Goal: Task Accomplishment & Management: Use online tool/utility

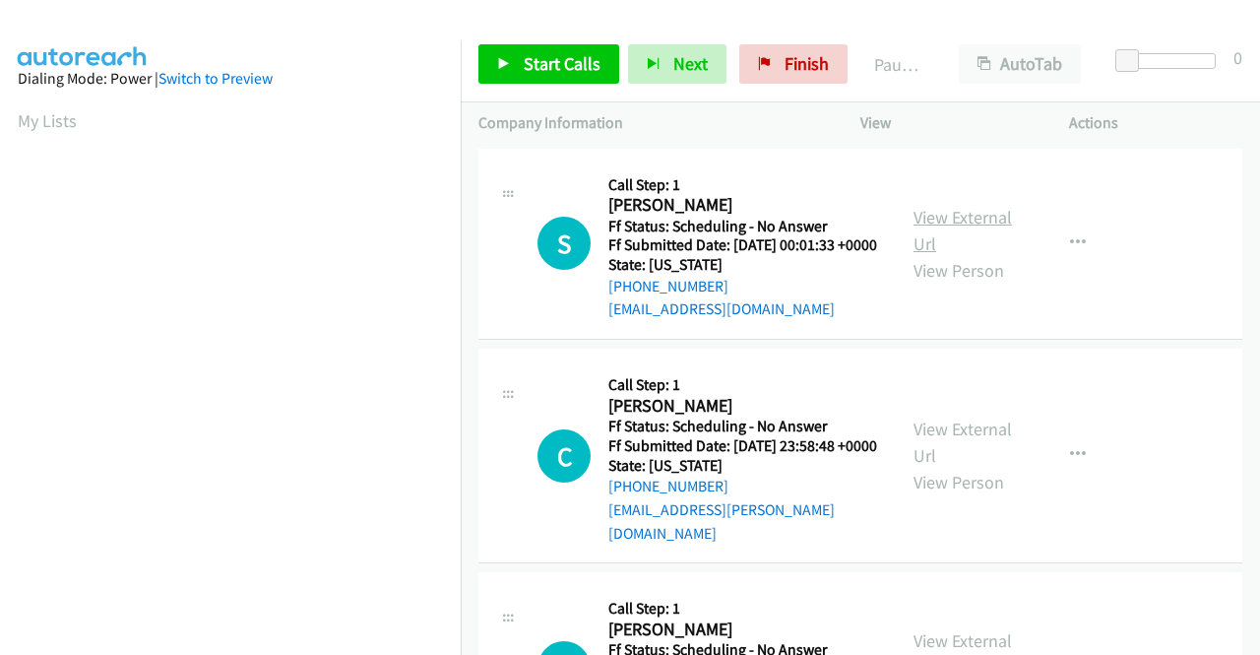
click at [949, 225] on link "View External Url" at bounding box center [963, 230] width 98 height 49
click at [953, 450] on link "View External Url" at bounding box center [963, 442] width 98 height 49
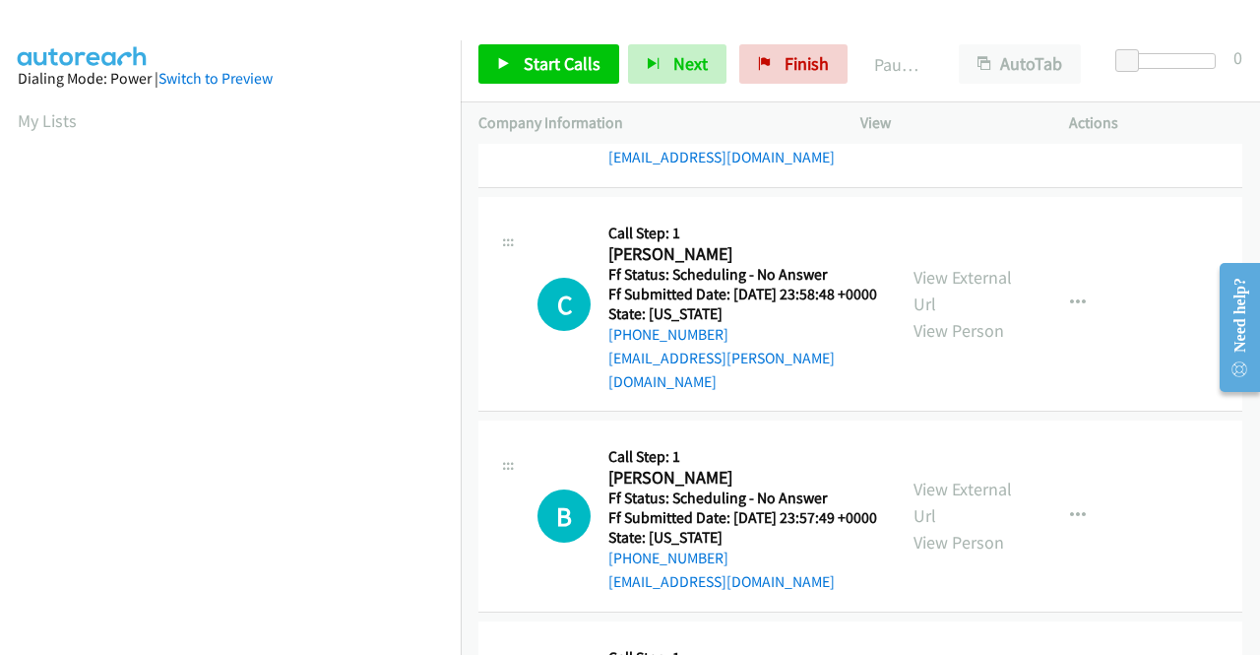
scroll to position [197, 0]
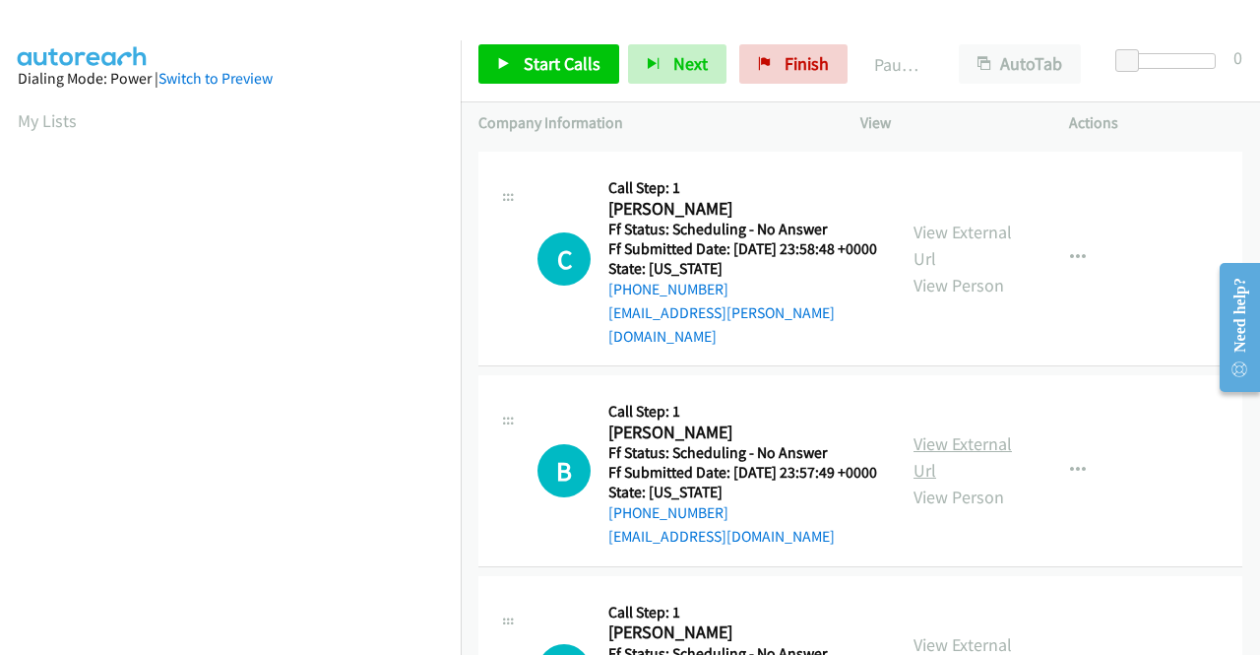
click at [981, 462] on link "View External Url" at bounding box center [963, 456] width 98 height 49
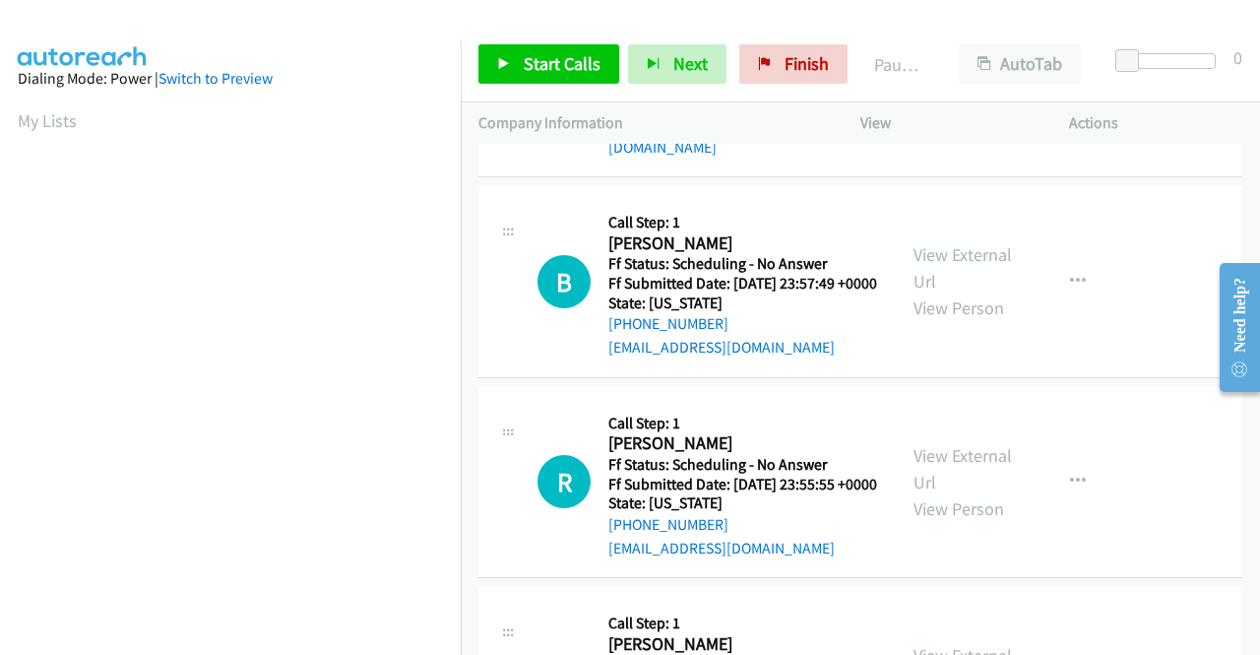
scroll to position [394, 0]
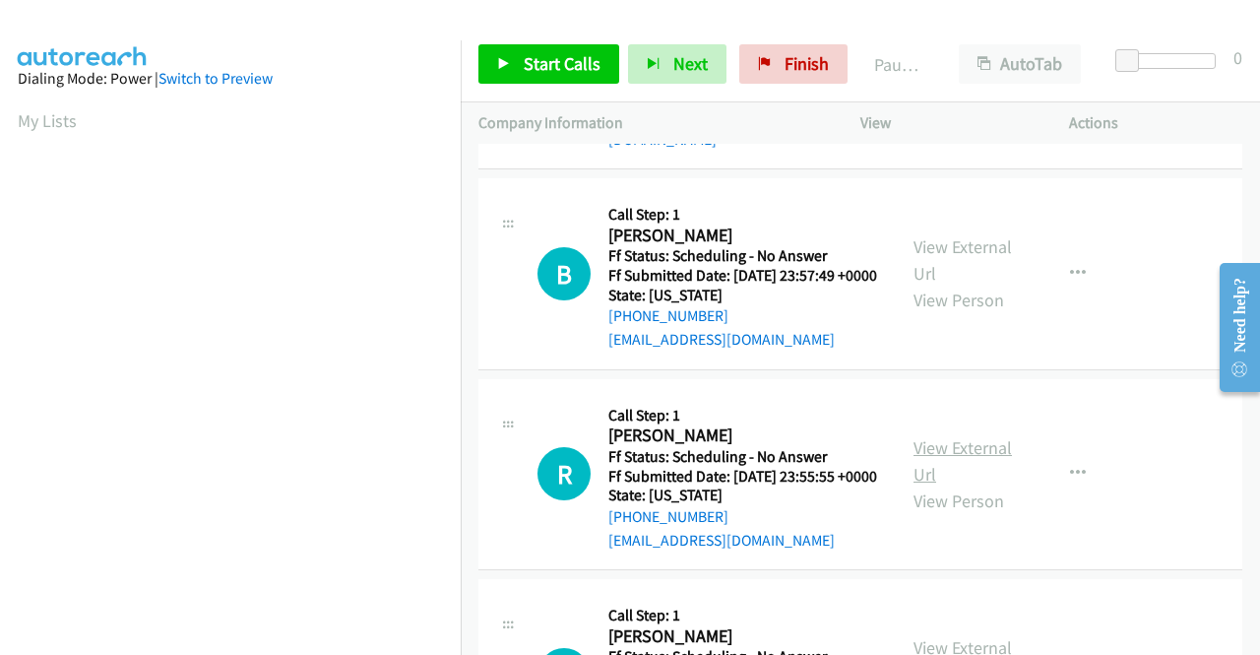
click at [937, 483] on link "View External Url" at bounding box center [963, 460] width 98 height 49
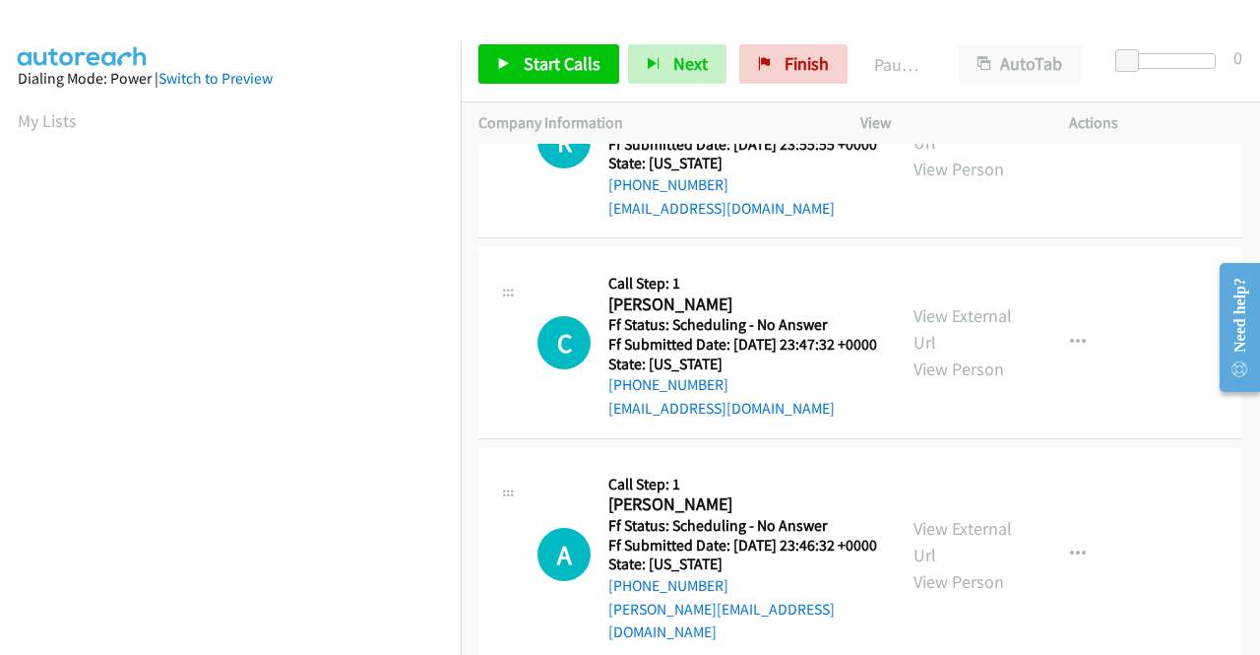
scroll to position [788, 0]
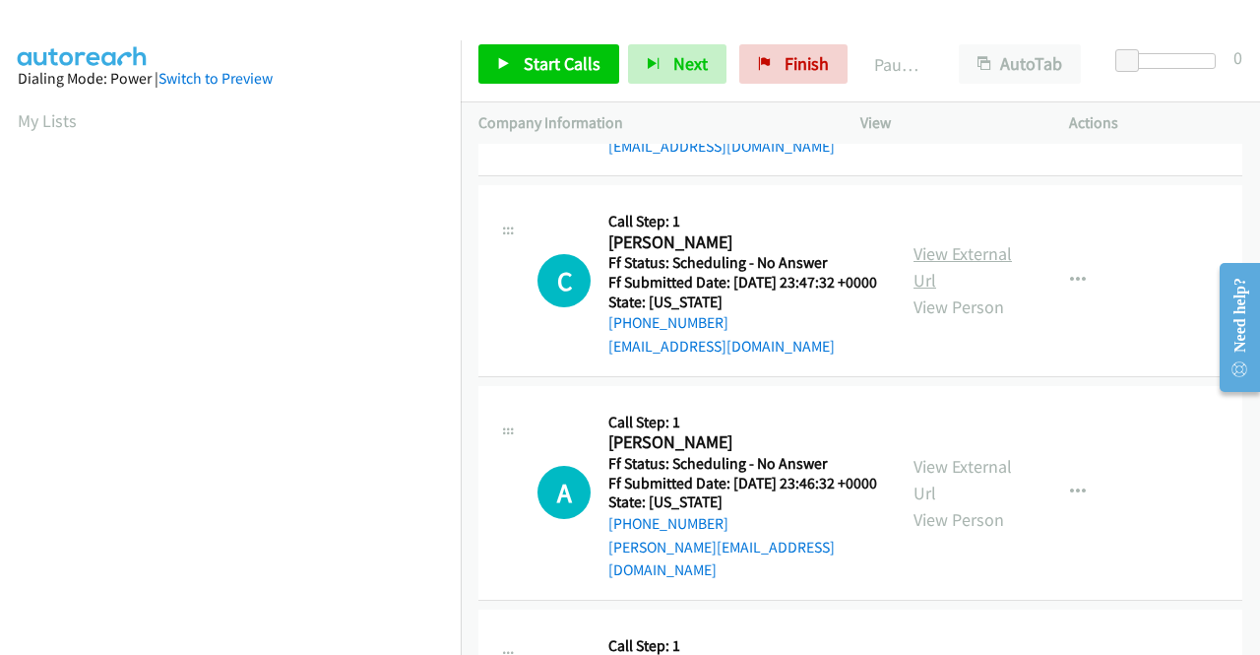
click at [969, 291] on link "View External Url" at bounding box center [963, 266] width 98 height 49
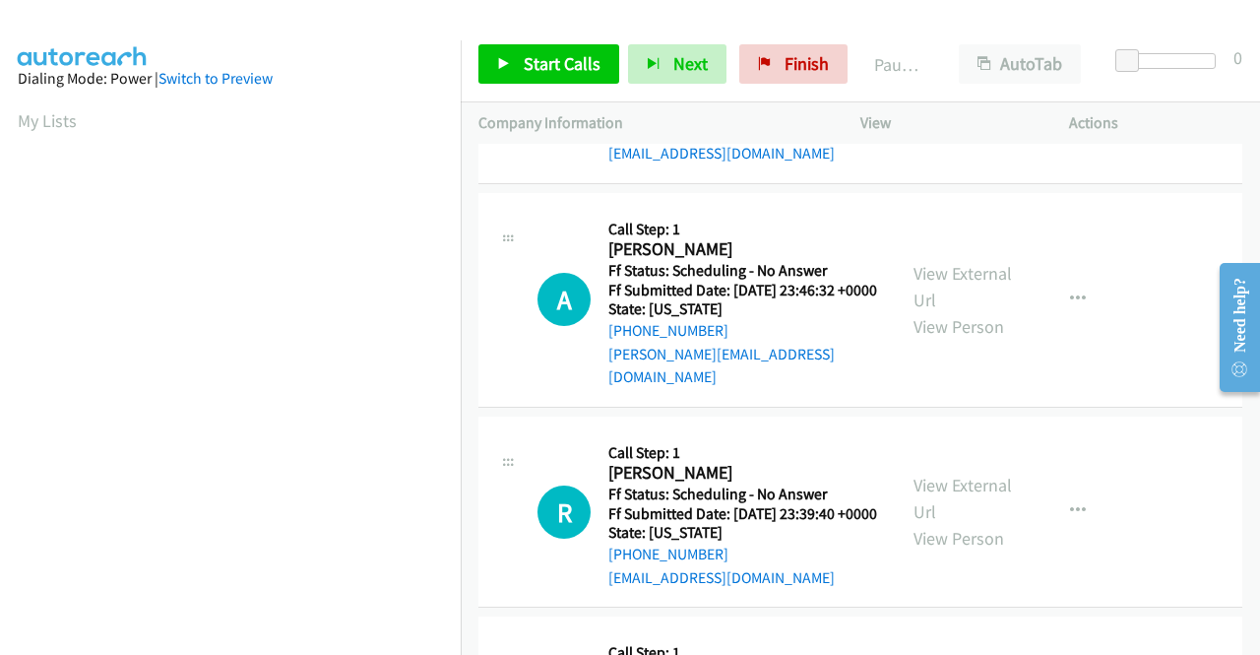
scroll to position [985, 0]
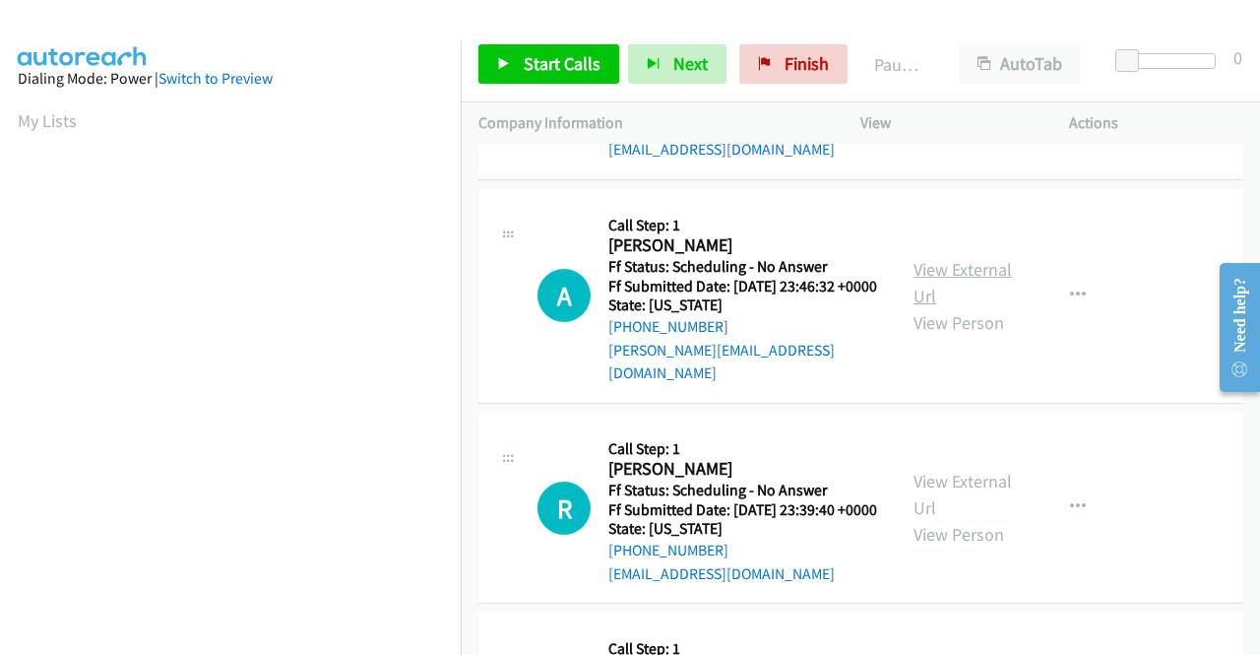
click at [979, 307] on link "View External Url" at bounding box center [963, 282] width 98 height 49
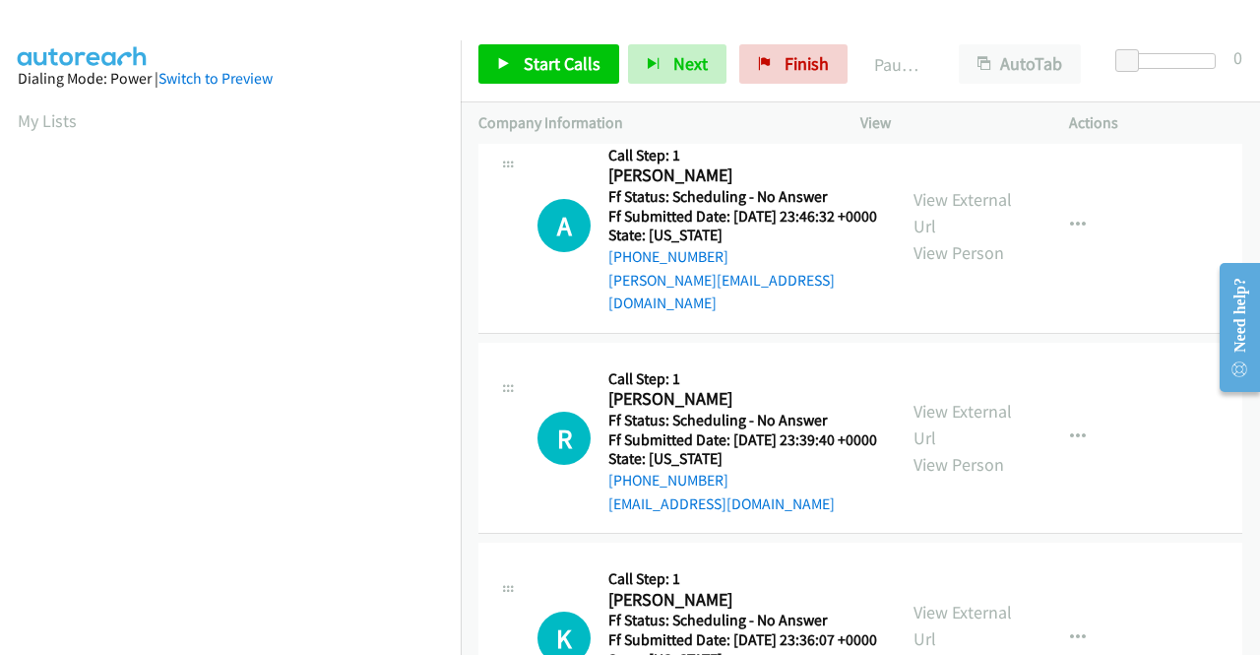
scroll to position [1083, 0]
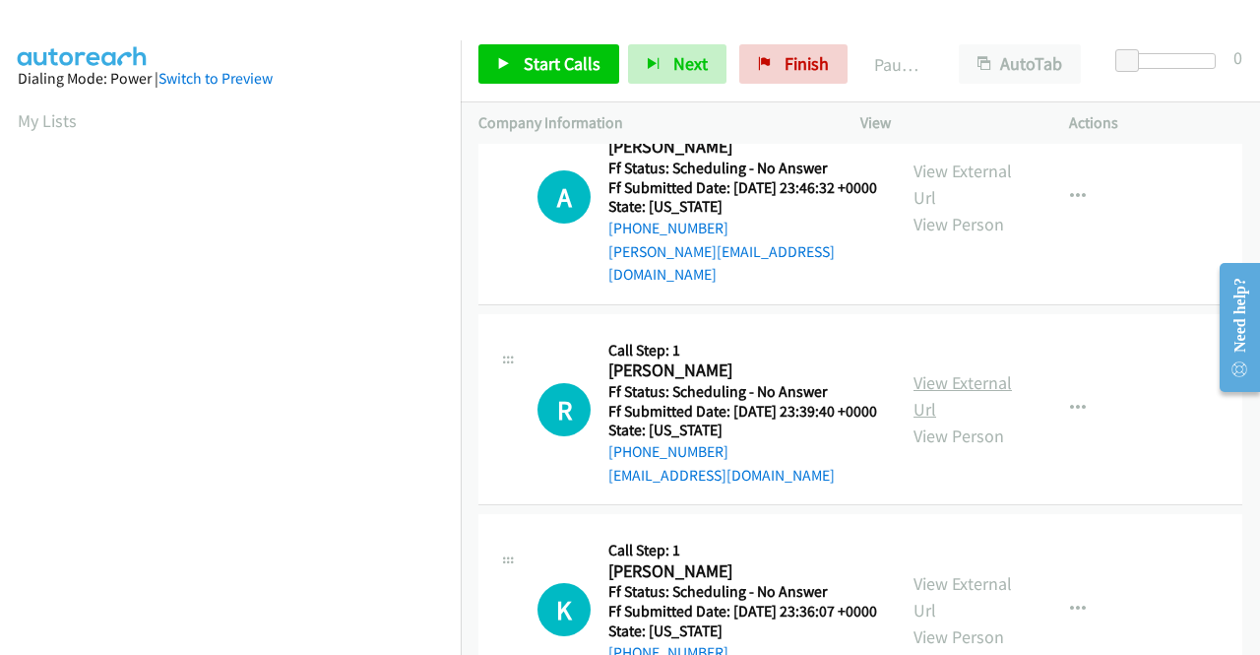
click at [952, 420] on link "View External Url" at bounding box center [963, 395] width 98 height 49
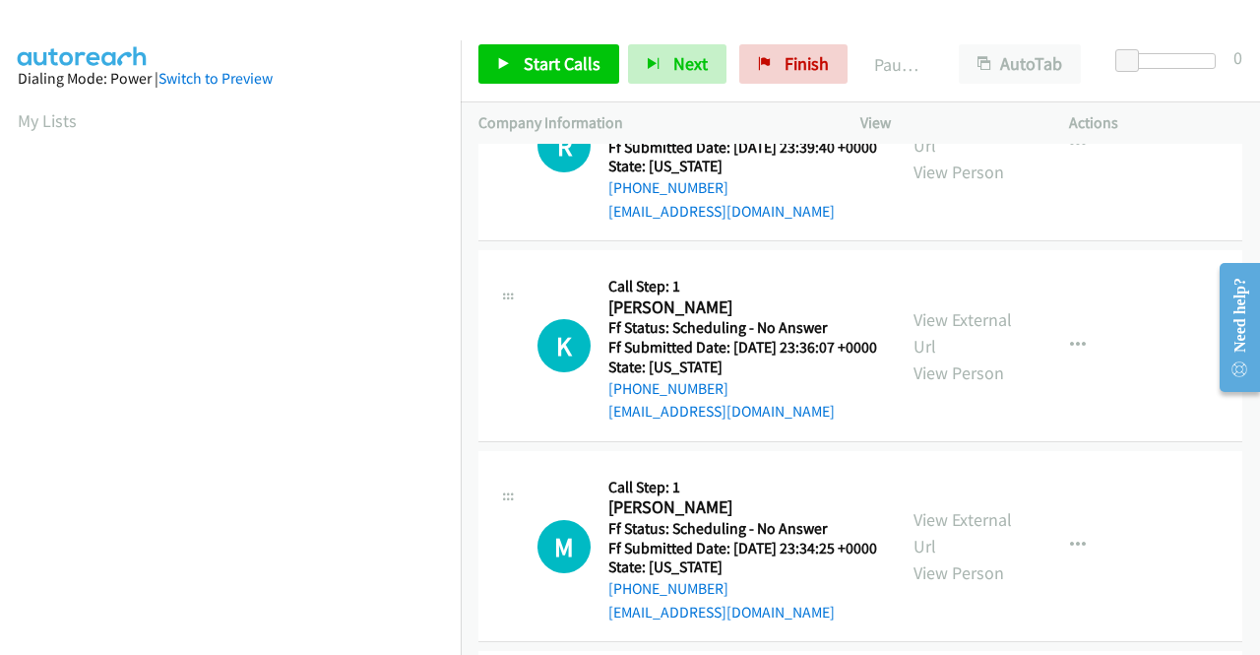
scroll to position [1379, 0]
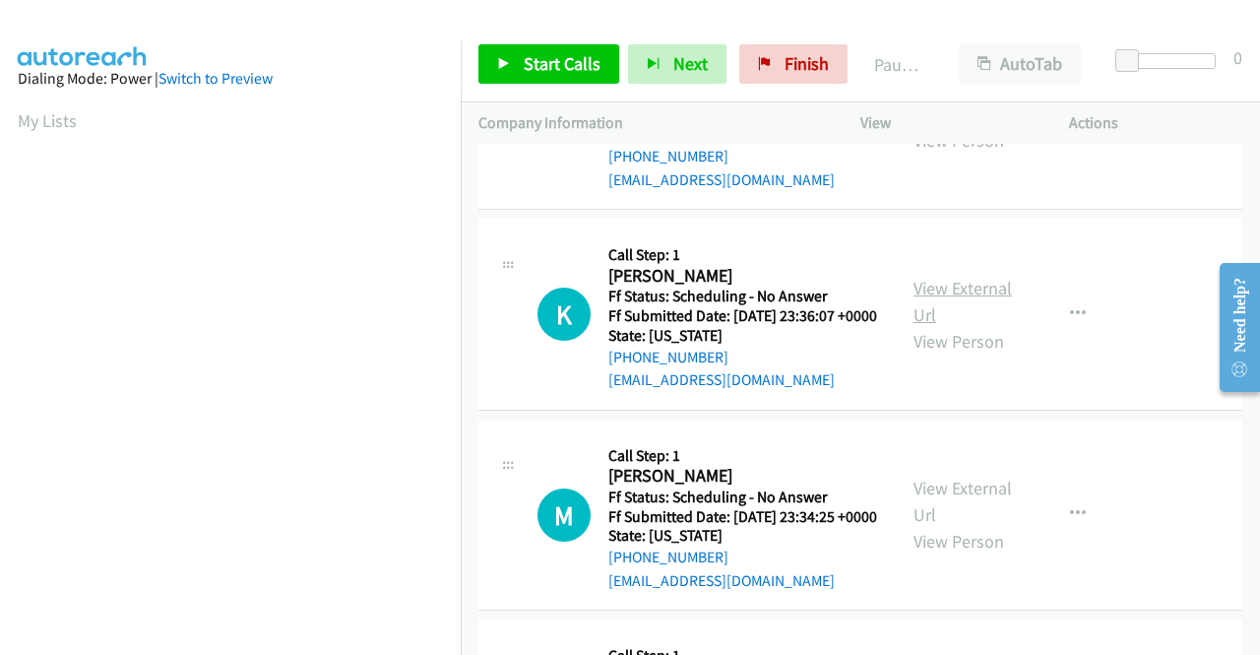
click at [916, 326] on link "View External Url" at bounding box center [963, 301] width 98 height 49
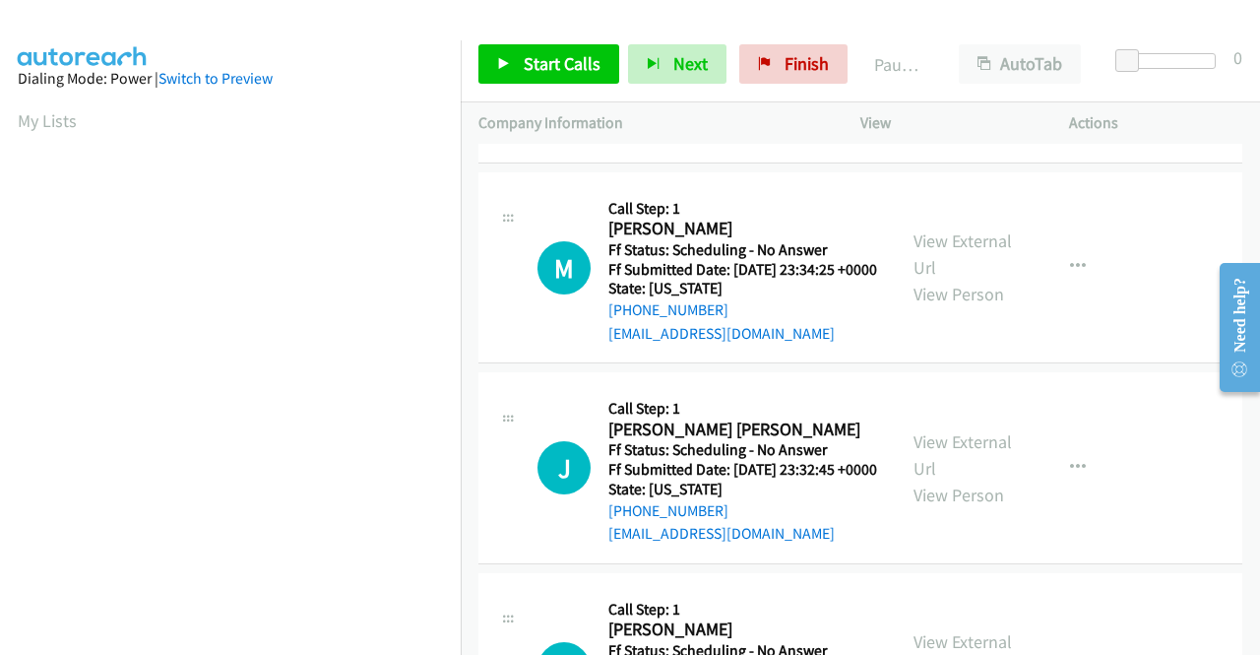
scroll to position [1674, 0]
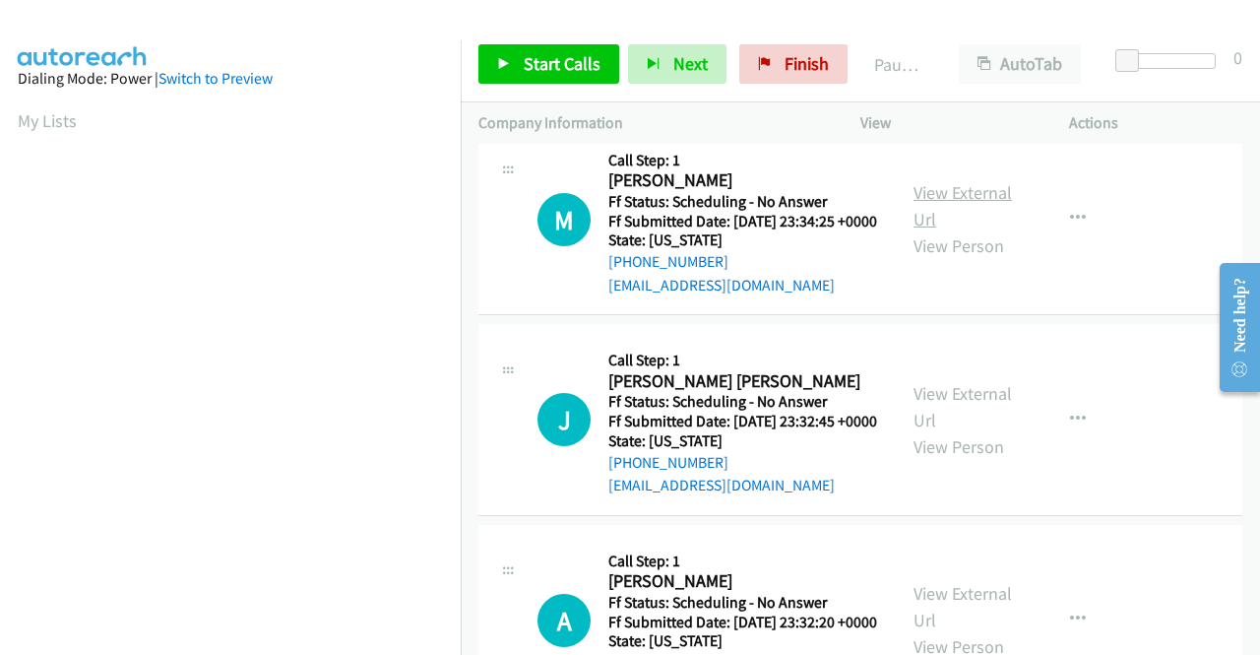
click at [956, 230] on link "View External Url" at bounding box center [963, 205] width 98 height 49
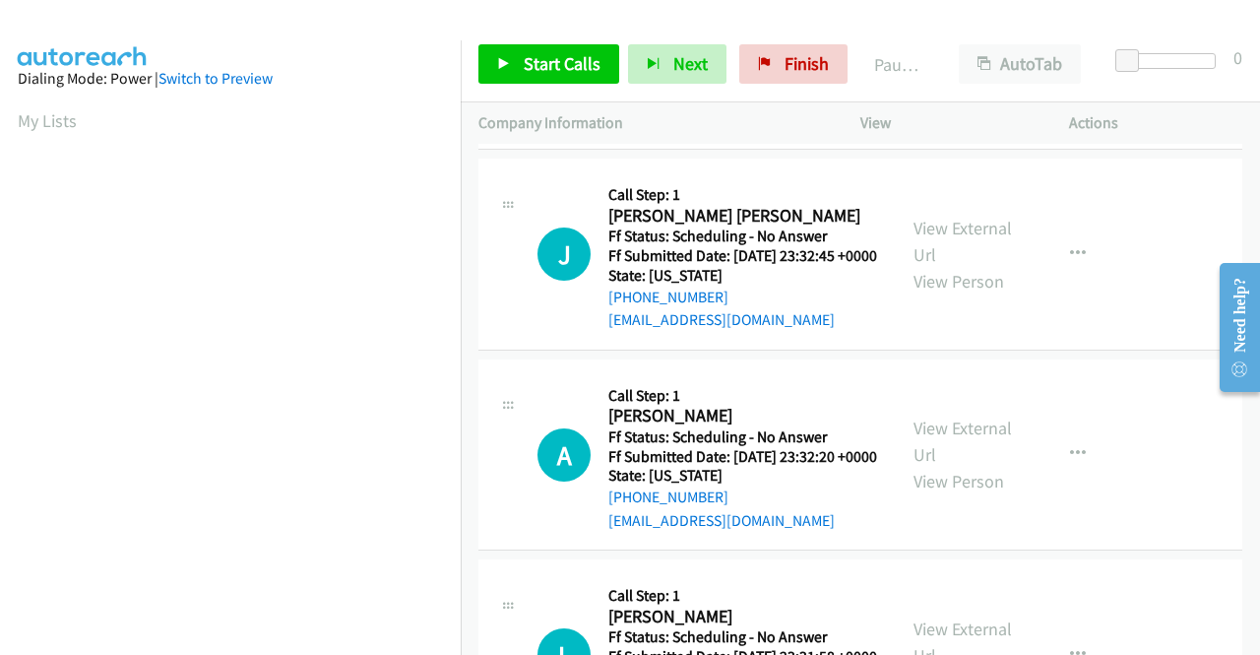
scroll to position [1871, 0]
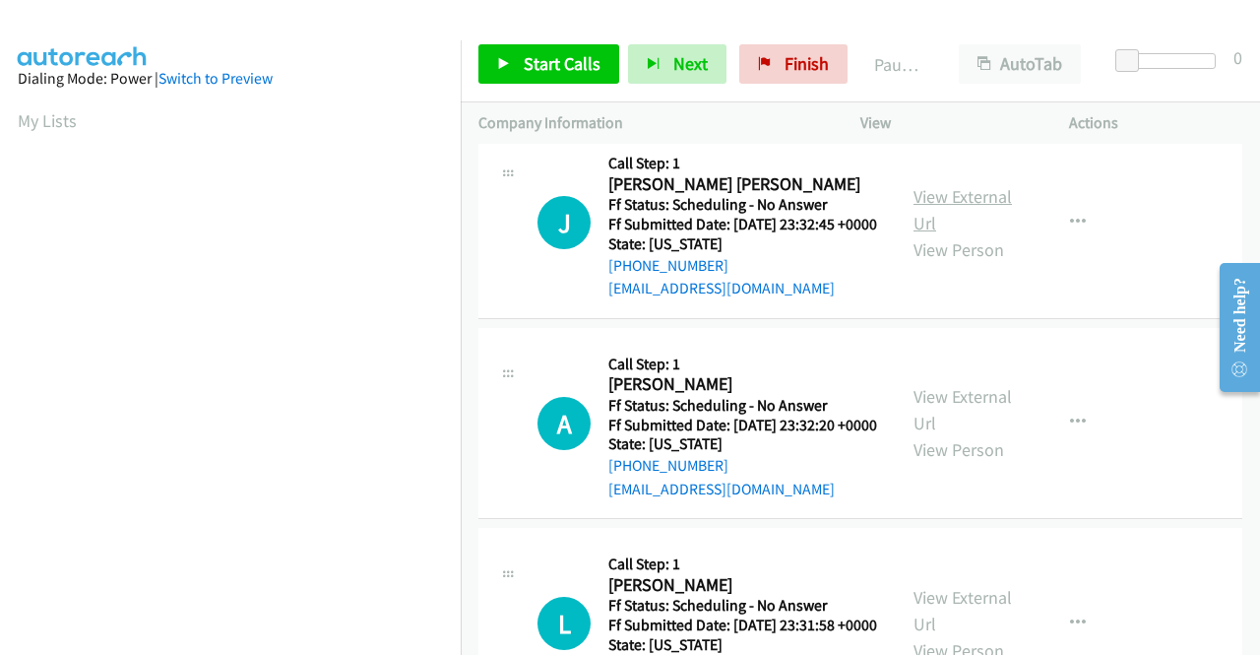
click at [955, 234] on link "View External Url" at bounding box center [963, 209] width 98 height 49
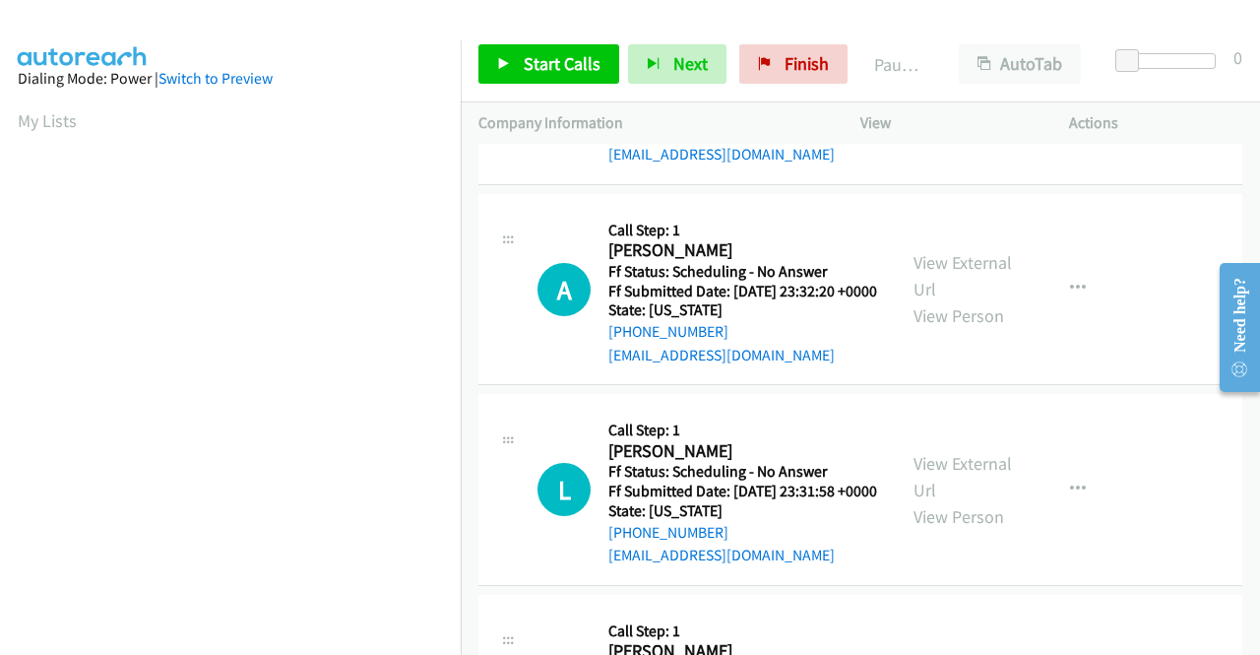
scroll to position [2068, 0]
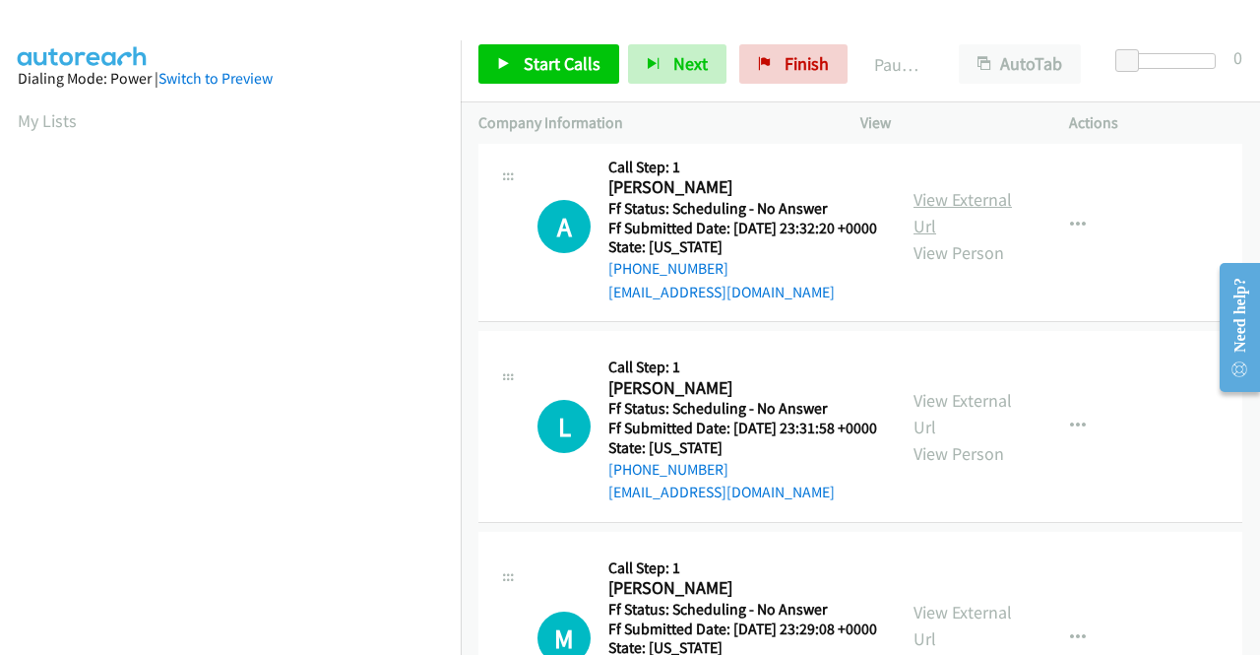
click at [974, 237] on link "View External Url" at bounding box center [963, 212] width 98 height 49
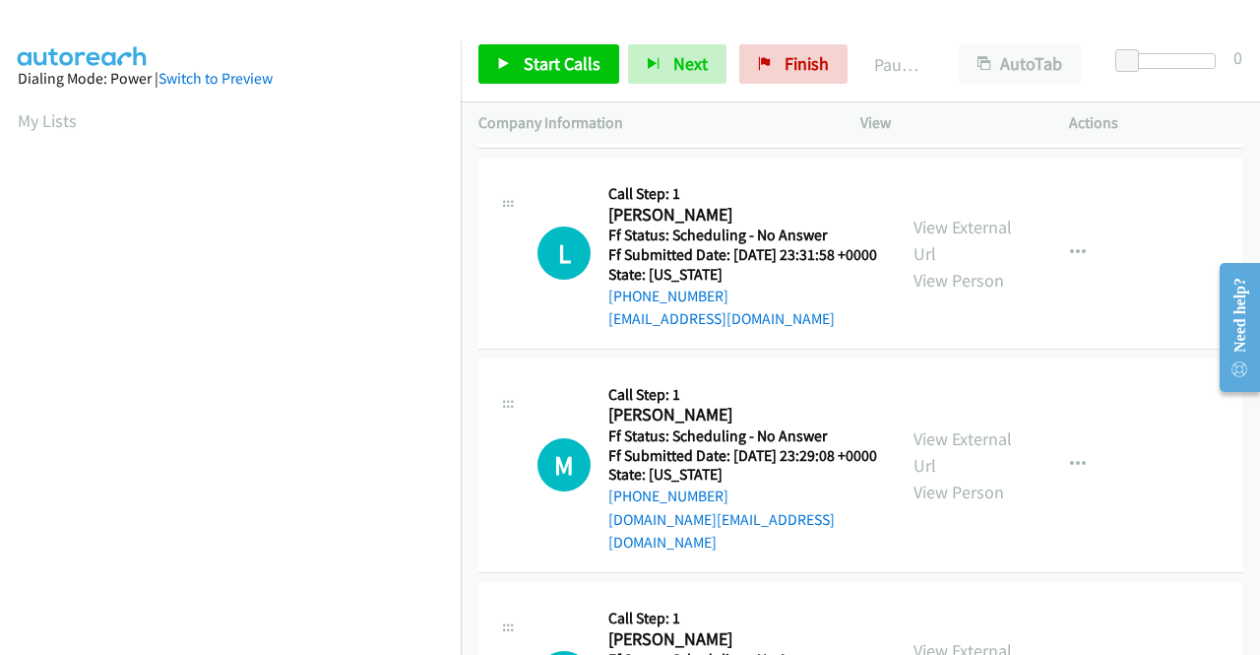
scroll to position [2265, 0]
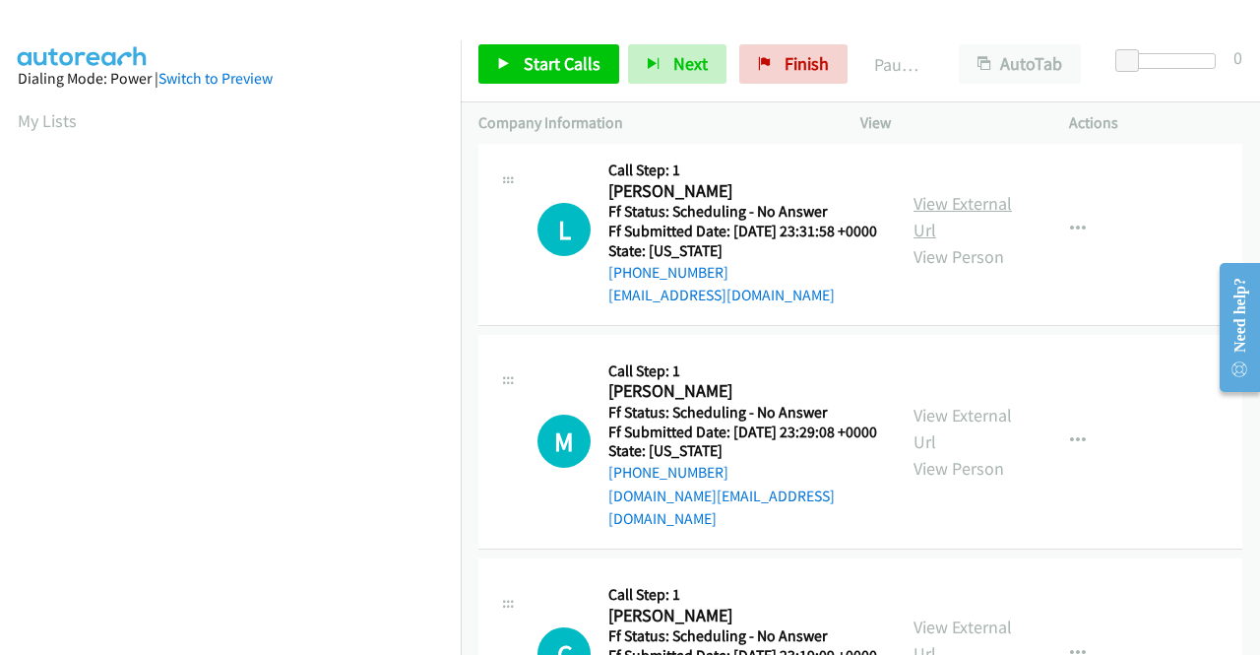
click at [973, 241] on link "View External Url" at bounding box center [963, 216] width 98 height 49
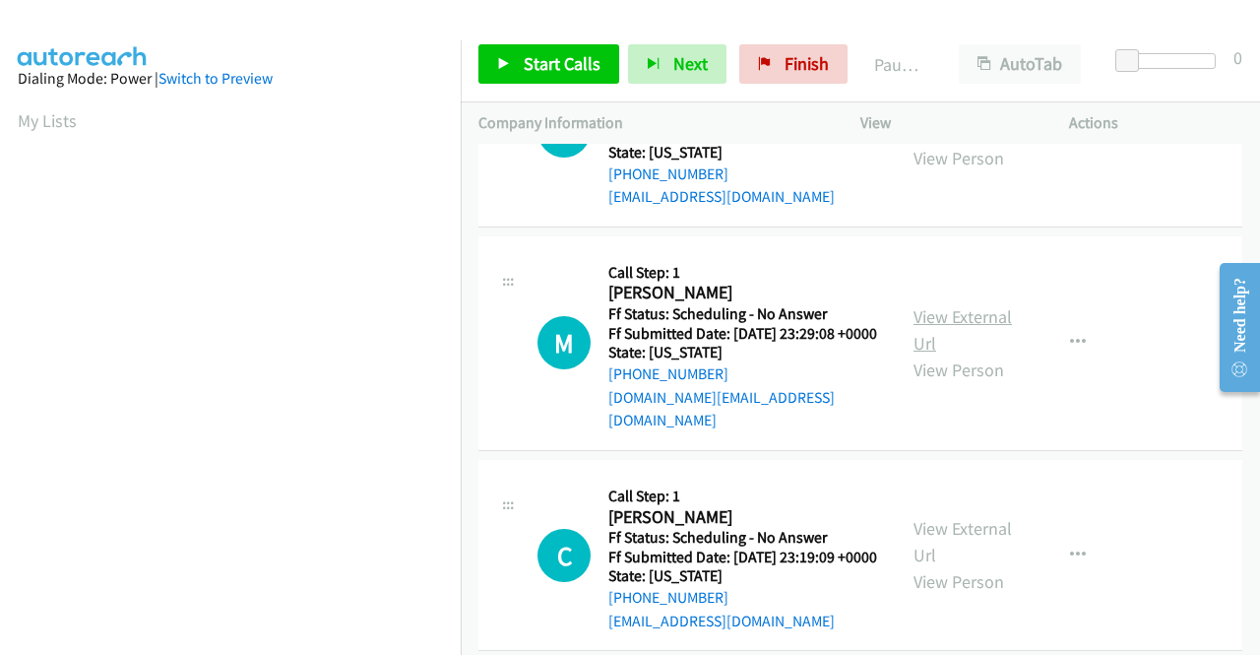
click at [975, 354] on link "View External Url" at bounding box center [963, 329] width 98 height 49
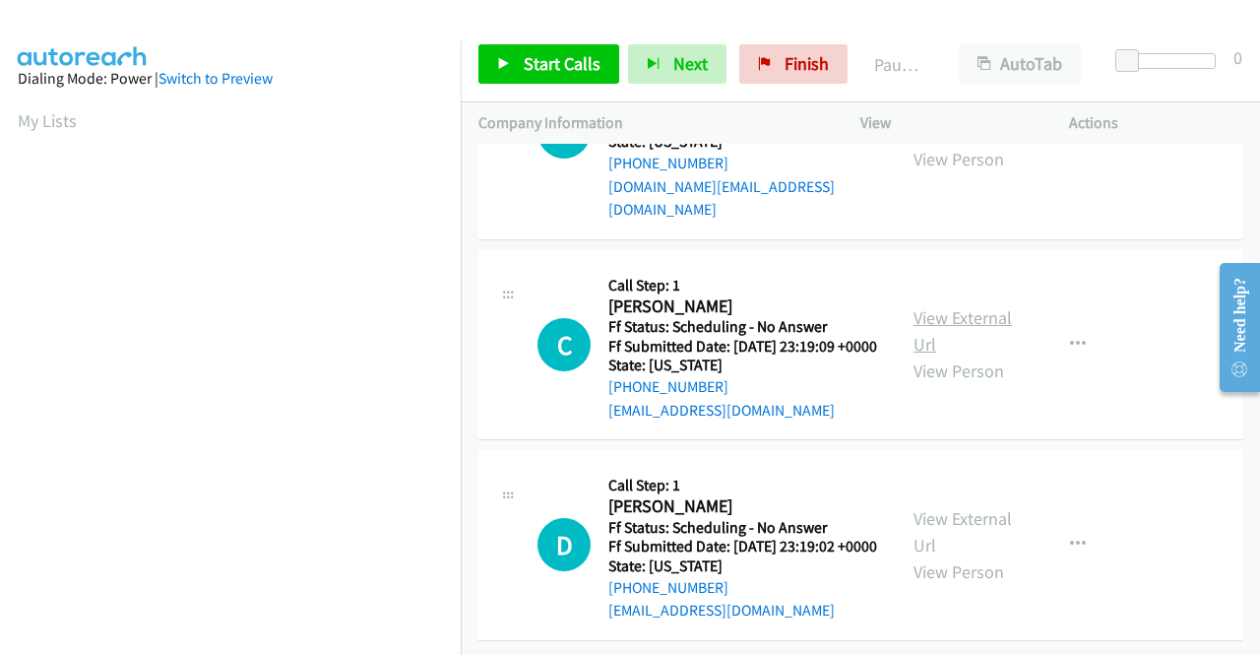
scroll to position [2659, 0]
click at [953, 355] on link "View External Url" at bounding box center [963, 330] width 98 height 49
click at [932, 507] on link "View External Url" at bounding box center [963, 531] width 98 height 49
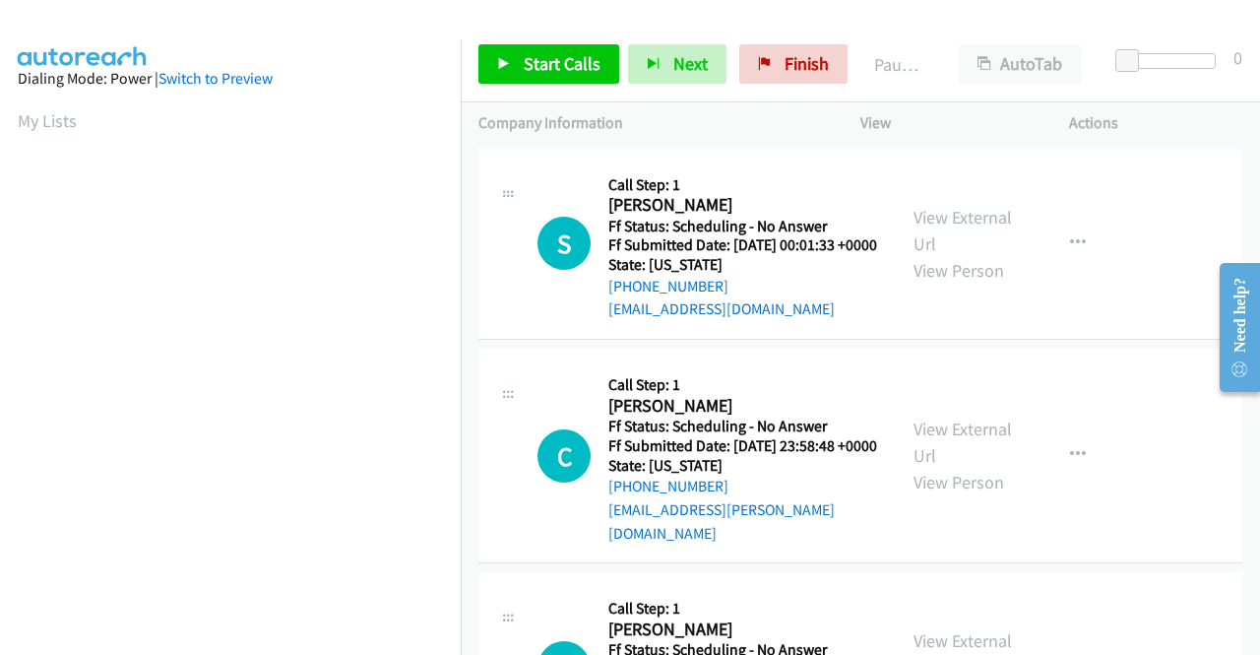
scroll to position [449, 0]
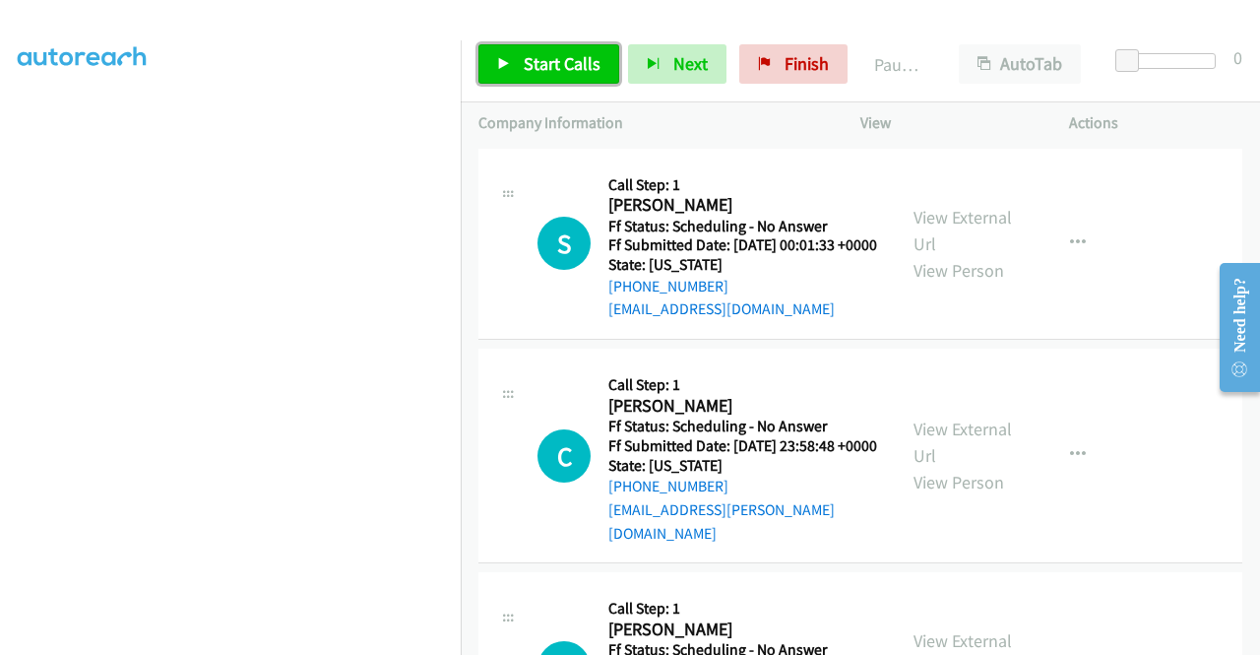
click at [549, 56] on span "Start Calls" at bounding box center [562, 63] width 77 height 23
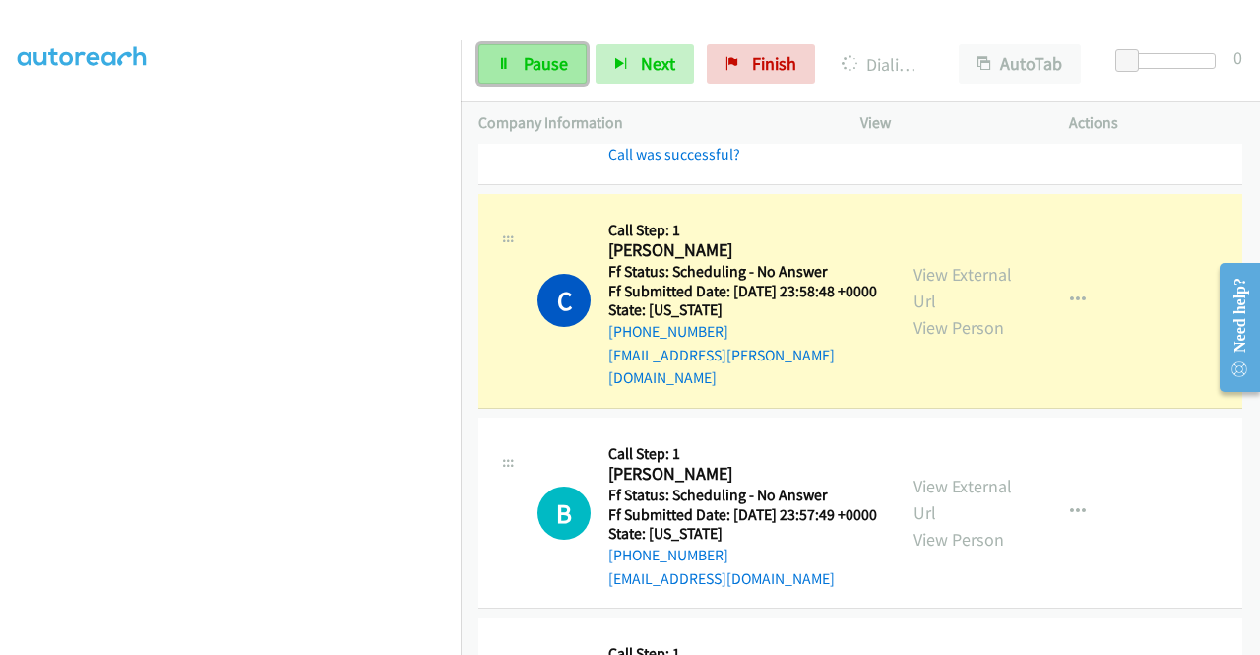
click at [540, 72] on span "Pause" at bounding box center [546, 63] width 44 height 23
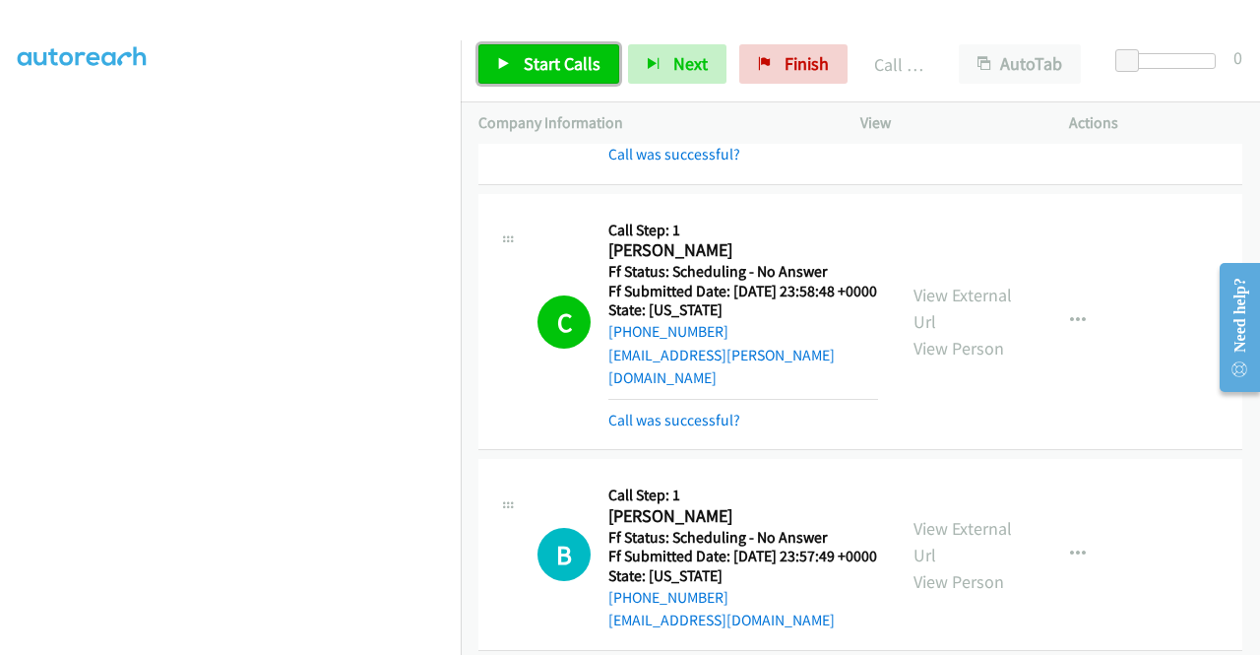
click at [519, 62] on link "Start Calls" at bounding box center [549, 63] width 141 height 39
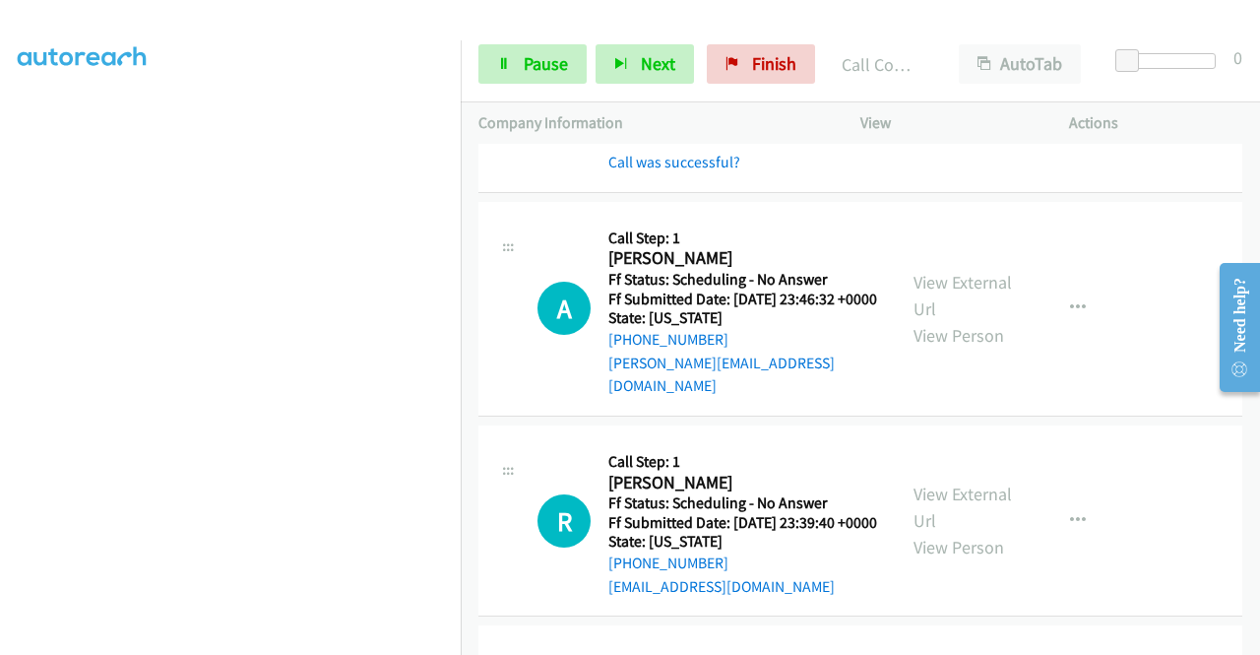
scroll to position [1280, 0]
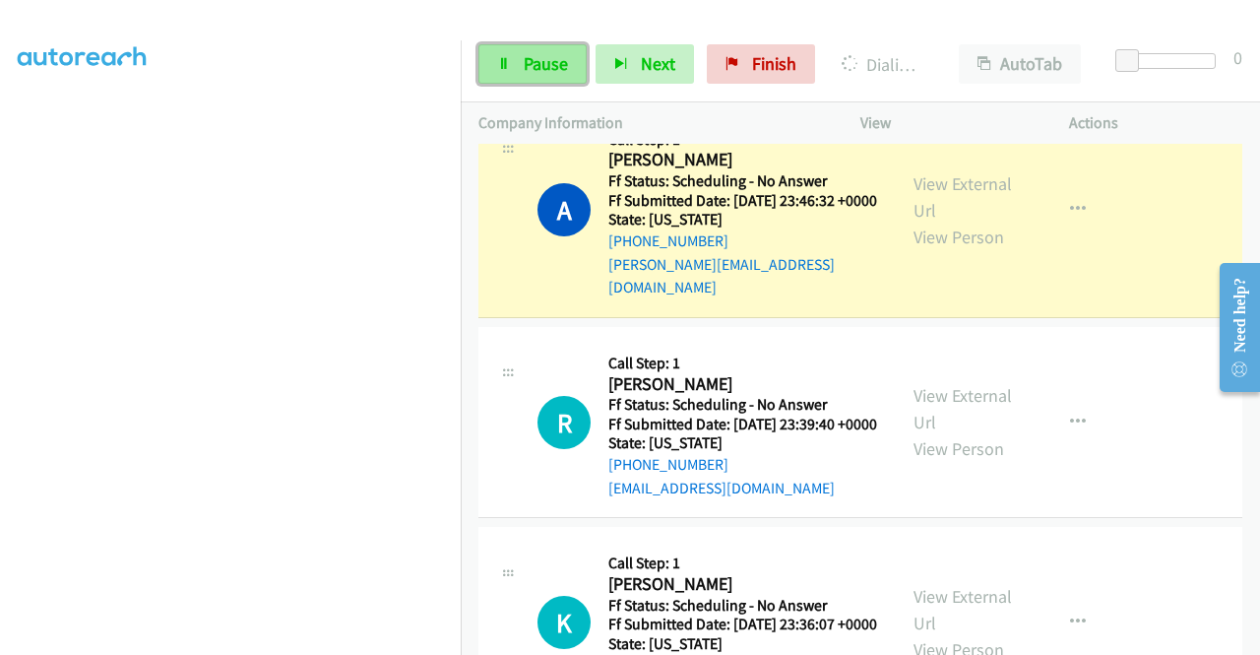
click at [499, 62] on icon at bounding box center [504, 65] width 14 height 14
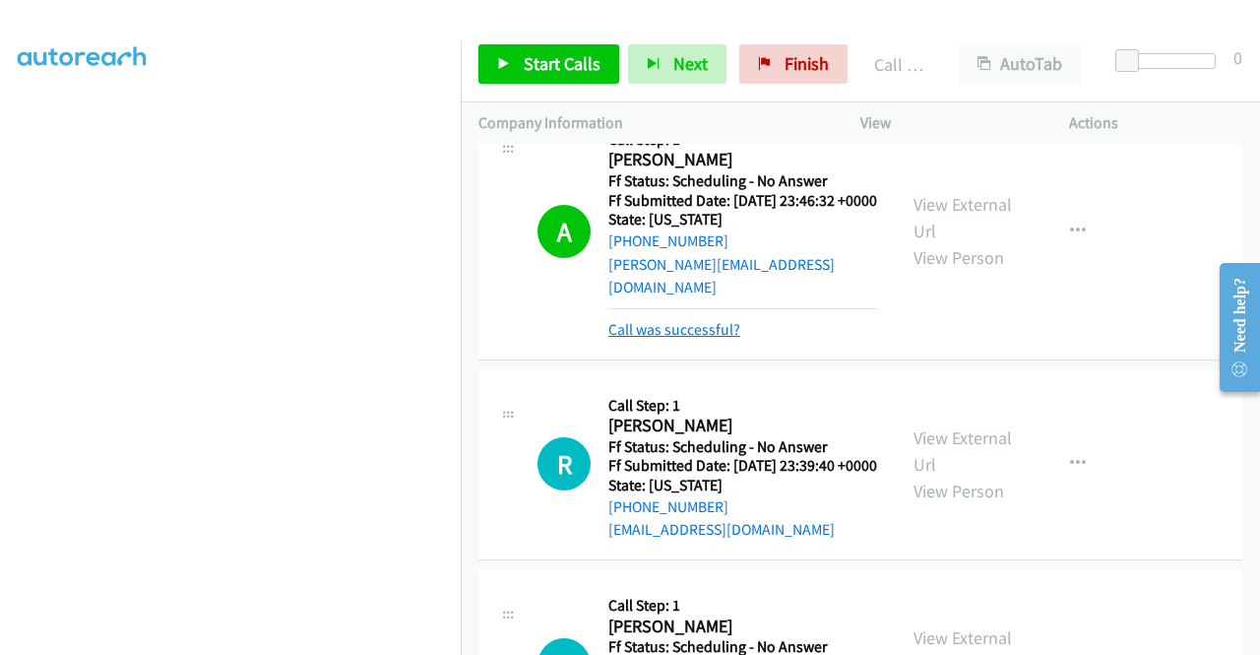
click at [705, 339] on link "Call was successful?" at bounding box center [675, 329] width 132 height 19
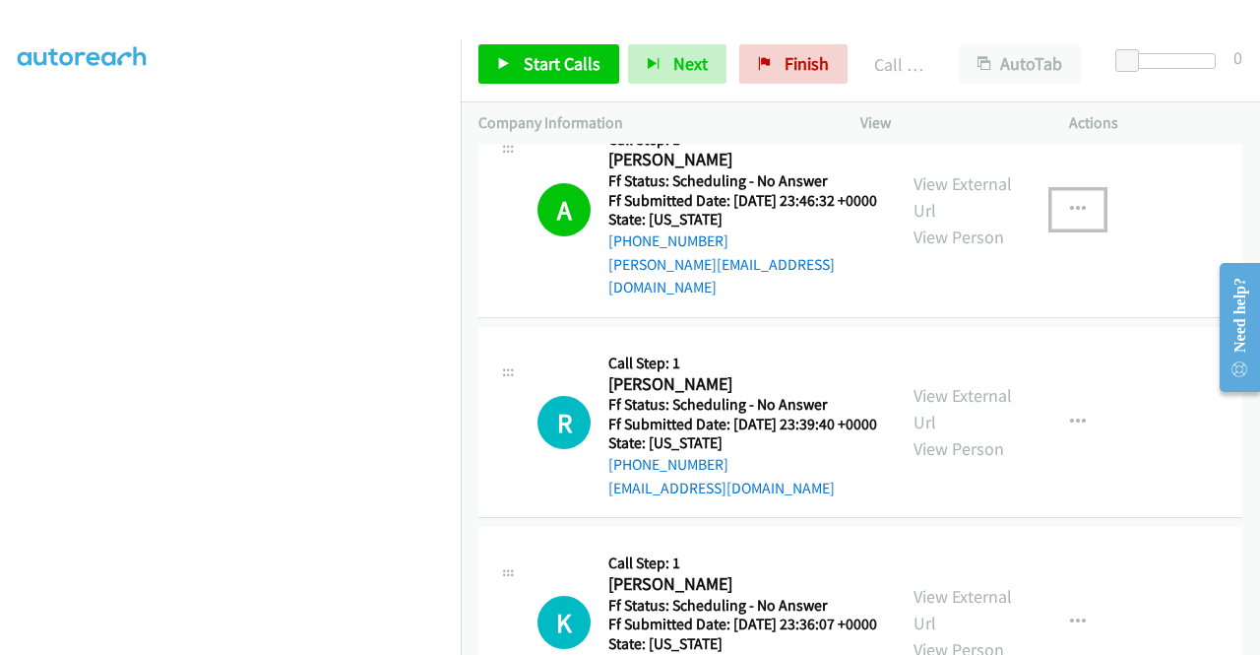
click at [1070, 218] on icon "button" at bounding box center [1078, 210] width 16 height 16
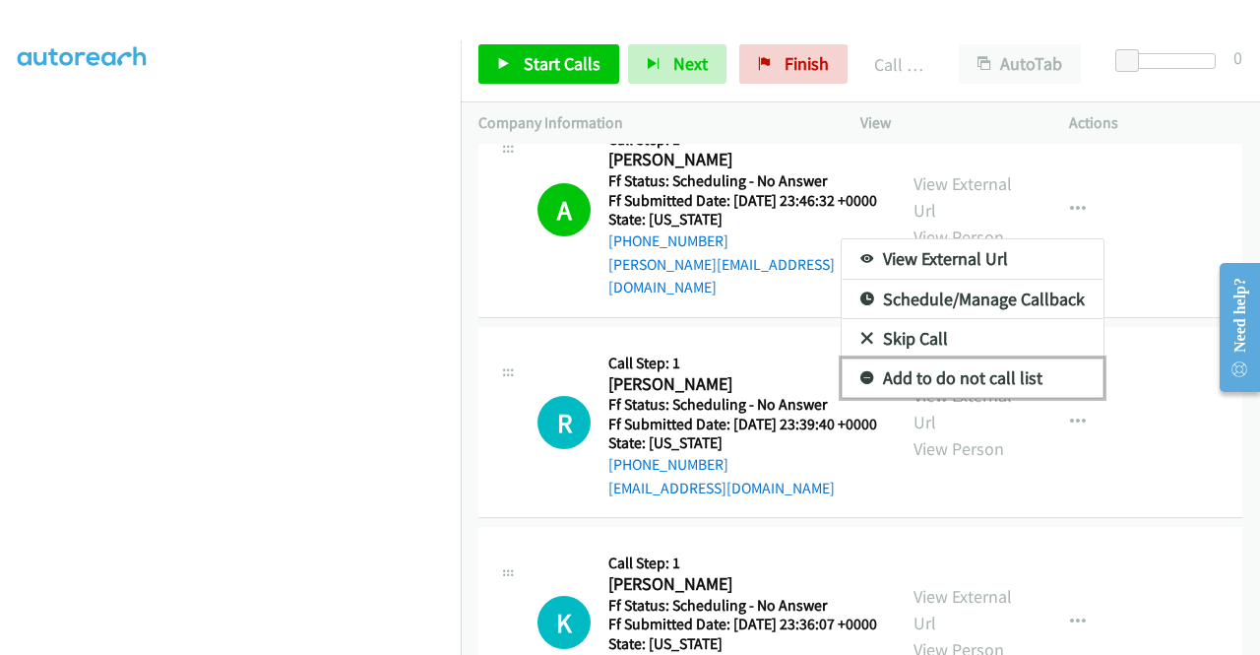
click at [981, 398] on link "Add to do not call list" at bounding box center [973, 377] width 262 height 39
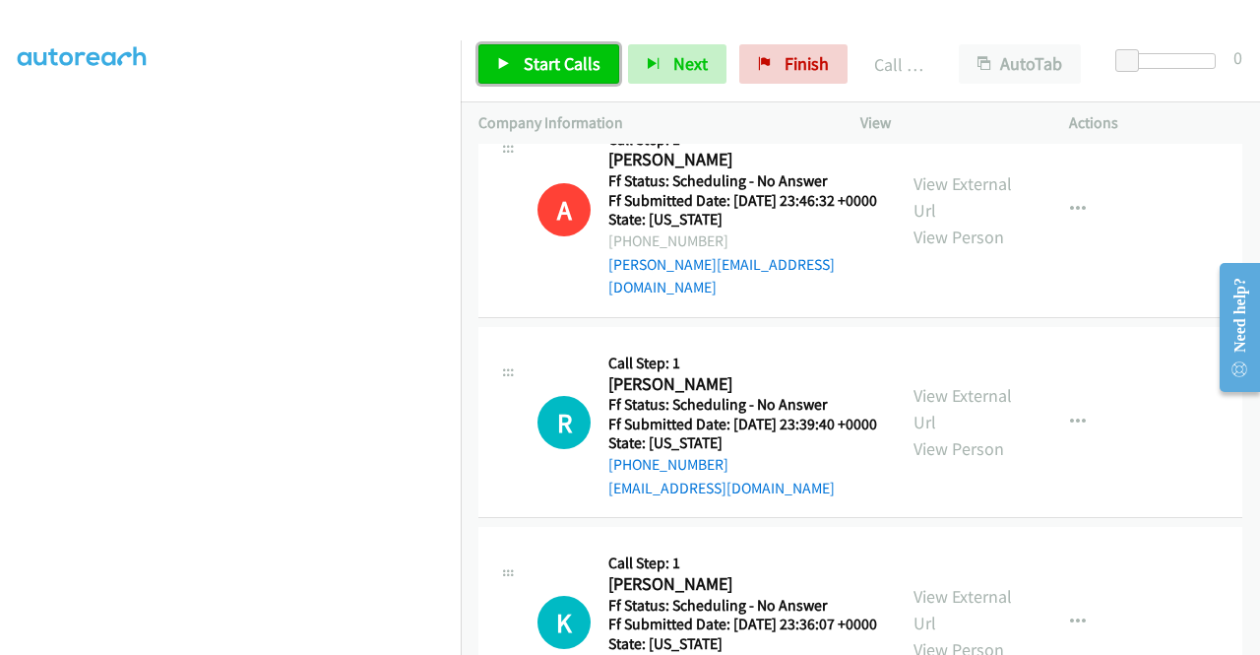
click at [581, 74] on span "Start Calls" at bounding box center [562, 63] width 77 height 23
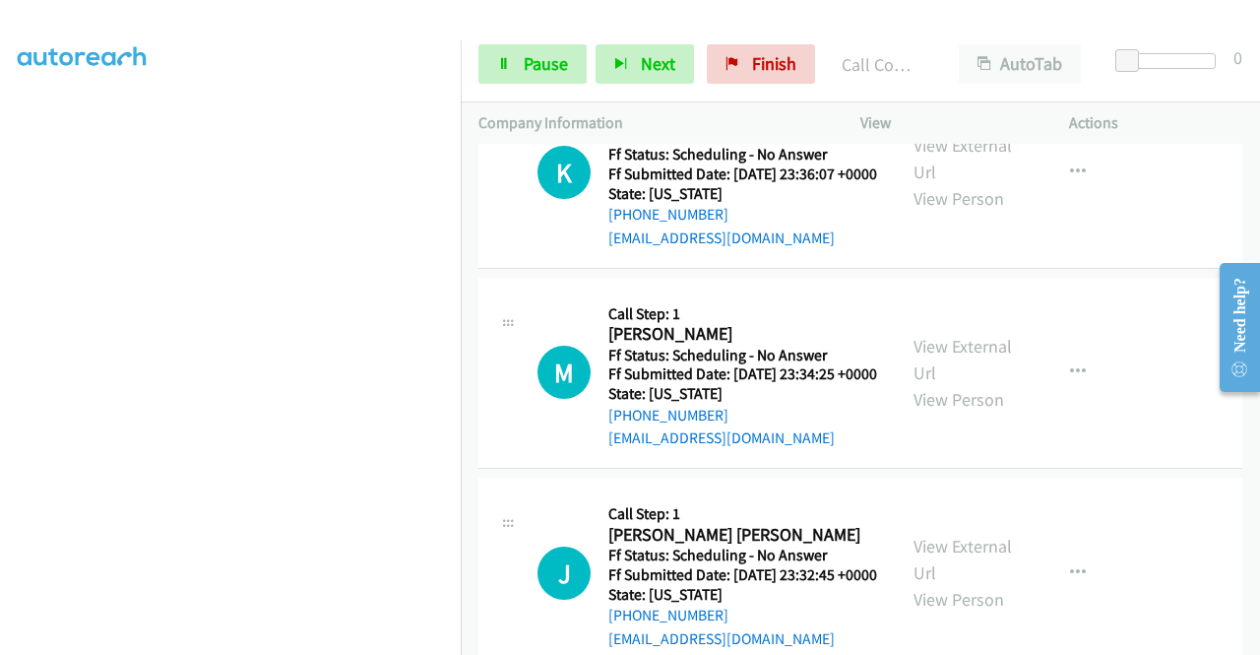
scroll to position [449, 0]
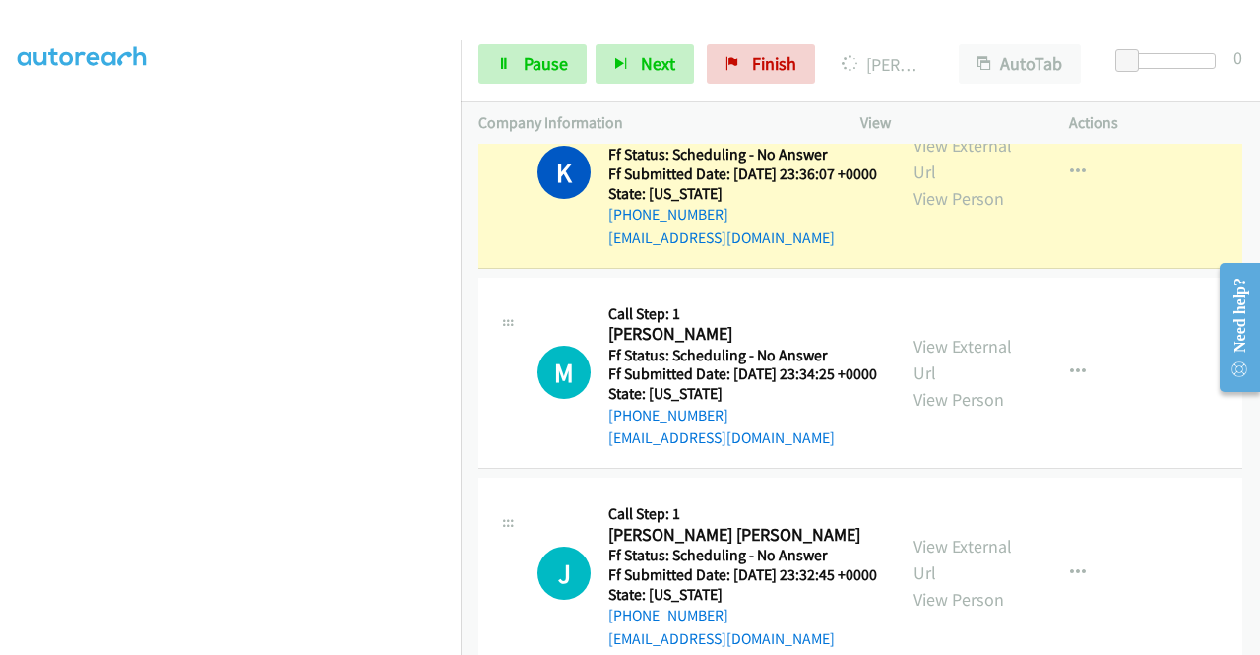
click at [559, 42] on div "Start Calls Pause Next Finish Dialing Kelly Barrett AutoTab AutoTab 0" at bounding box center [861, 65] width 800 height 76
click at [547, 60] on span "Pause" at bounding box center [546, 63] width 44 height 23
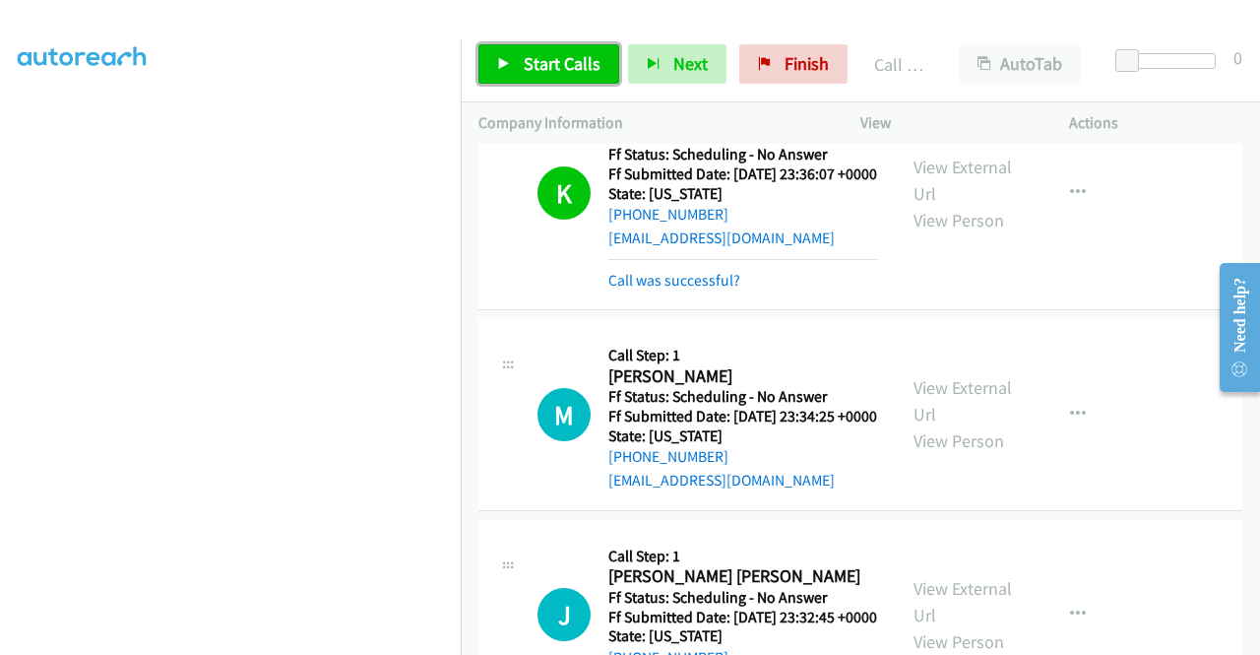
click at [607, 65] on link "Start Calls" at bounding box center [549, 63] width 141 height 39
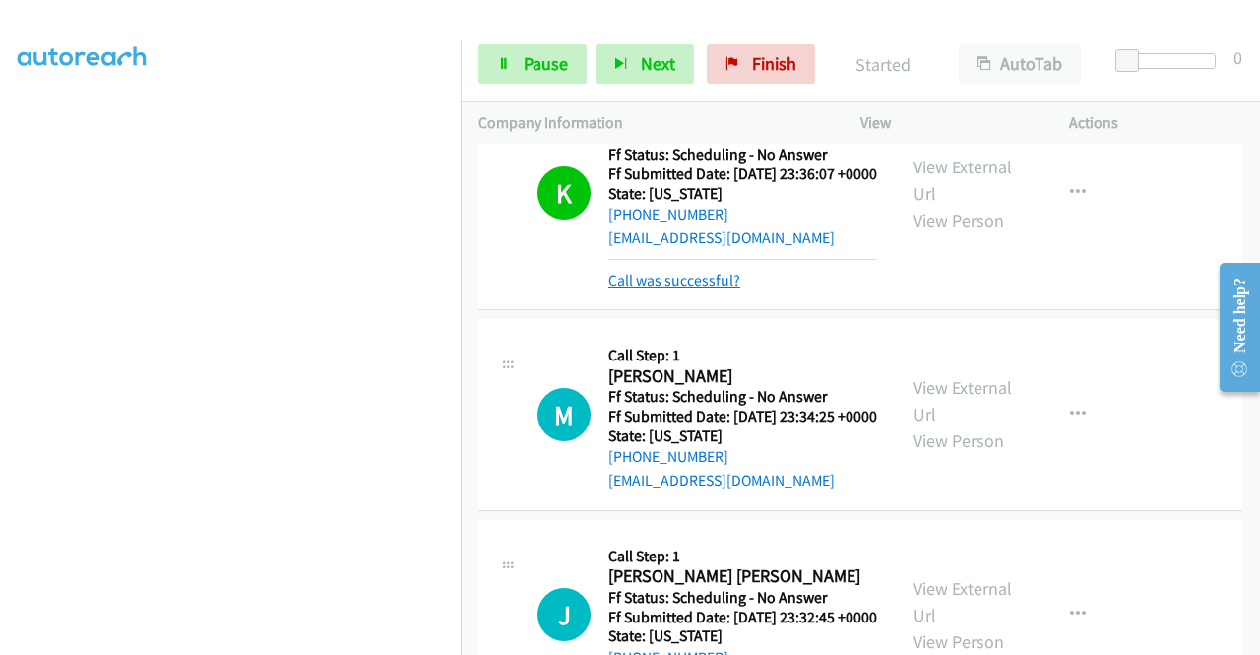
click at [711, 289] on link "Call was successful?" at bounding box center [675, 280] width 132 height 19
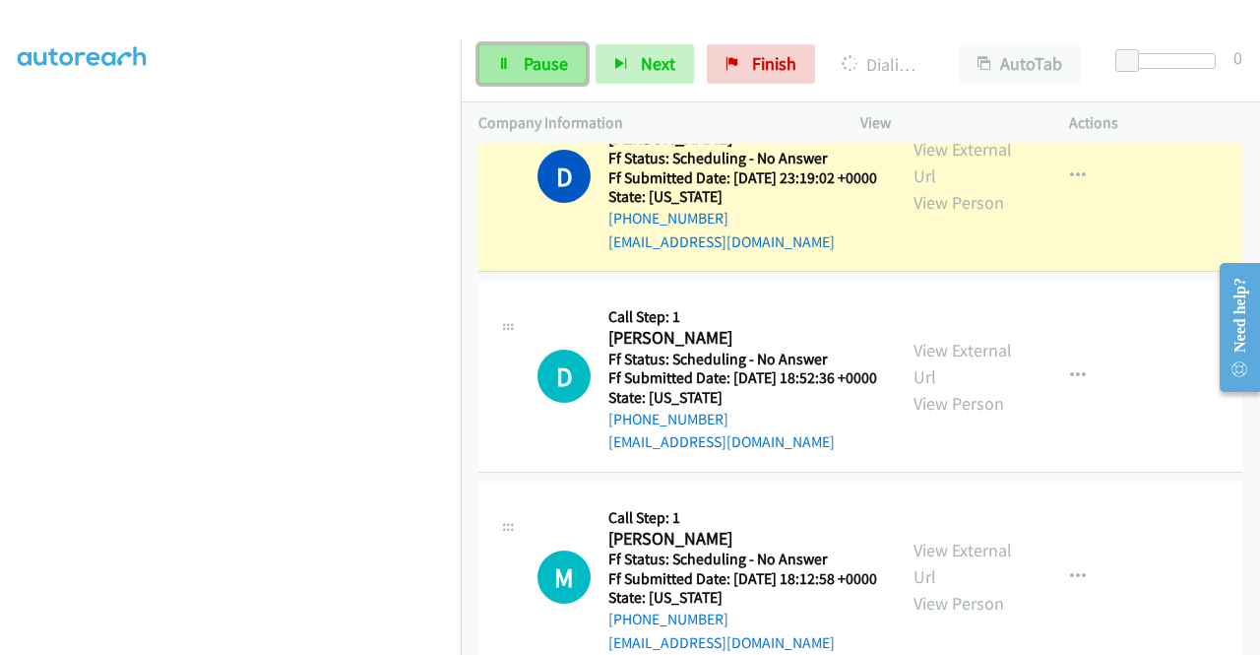
click at [575, 61] on link "Pause" at bounding box center [533, 63] width 108 height 39
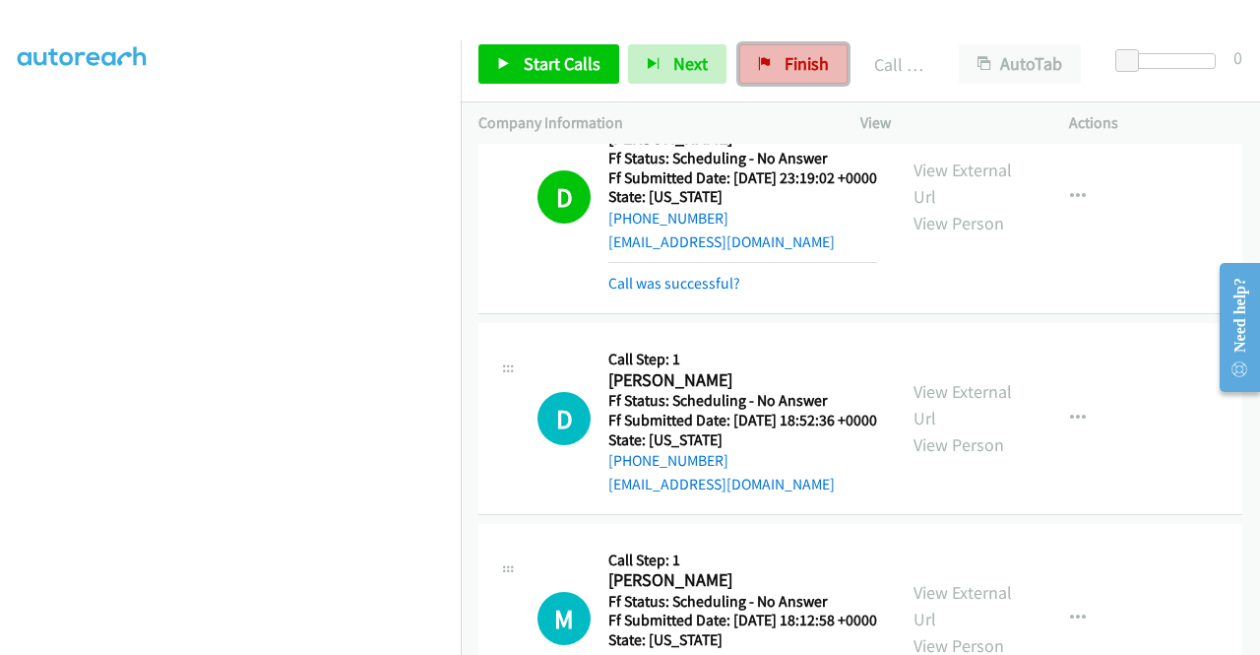
click at [772, 70] on link "Finish" at bounding box center [794, 63] width 108 height 39
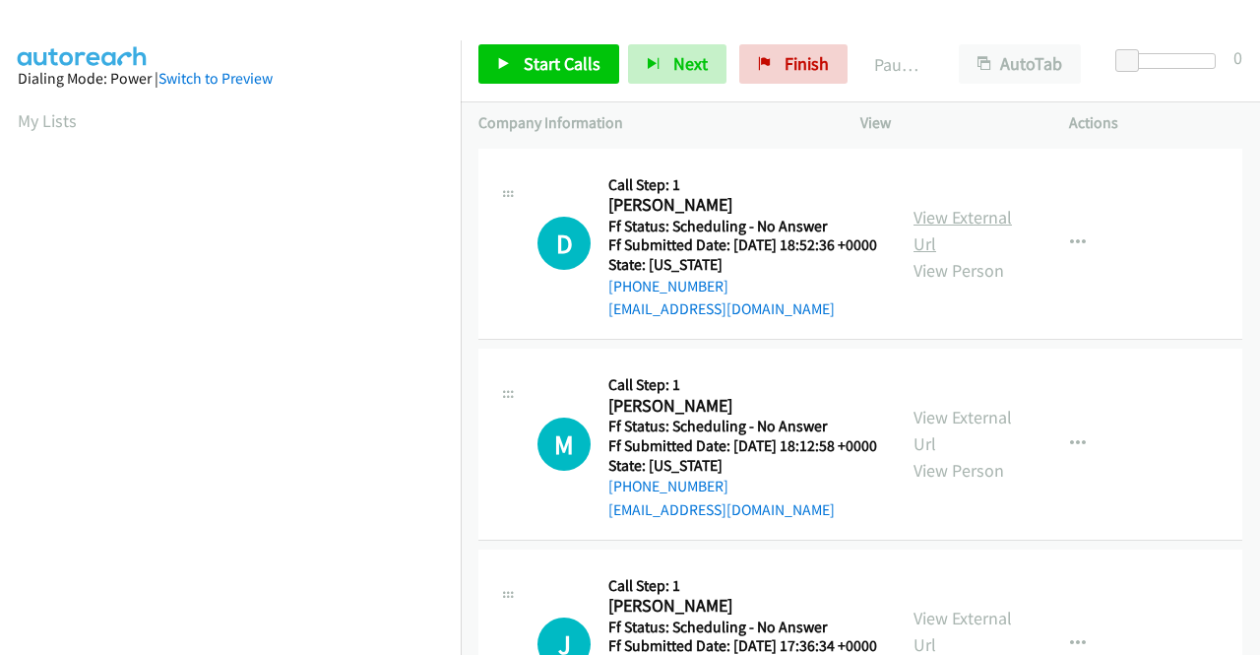
click at [949, 226] on link "View External Url" at bounding box center [963, 230] width 98 height 49
click at [981, 443] on link "View External Url" at bounding box center [963, 430] width 98 height 49
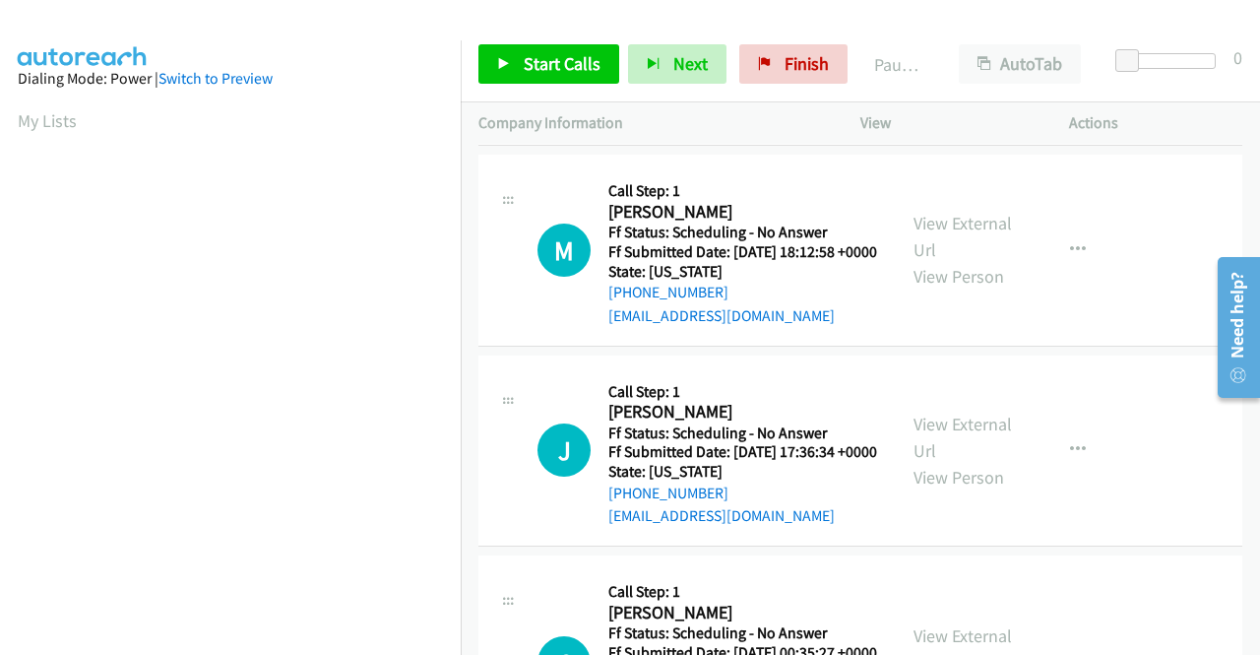
scroll to position [197, 0]
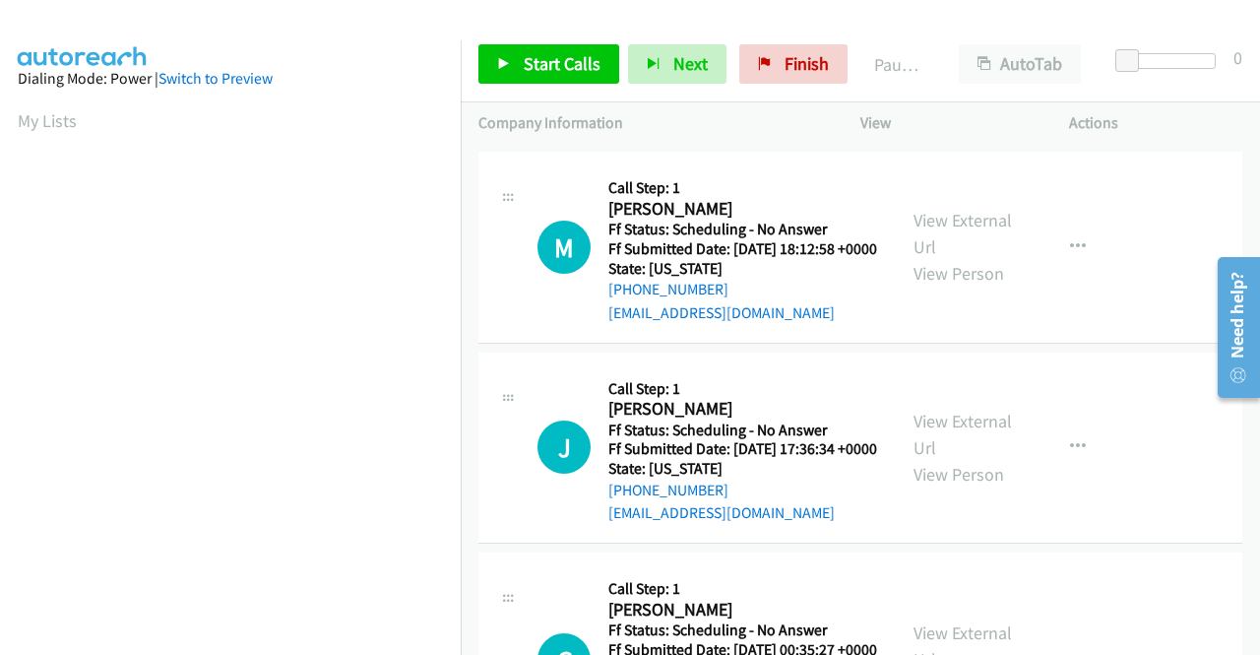
click at [953, 480] on div "View External Url View Person" at bounding box center [965, 448] width 102 height 80
click at [955, 459] on link "View External Url" at bounding box center [963, 434] width 98 height 49
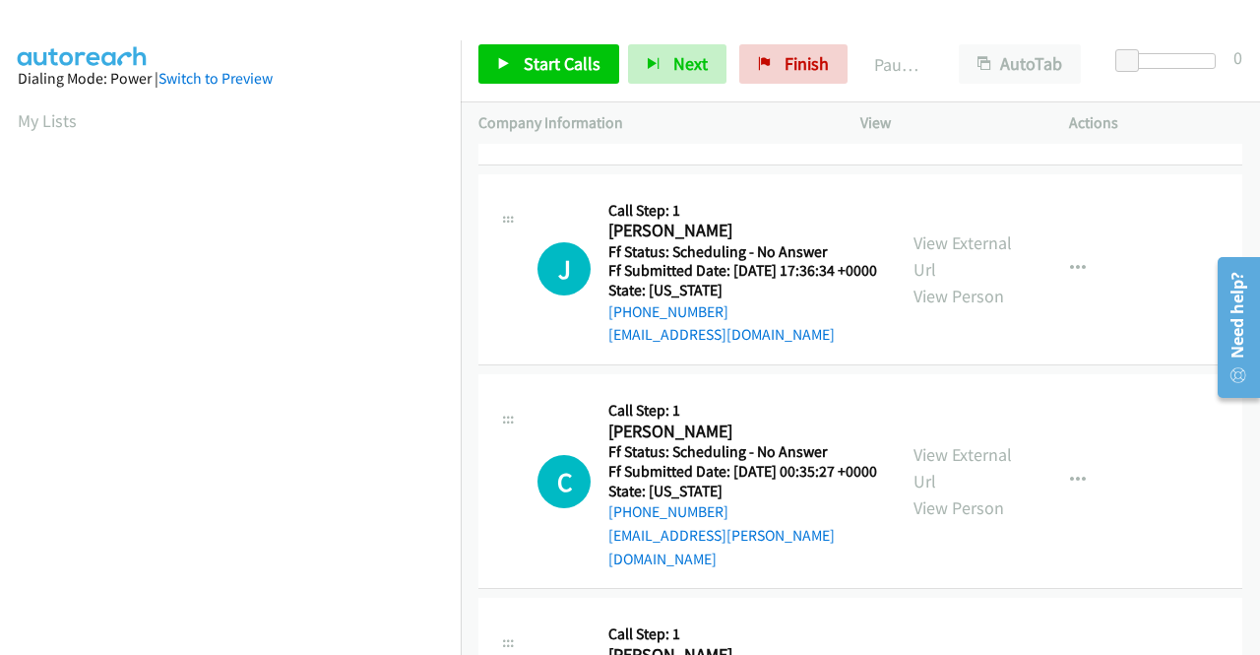
scroll to position [394, 0]
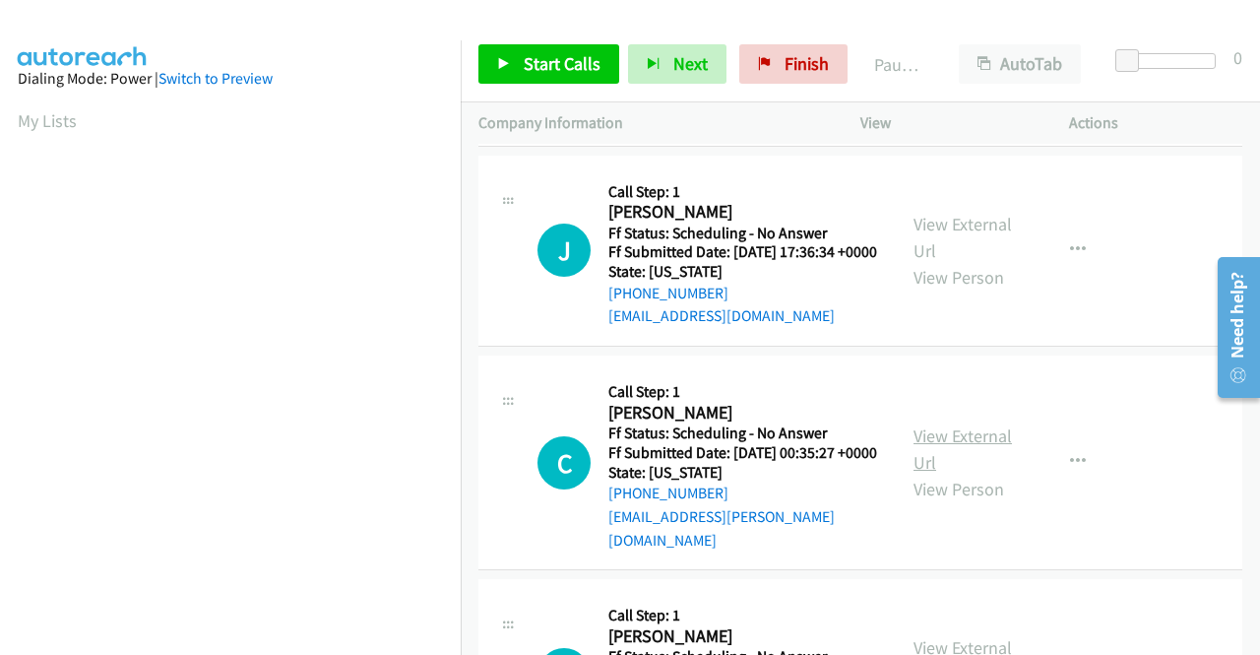
click at [949, 474] on link "View External Url" at bounding box center [963, 448] width 98 height 49
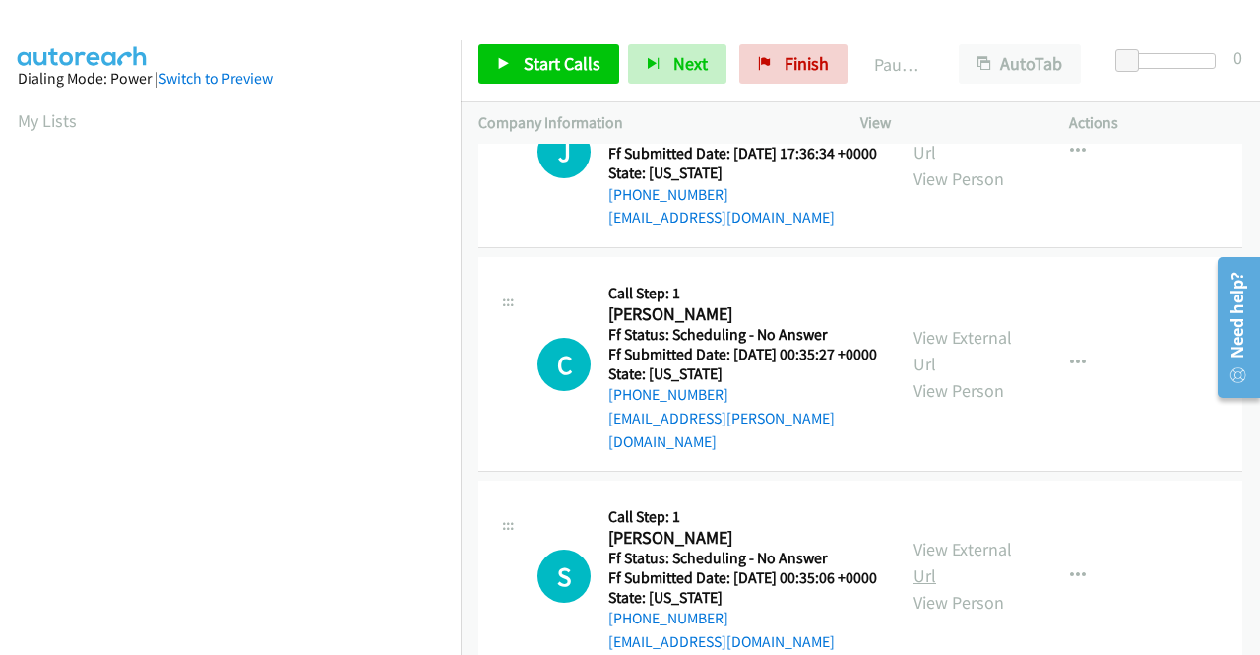
click at [961, 587] on link "View External Url" at bounding box center [963, 562] width 98 height 49
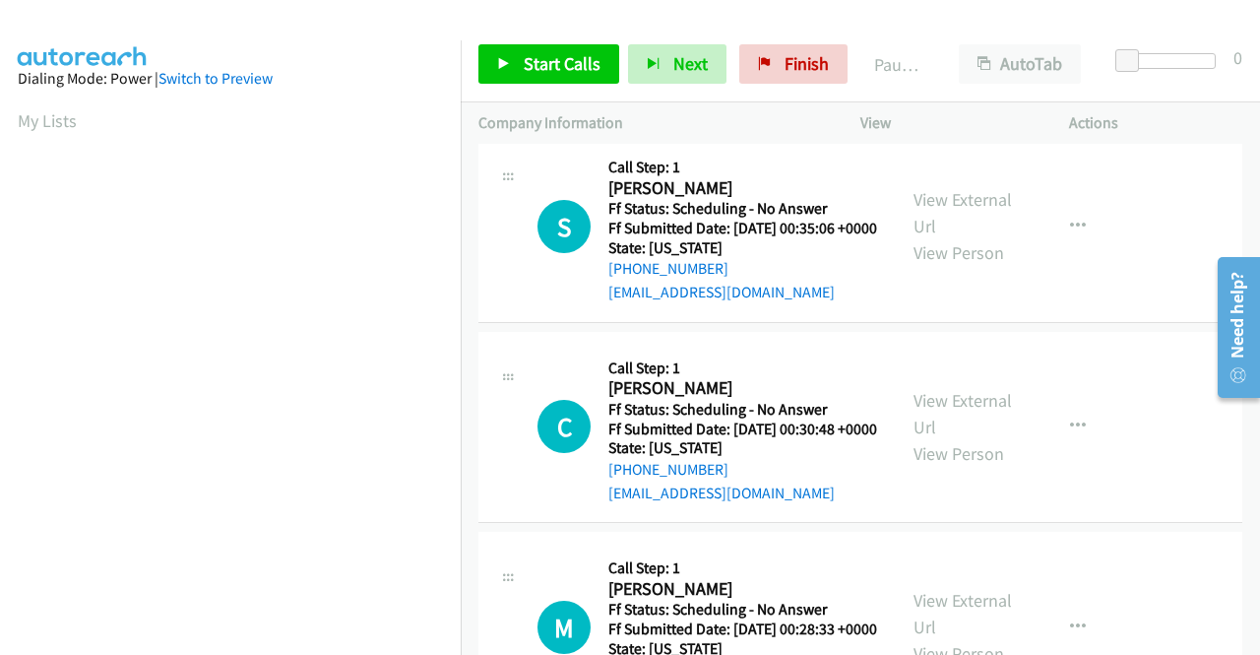
scroll to position [886, 0]
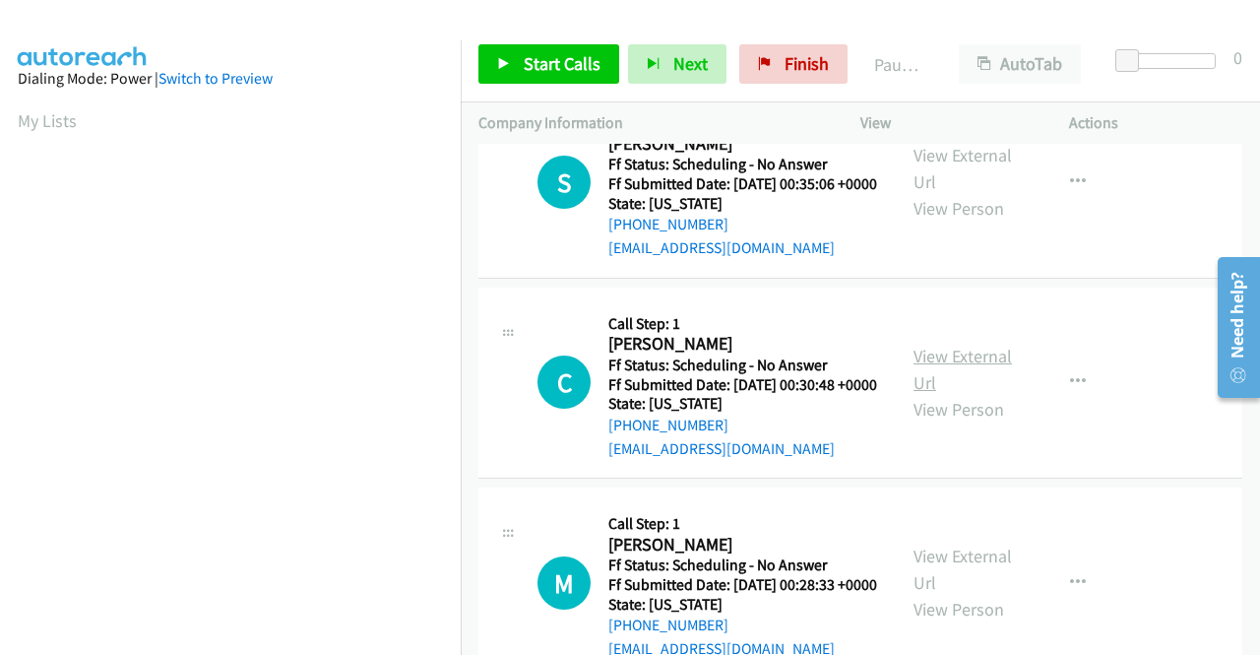
click at [923, 394] on link "View External Url" at bounding box center [963, 369] width 98 height 49
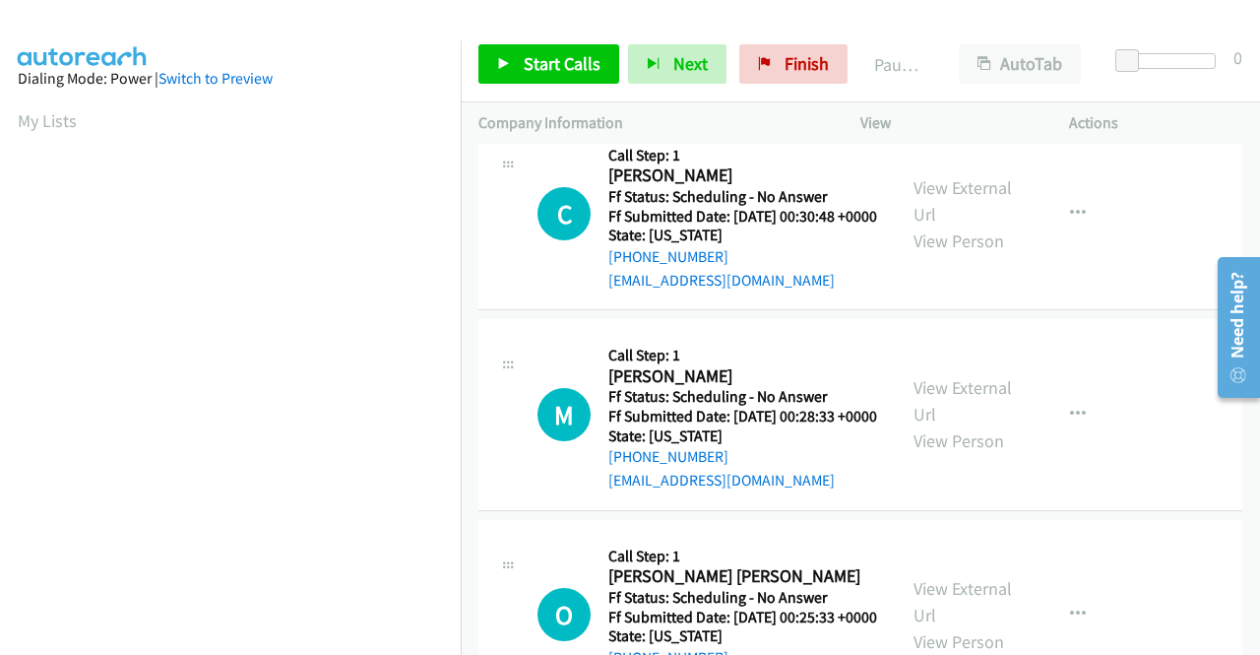
scroll to position [1083, 0]
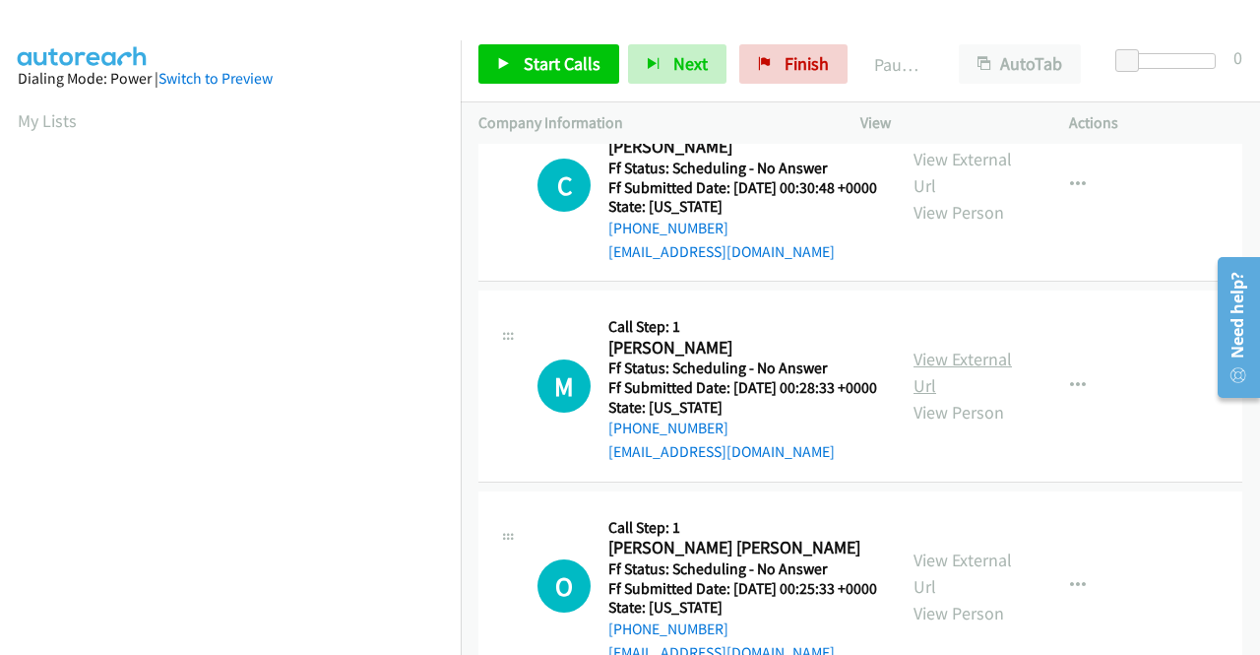
click at [986, 397] on link "View External Url" at bounding box center [963, 372] width 98 height 49
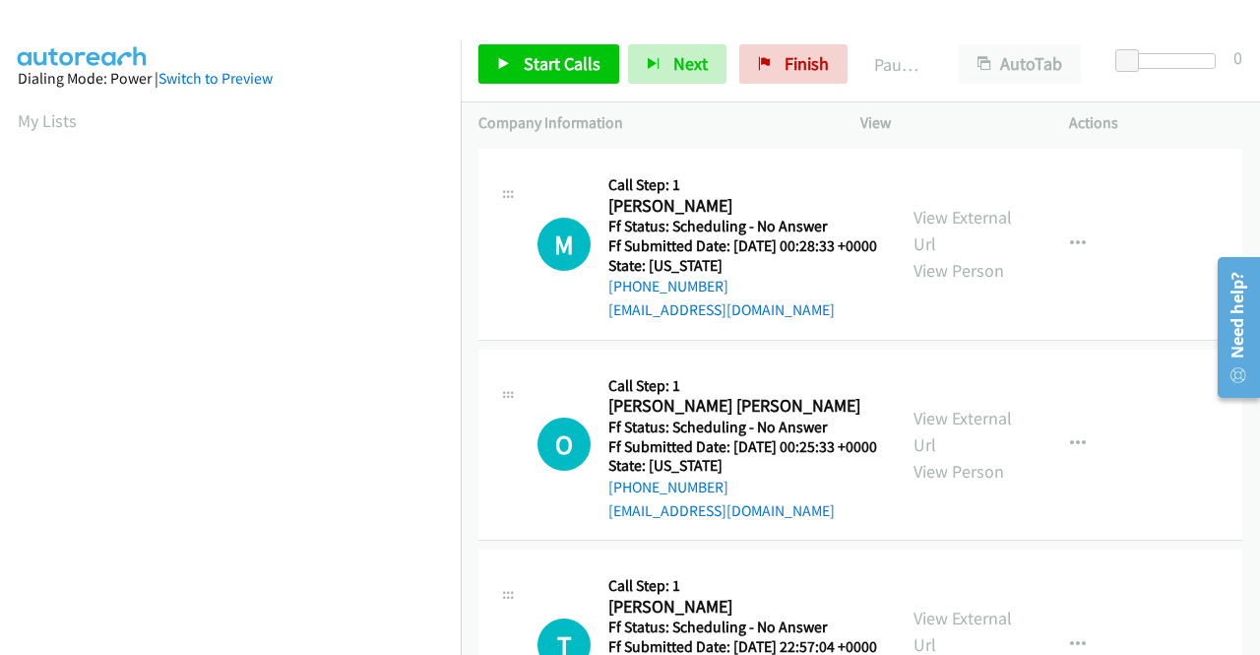
scroll to position [1280, 0]
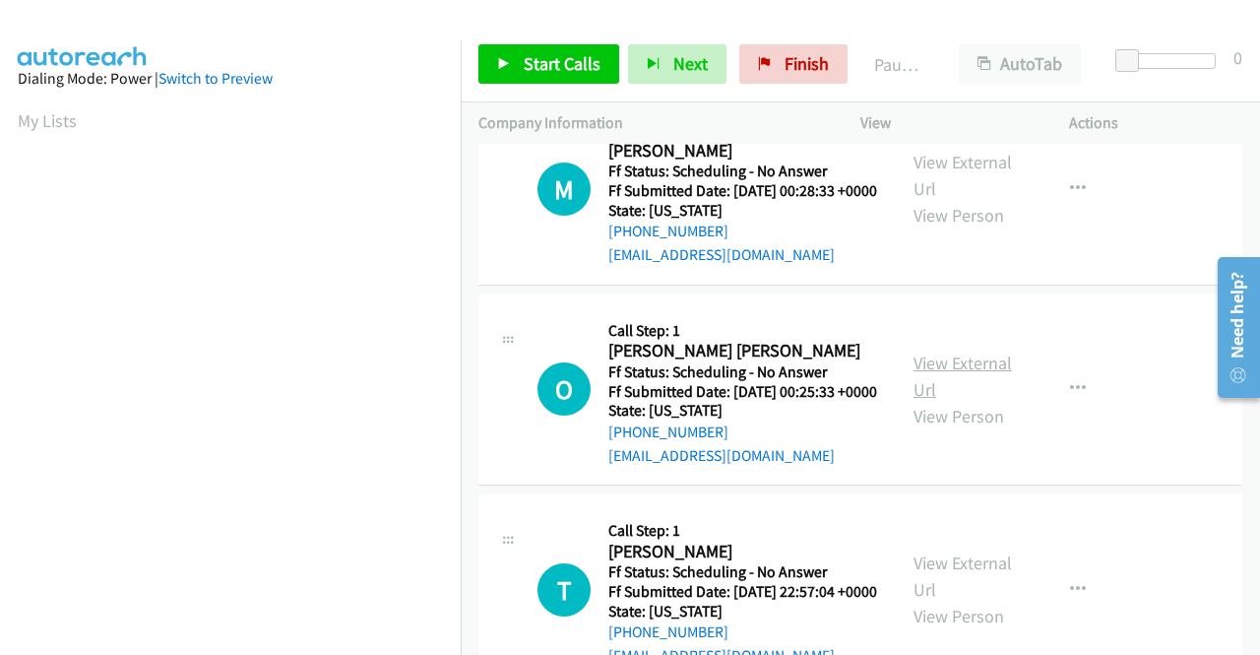
click at [971, 401] on link "View External Url" at bounding box center [963, 376] width 98 height 49
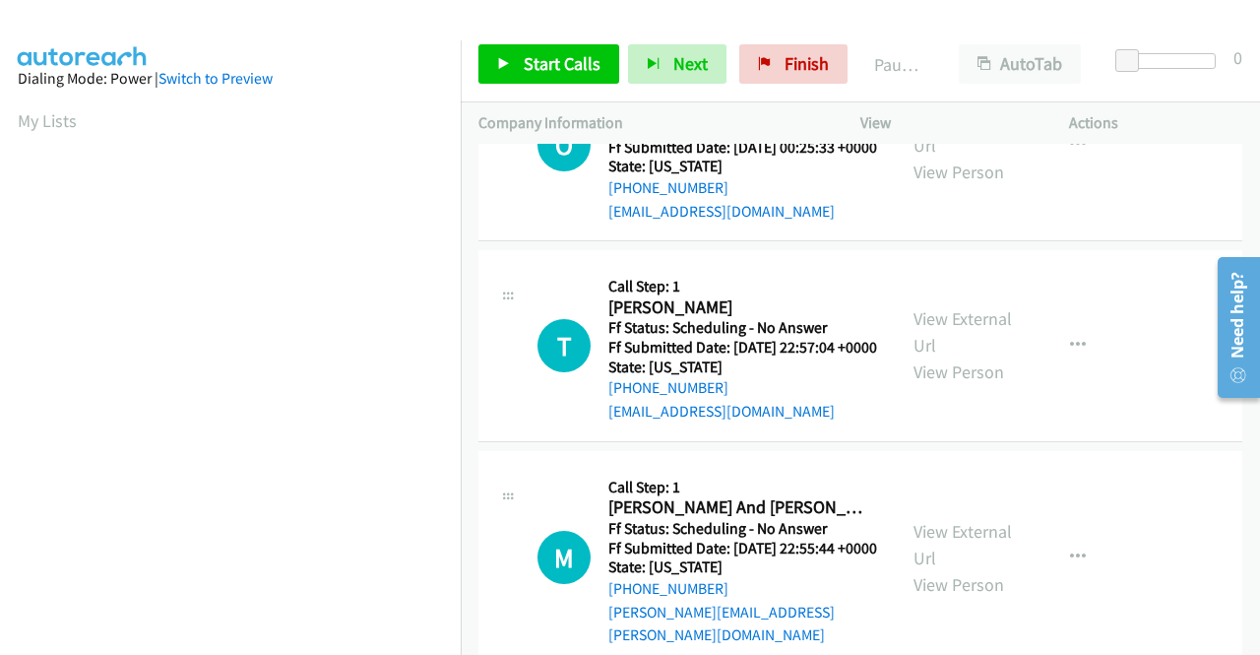
scroll to position [1576, 0]
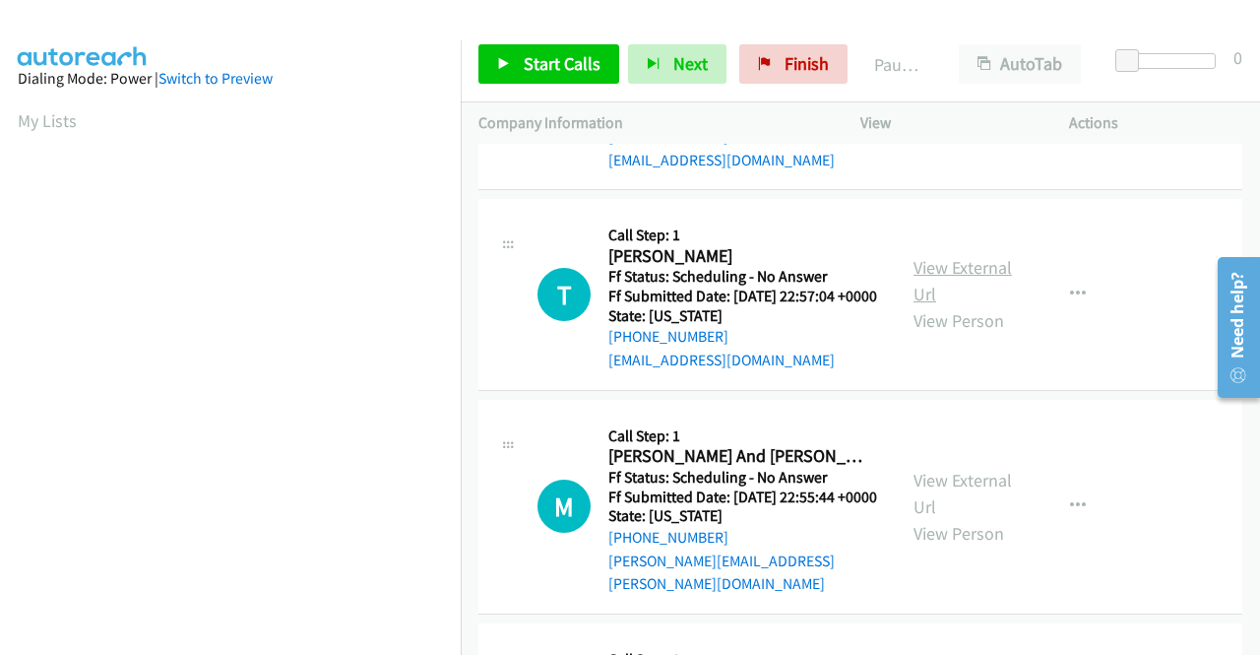
click at [937, 305] on link "View External Url" at bounding box center [963, 280] width 98 height 49
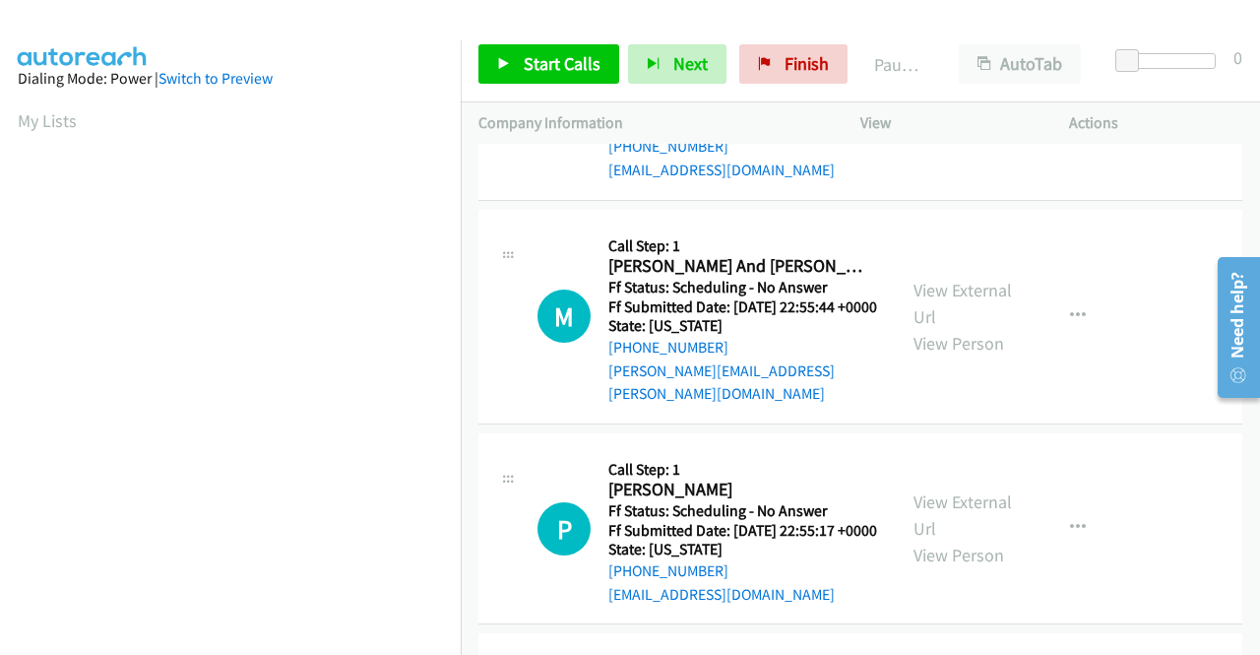
scroll to position [1772, 0]
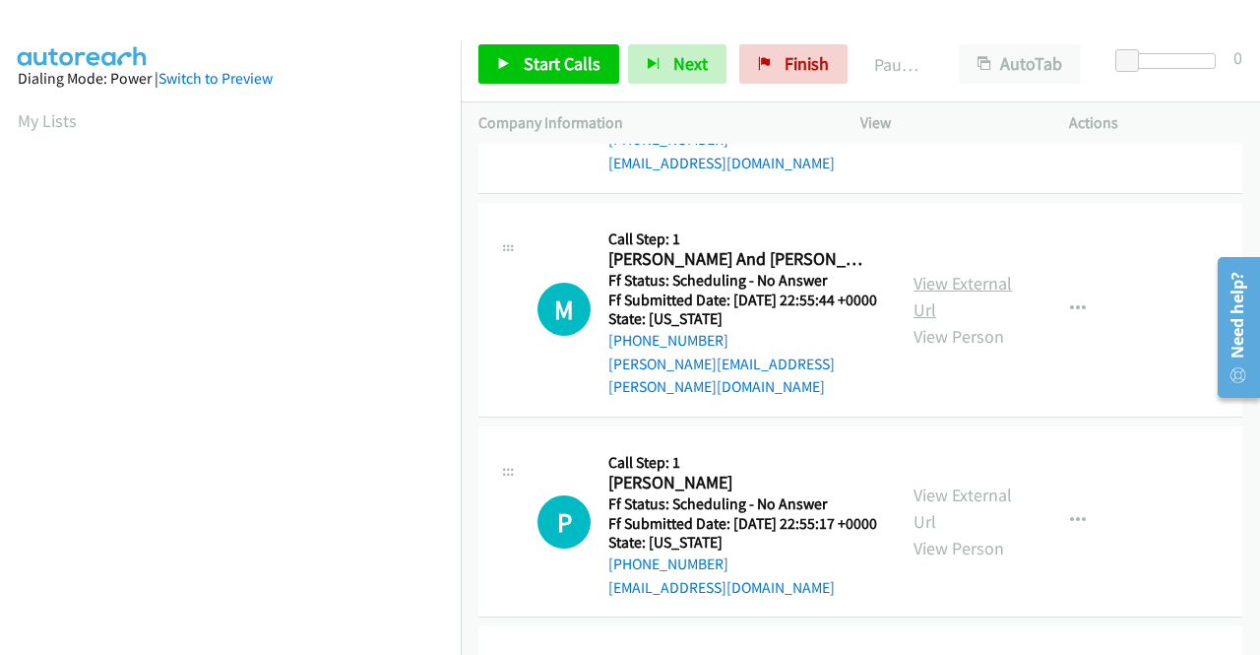
click at [986, 321] on link "View External Url" at bounding box center [963, 296] width 98 height 49
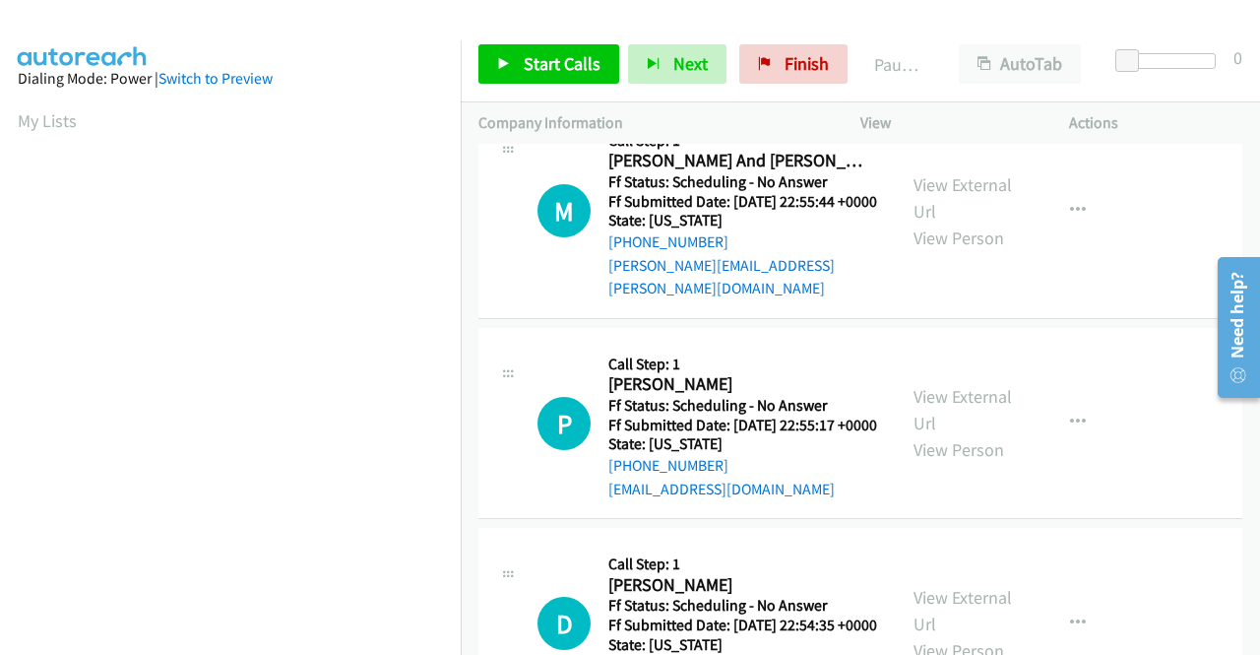
scroll to position [1969, 0]
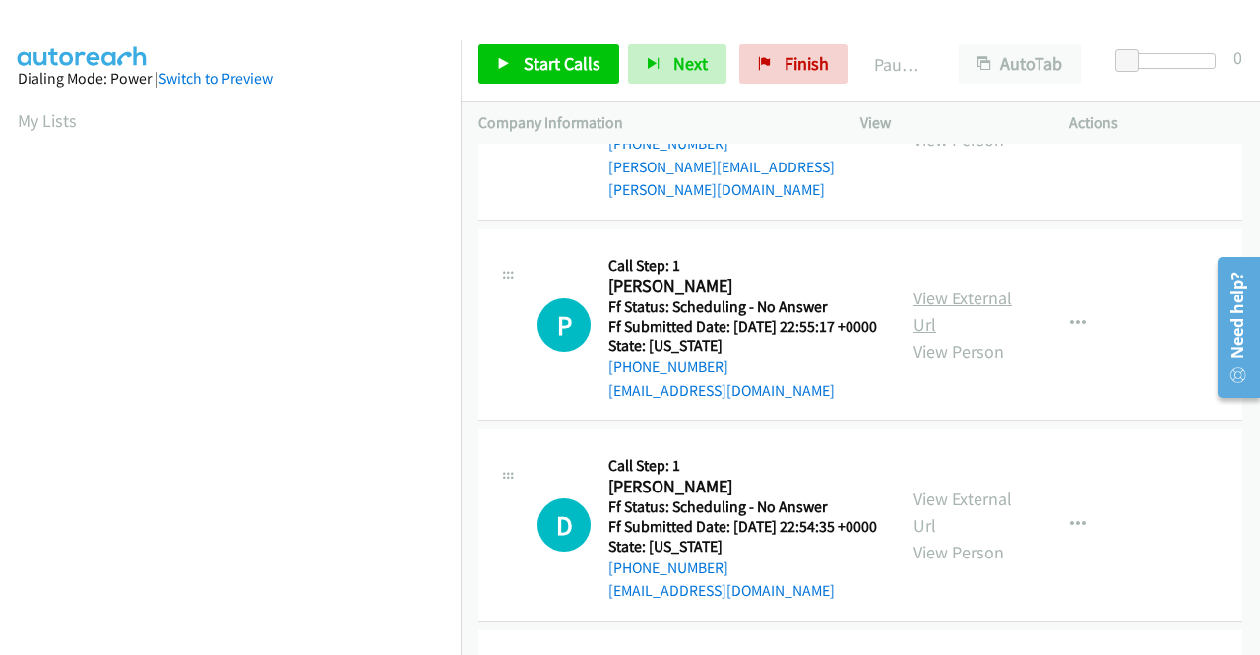
click at [941, 336] on link "View External Url" at bounding box center [963, 311] width 98 height 49
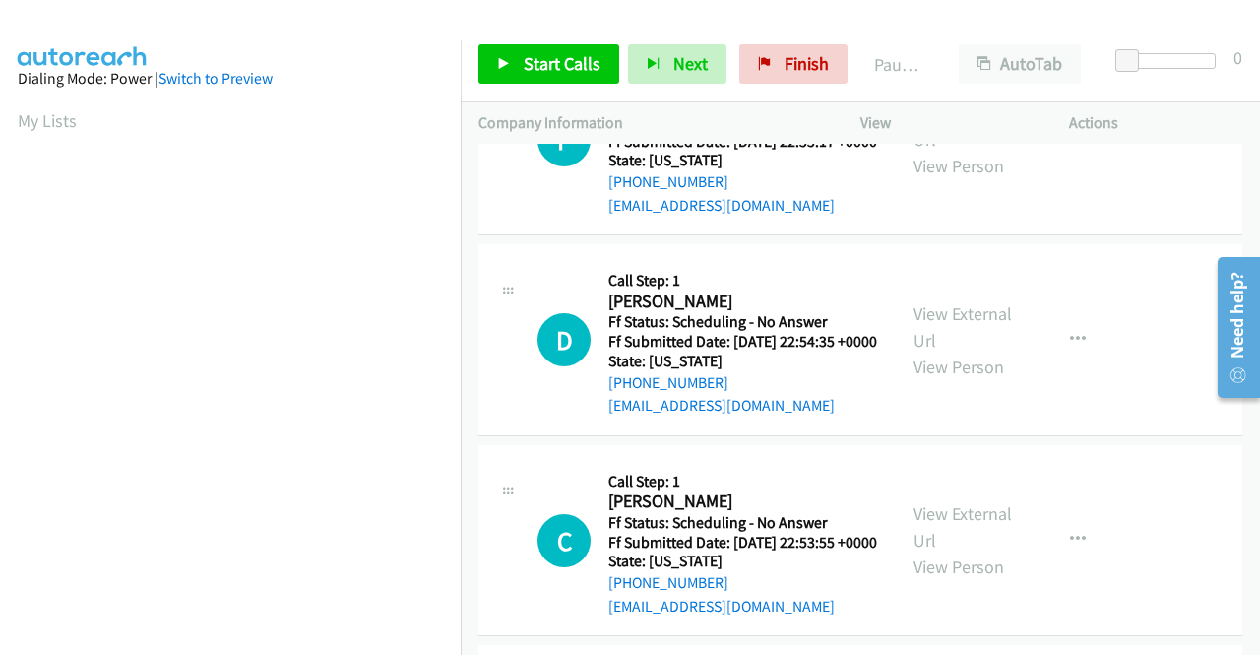
scroll to position [2166, 0]
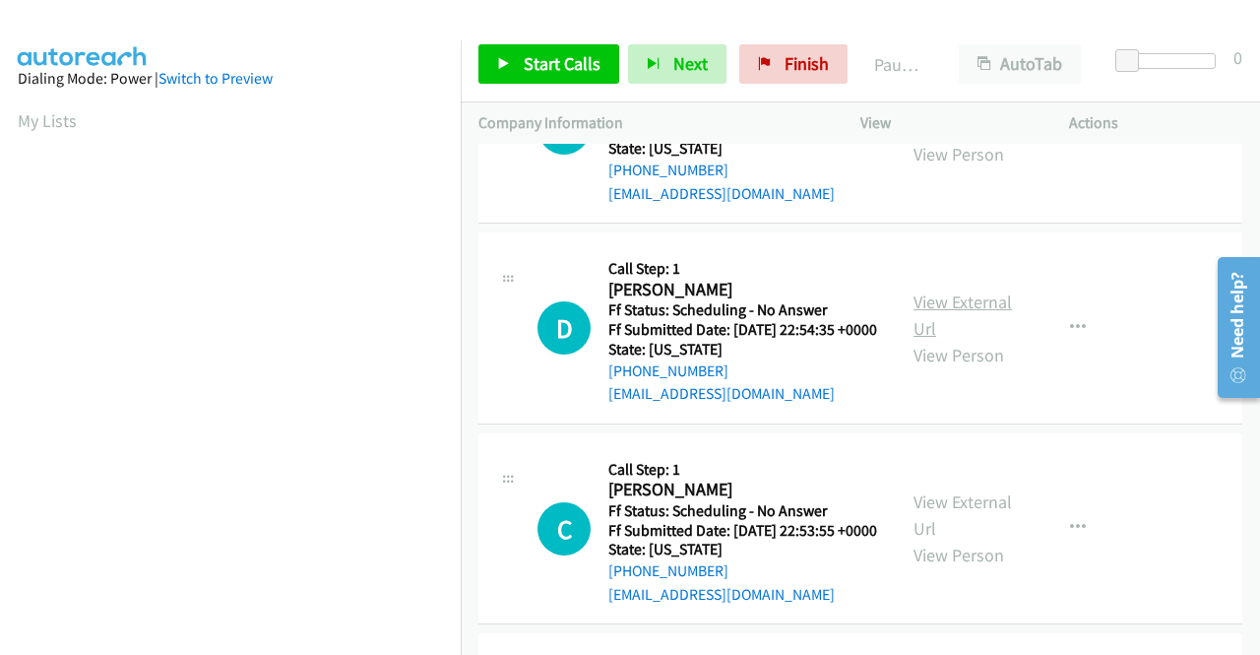
click at [969, 340] on link "View External Url" at bounding box center [963, 314] width 98 height 49
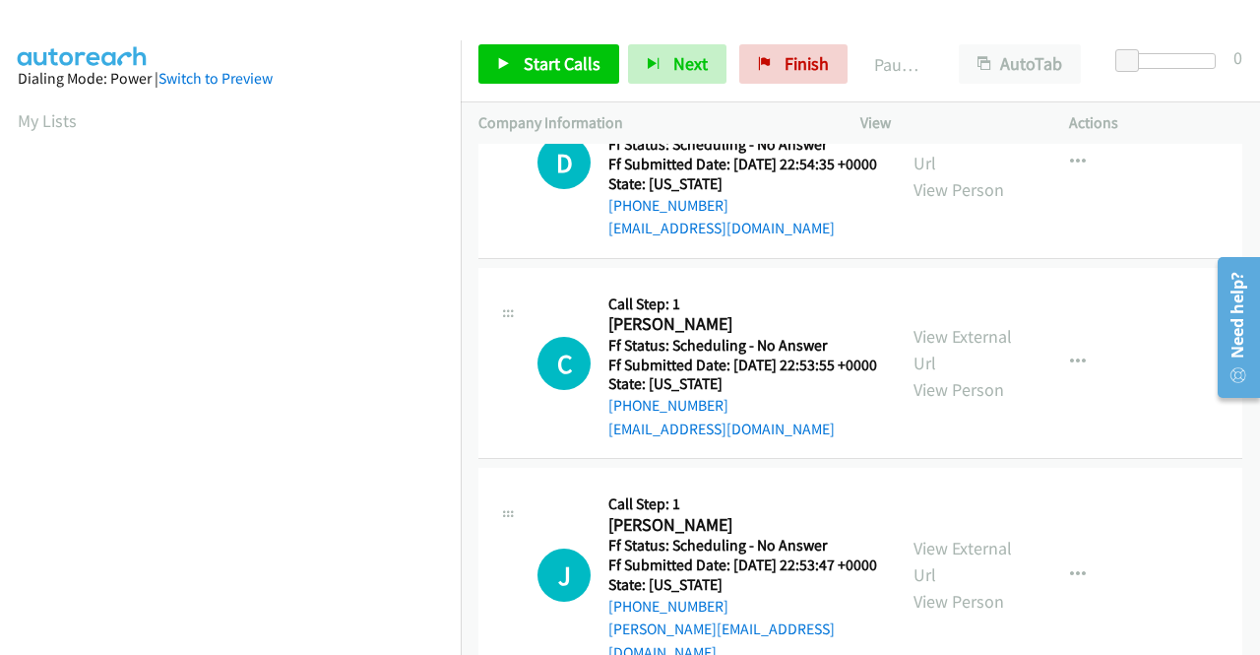
scroll to position [2363, 0]
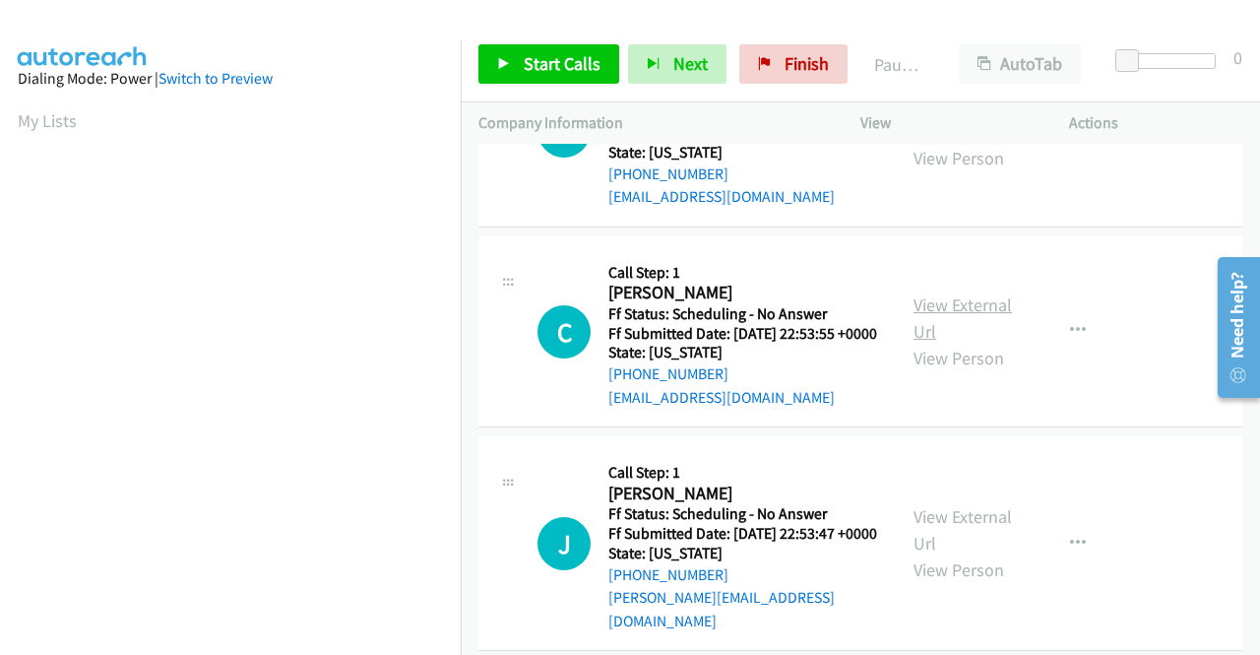
click at [976, 343] on link "View External Url" at bounding box center [963, 317] width 98 height 49
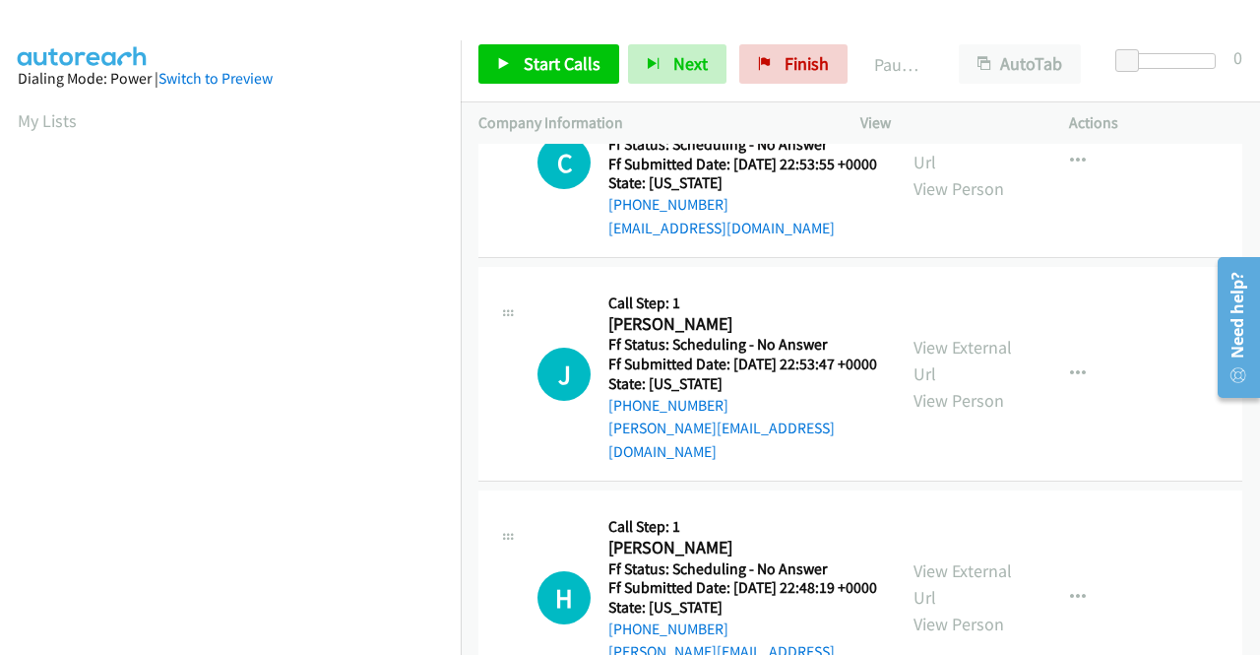
scroll to position [2560, 0]
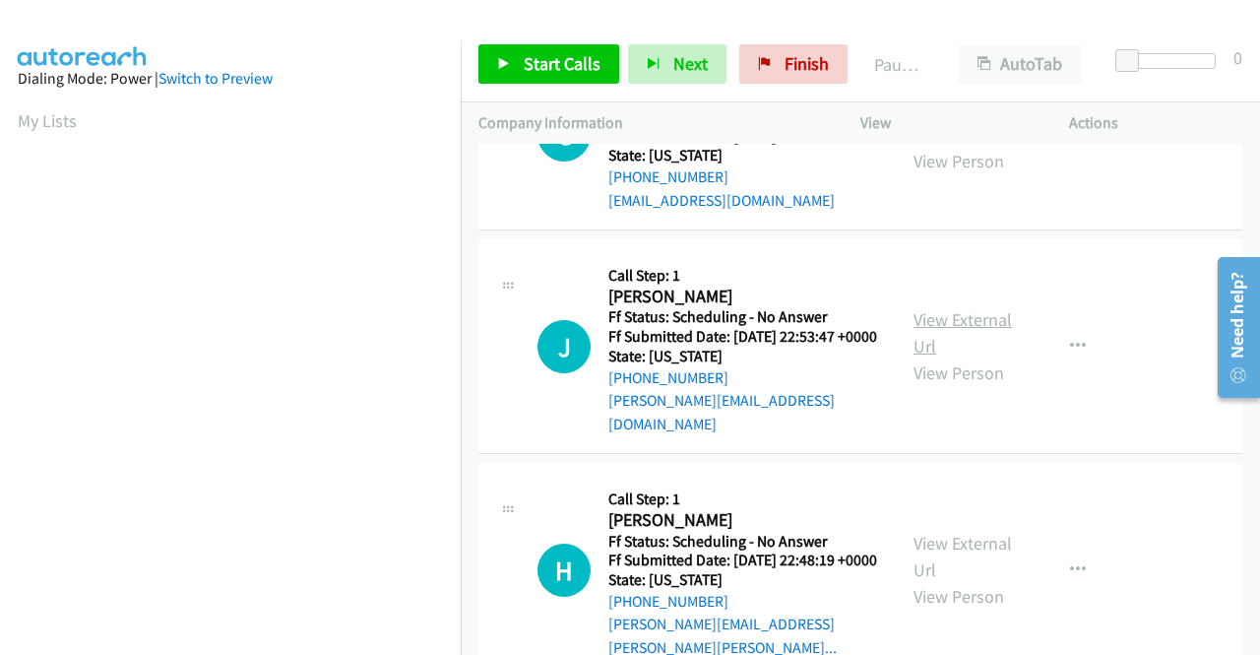
click at [955, 357] on link "View External Url" at bounding box center [963, 332] width 98 height 49
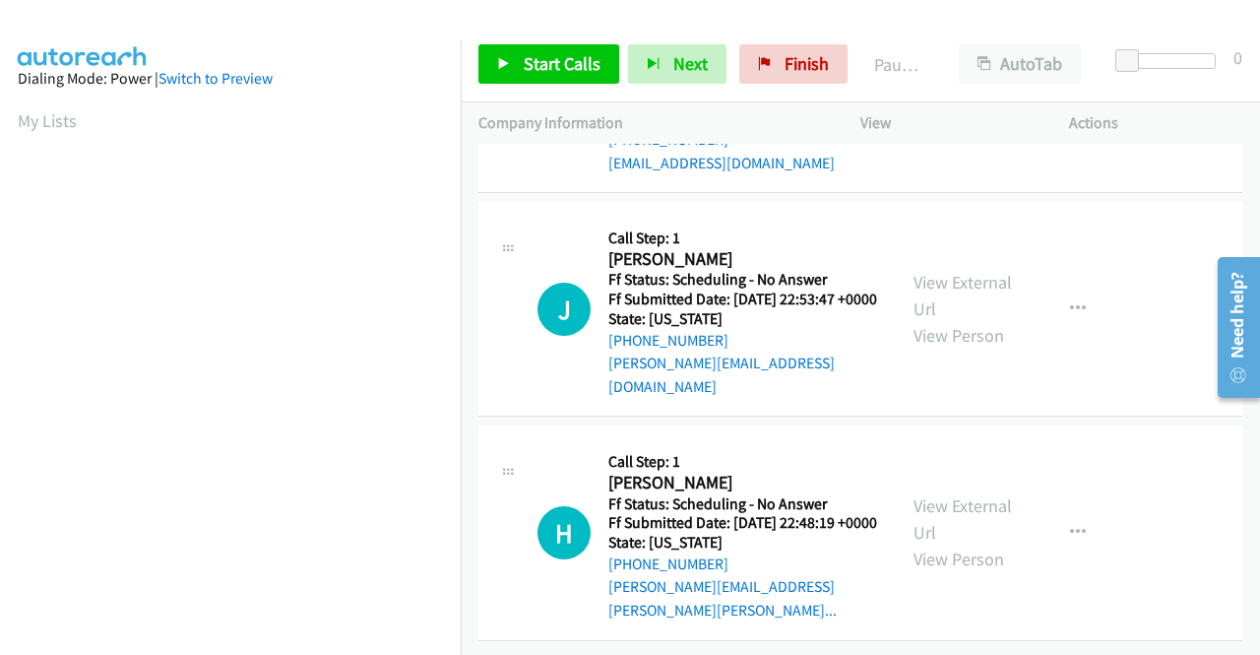
scroll to position [2757, 0]
click at [920, 535] on link "View External Url" at bounding box center [963, 518] width 98 height 49
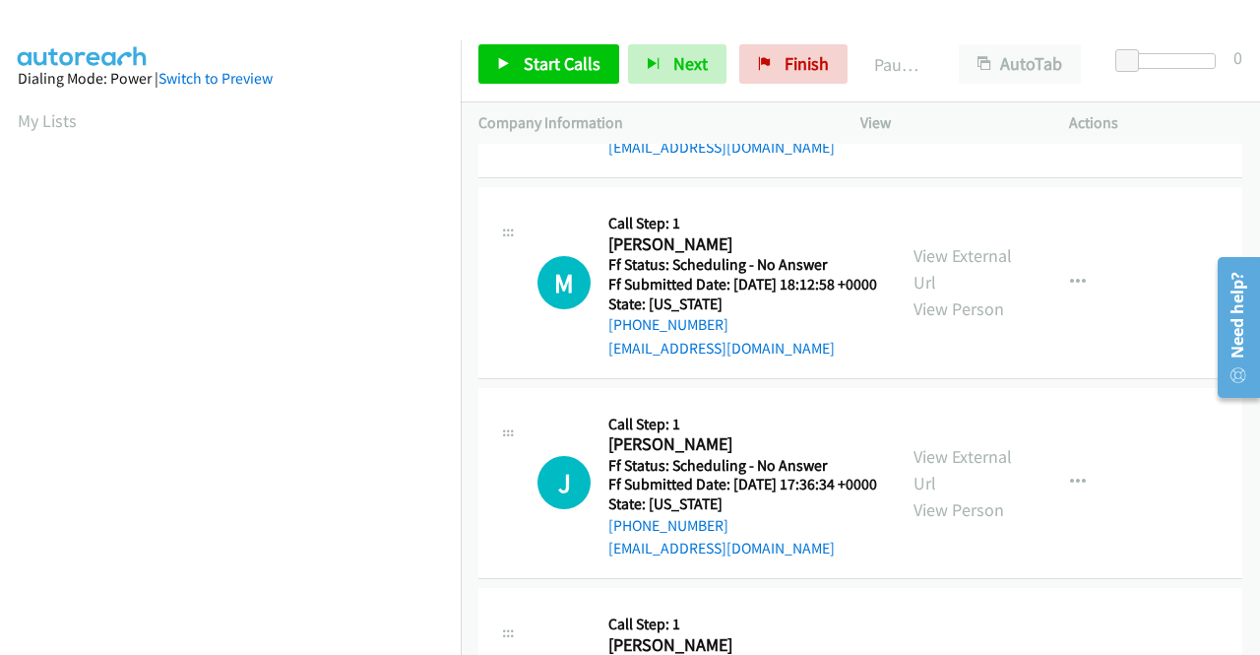
scroll to position [0, 0]
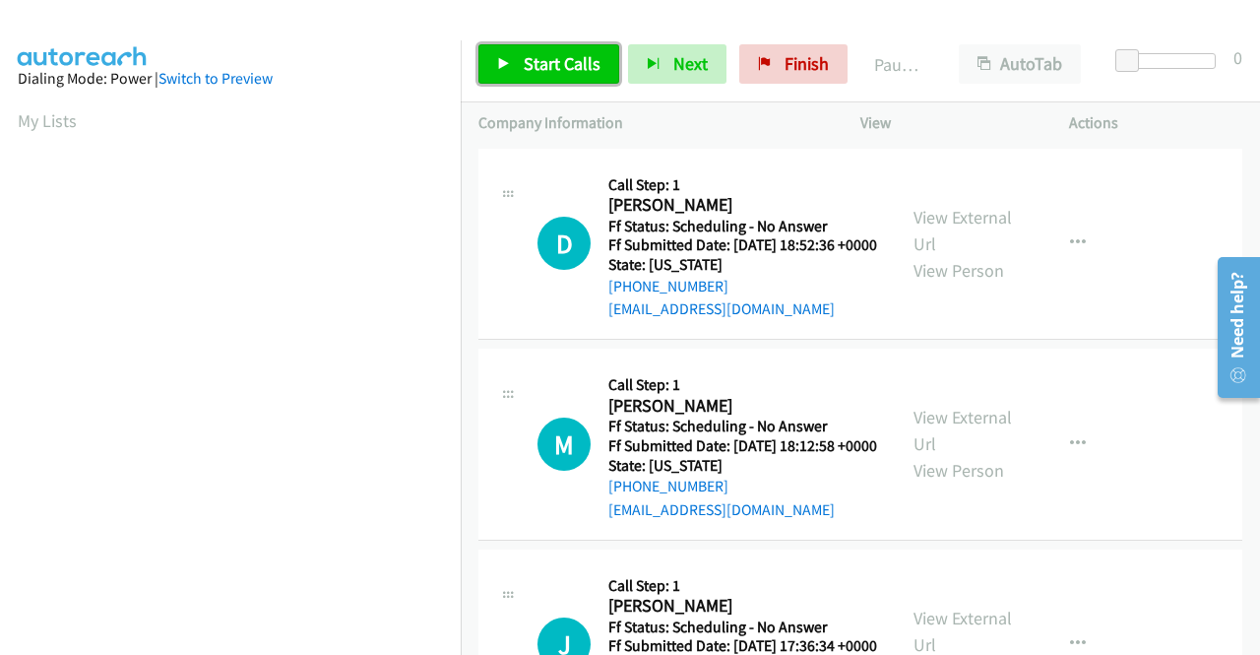
click at [551, 70] on span "Start Calls" at bounding box center [562, 63] width 77 height 23
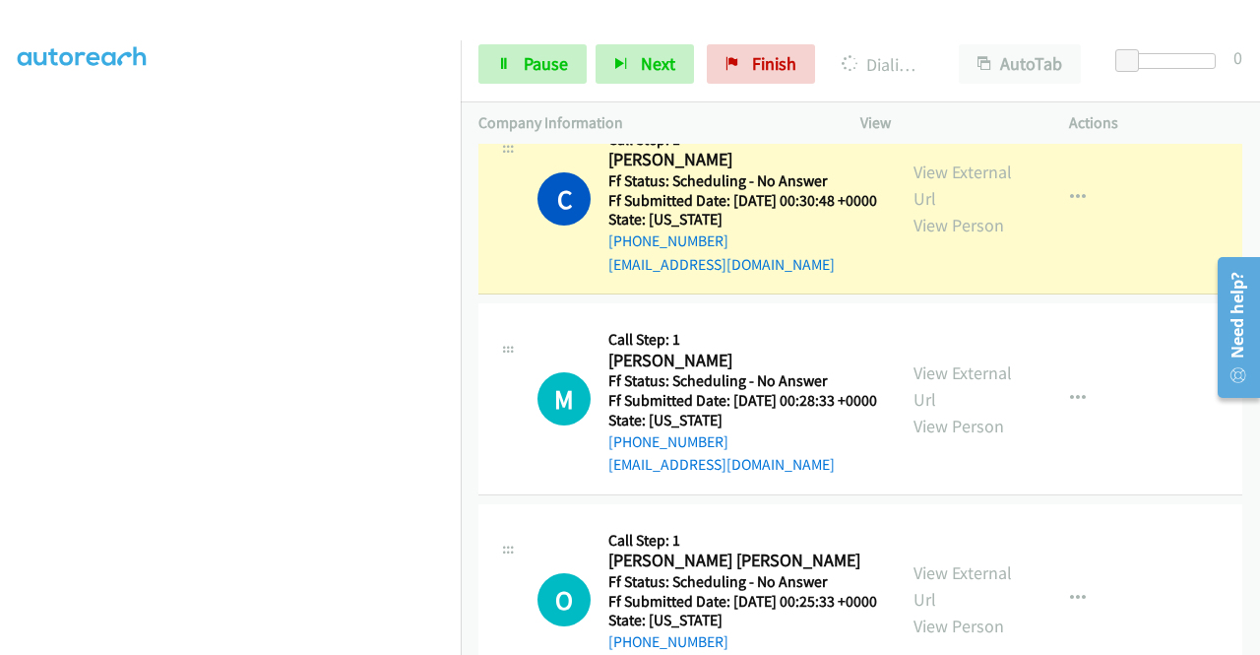
scroll to position [449, 0]
click at [563, 60] on span "Pause" at bounding box center [546, 63] width 44 height 23
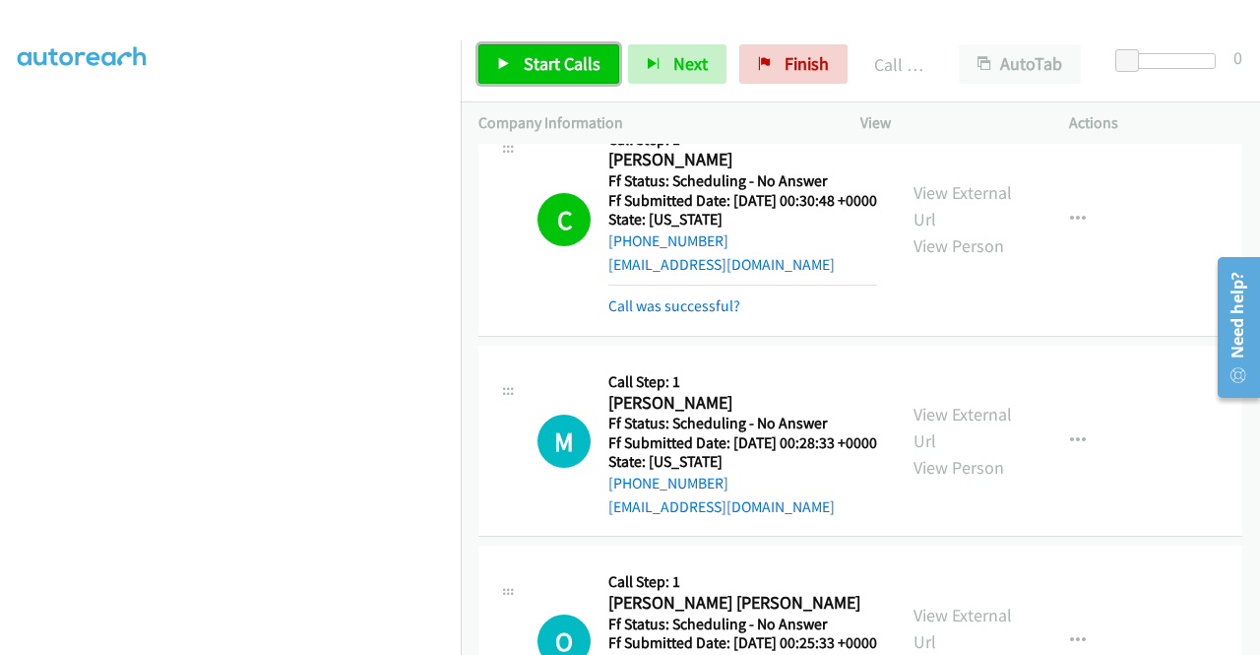
click at [565, 72] on span "Start Calls" at bounding box center [562, 63] width 77 height 23
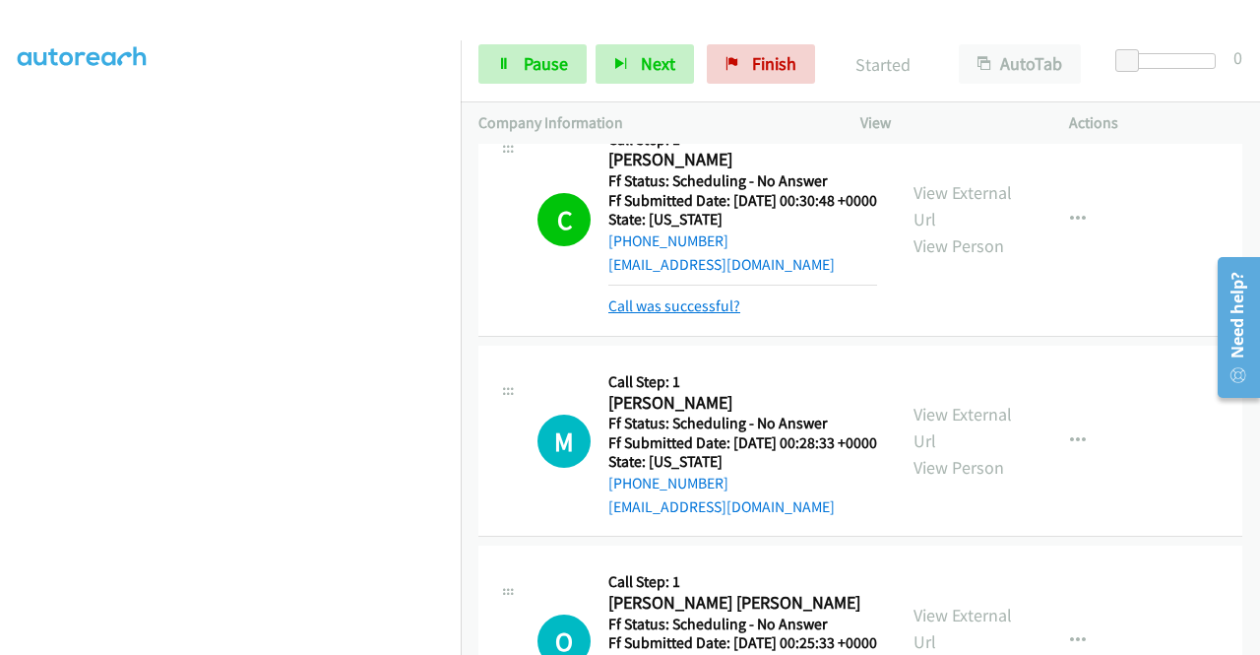
click at [672, 315] on link "Call was successful?" at bounding box center [675, 305] width 132 height 19
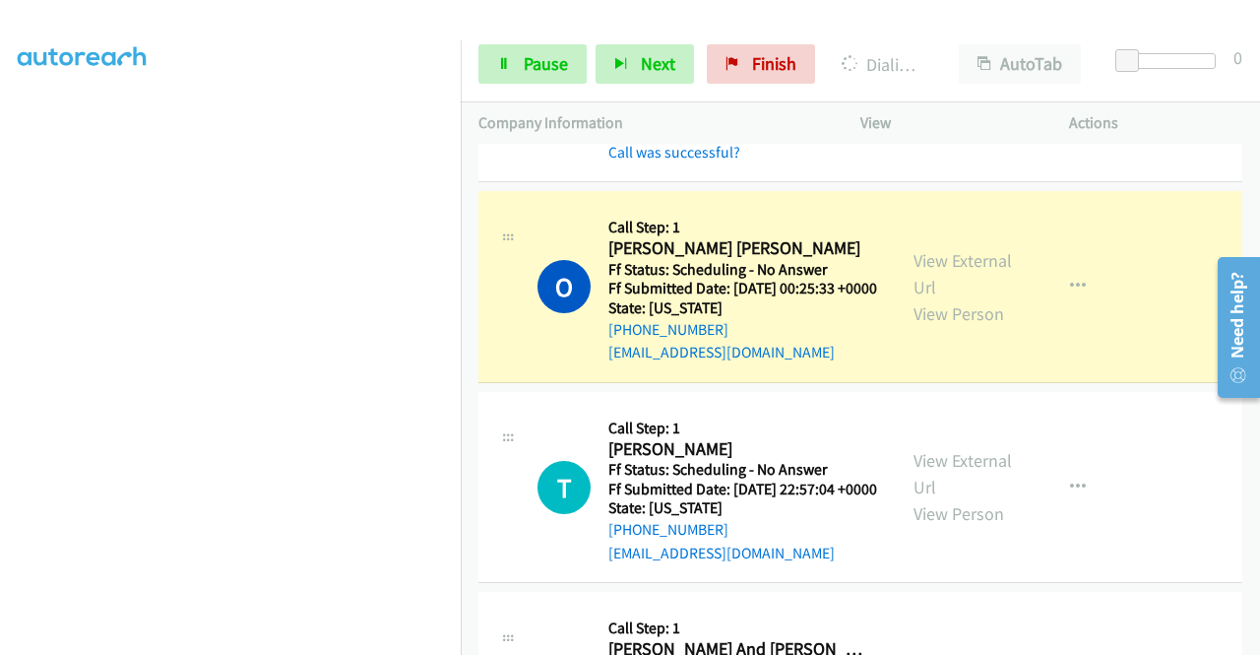
scroll to position [1674, 0]
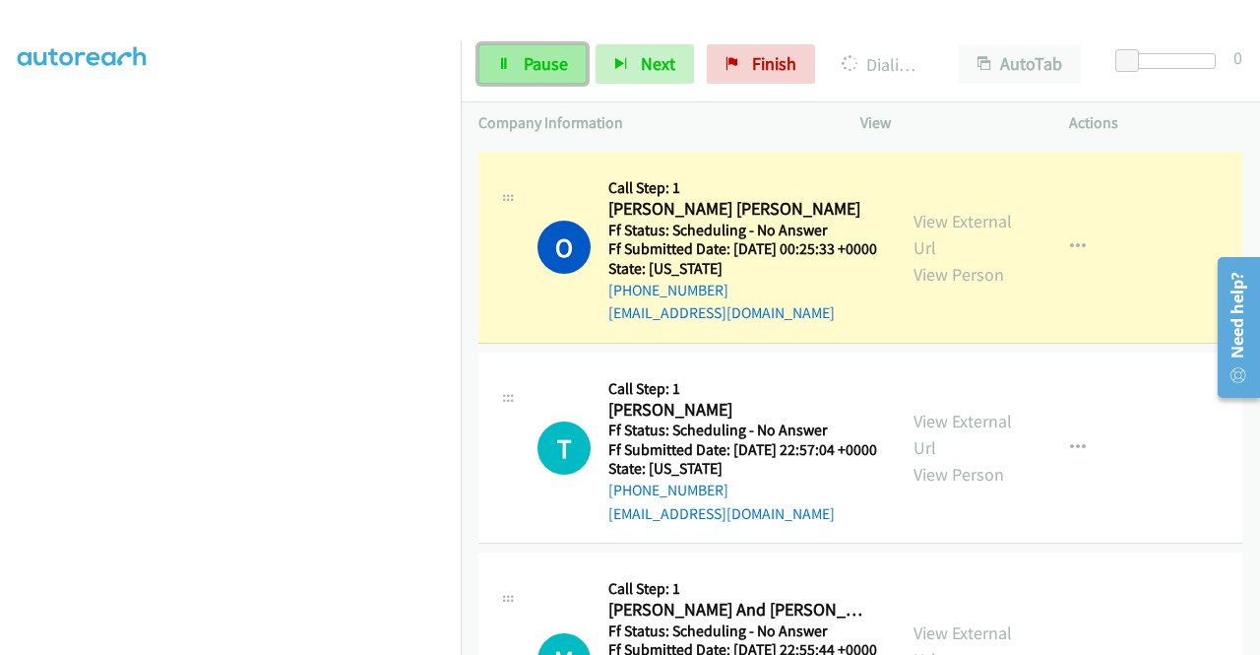
click at [560, 60] on span "Pause" at bounding box center [546, 63] width 44 height 23
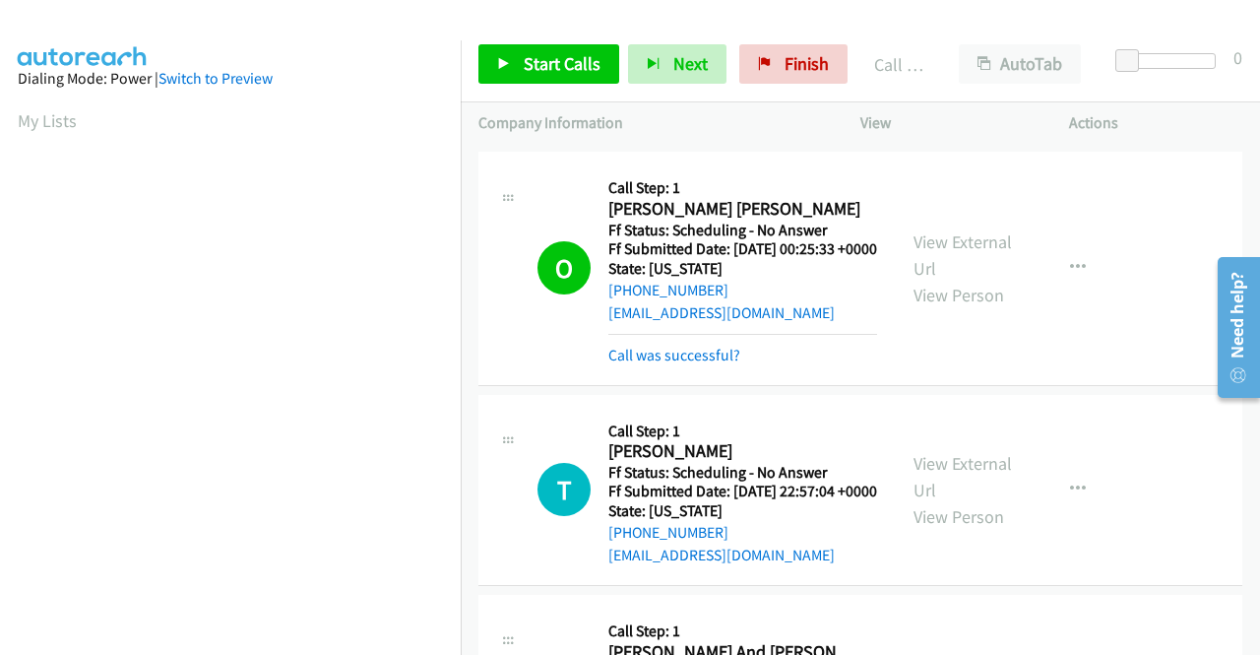
scroll to position [449, 0]
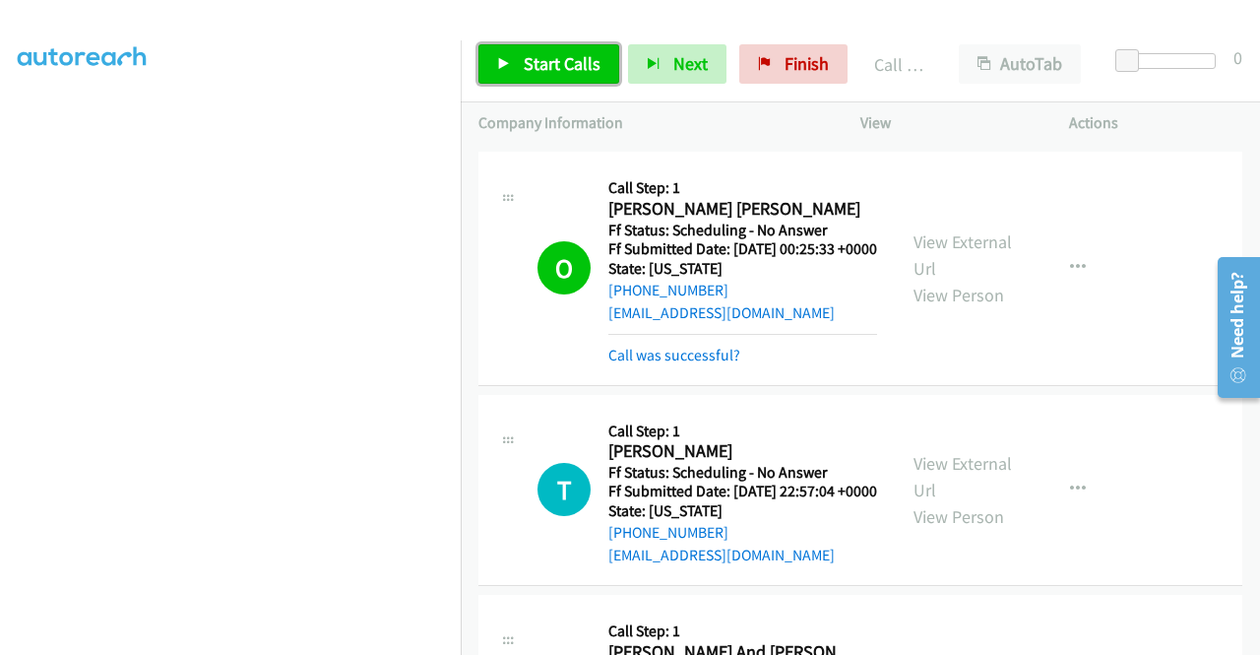
click at [595, 67] on span "Start Calls" at bounding box center [562, 63] width 77 height 23
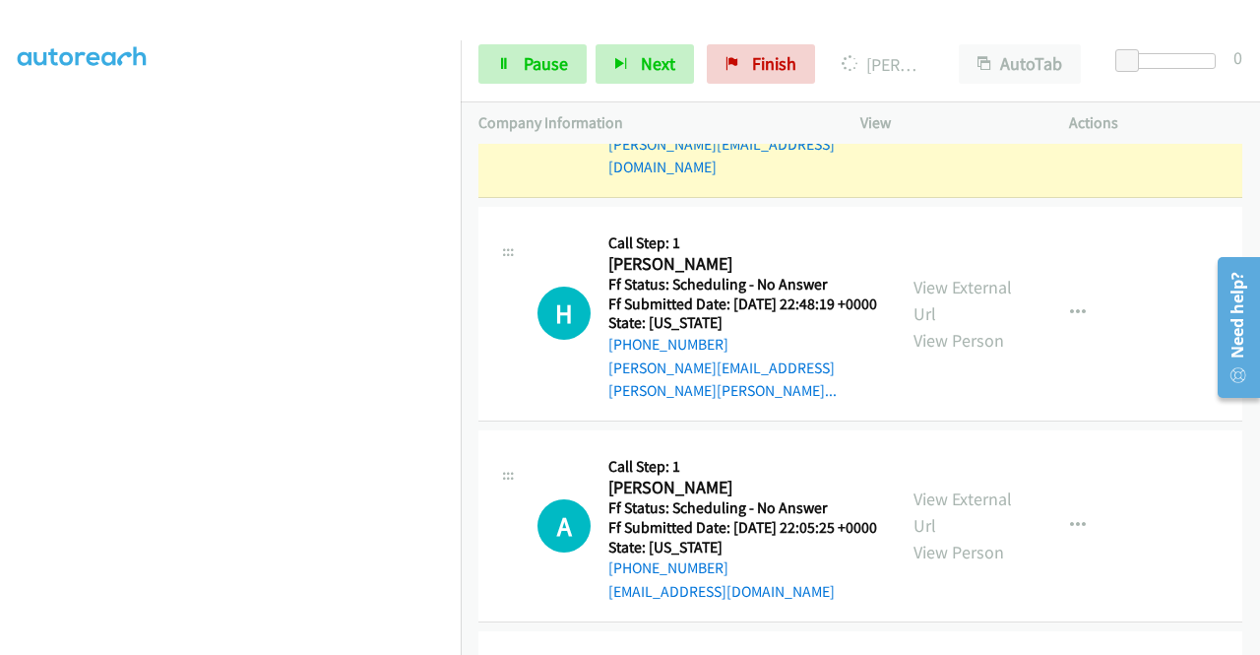
scroll to position [3369, 0]
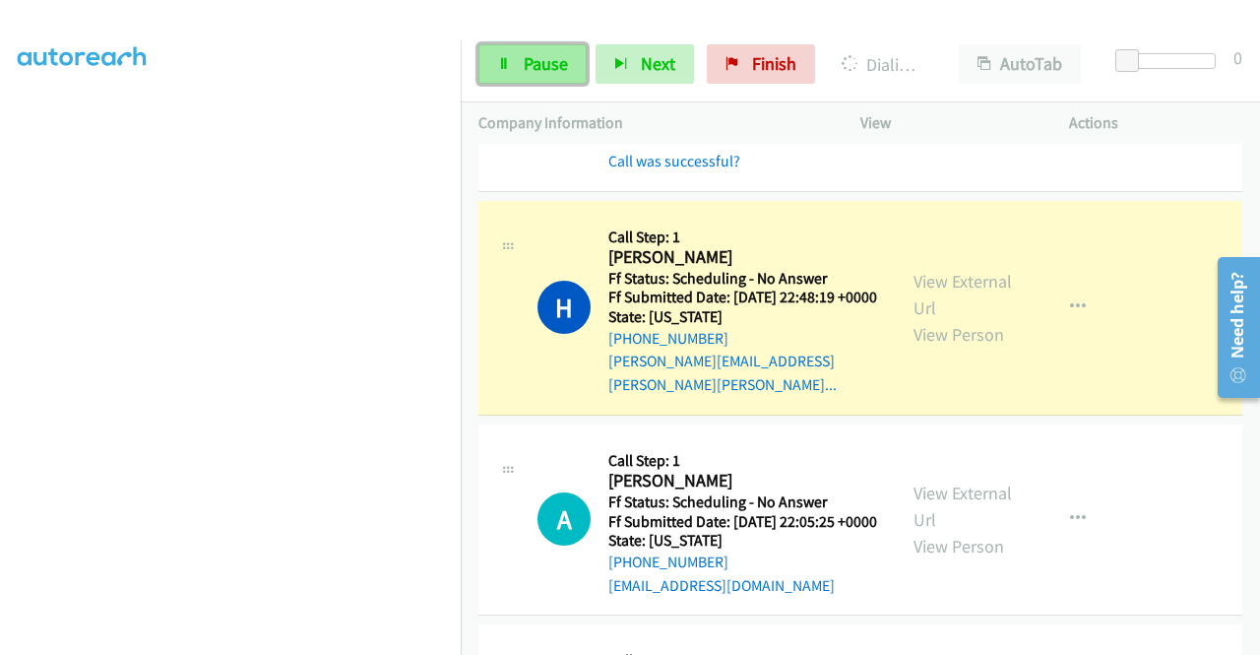
click at [549, 70] on span "Pause" at bounding box center [546, 63] width 44 height 23
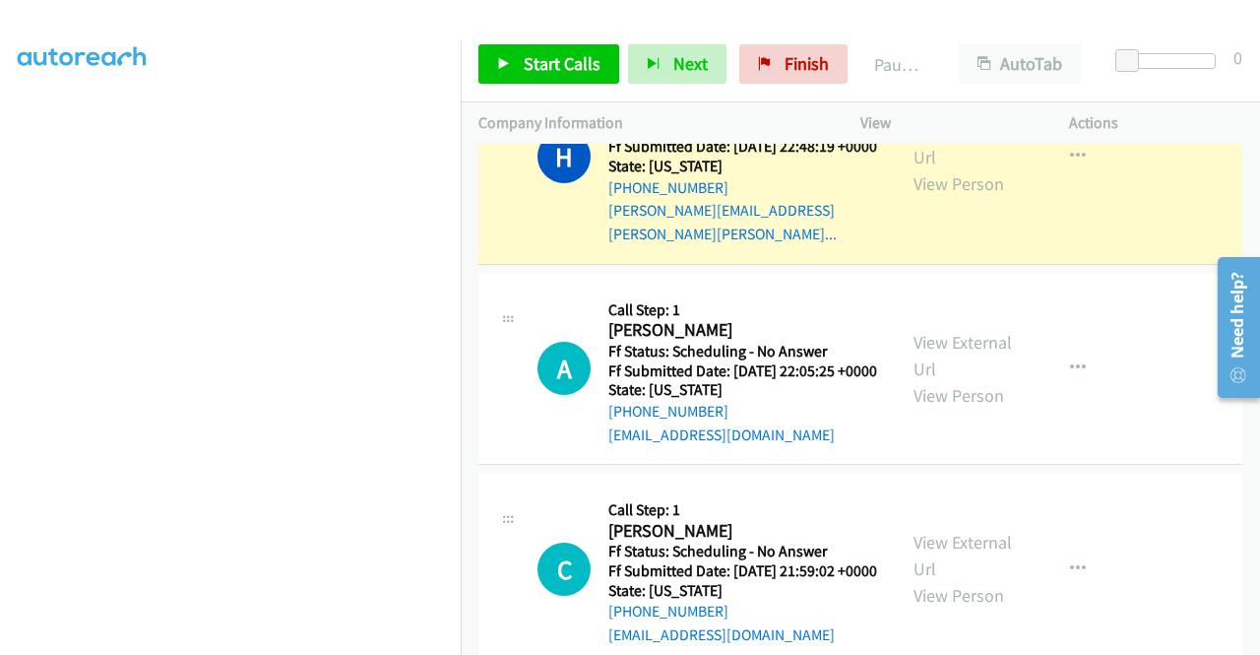
scroll to position [3566, 0]
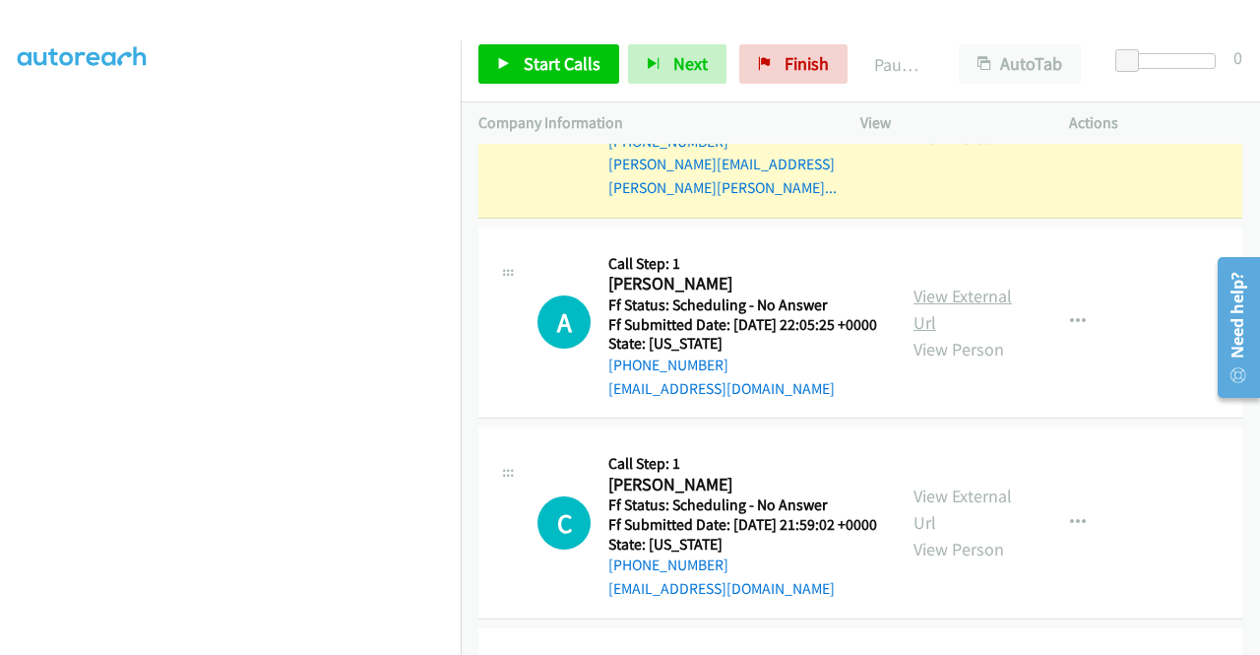
click at [957, 334] on link "View External Url" at bounding box center [963, 309] width 98 height 49
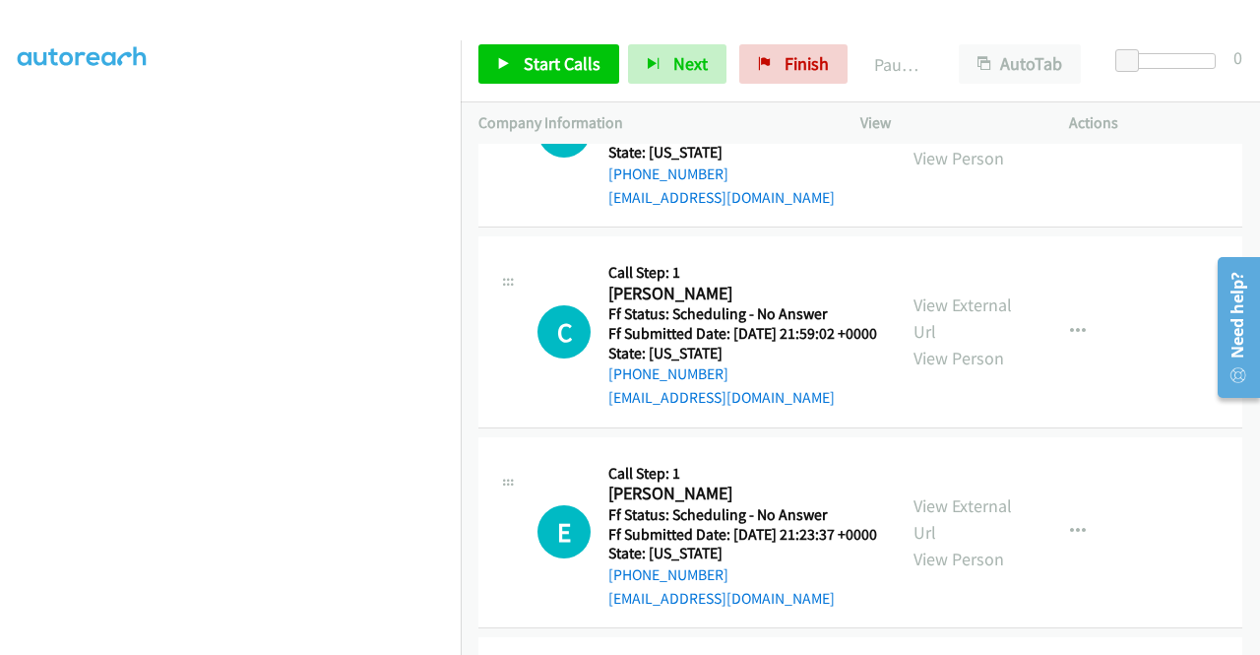
scroll to position [3762, 0]
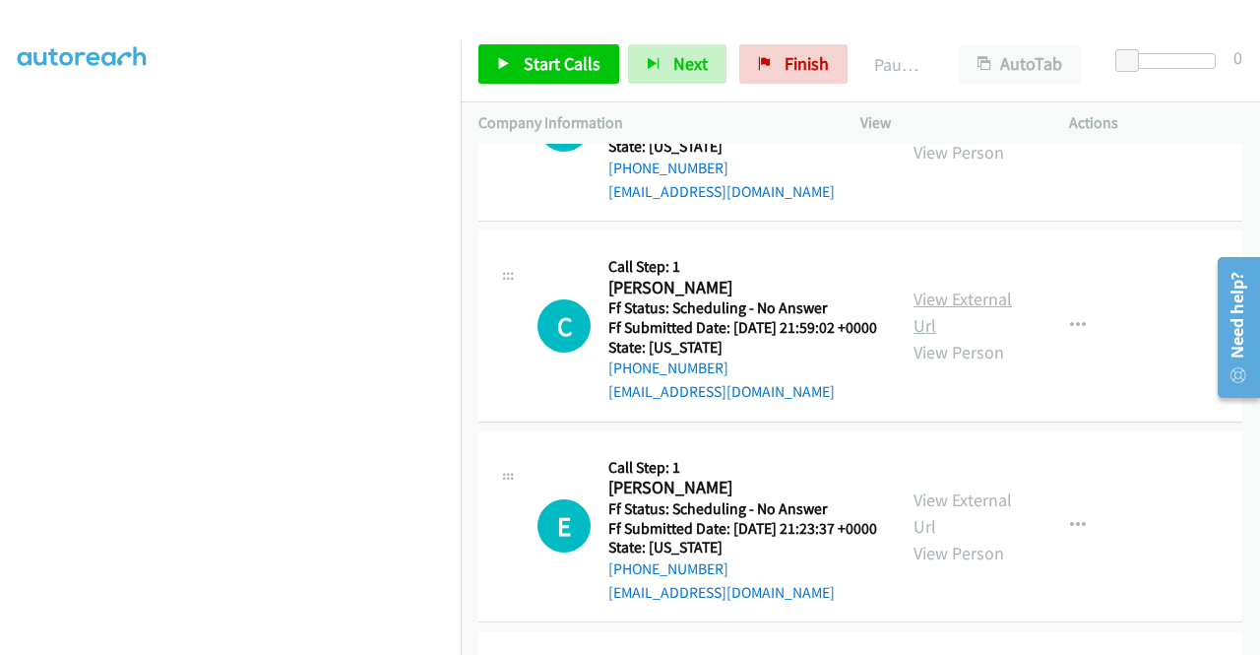
click at [935, 337] on link "View External Url" at bounding box center [963, 312] width 98 height 49
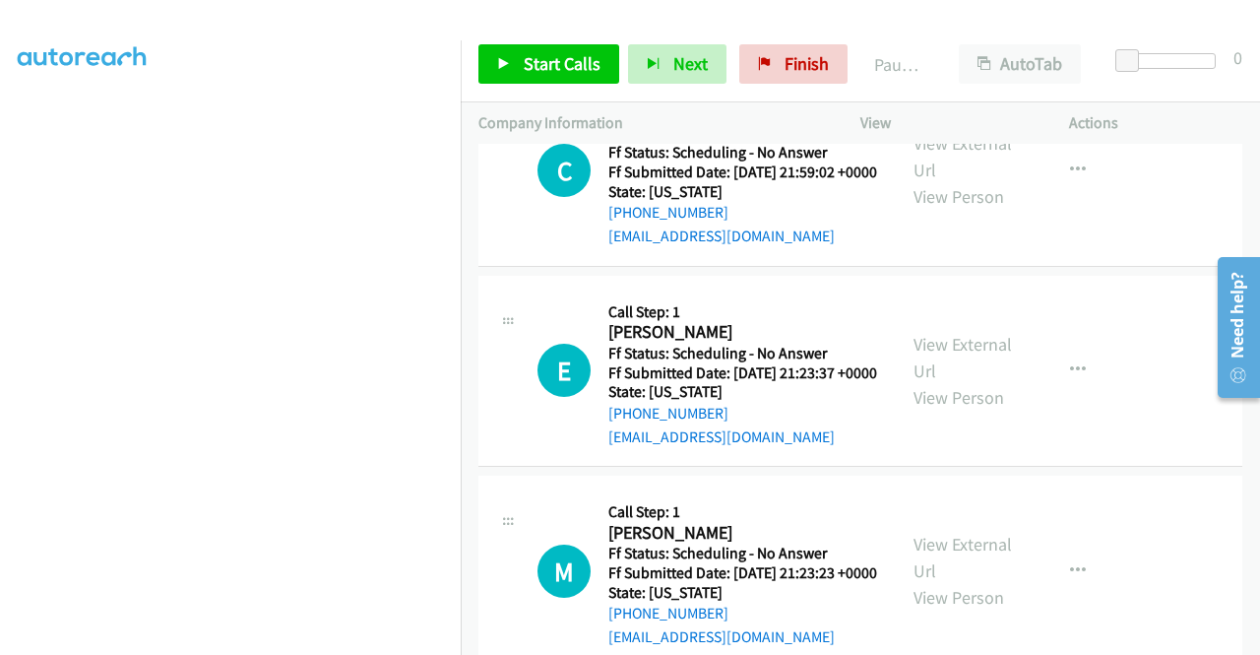
scroll to position [3959, 0]
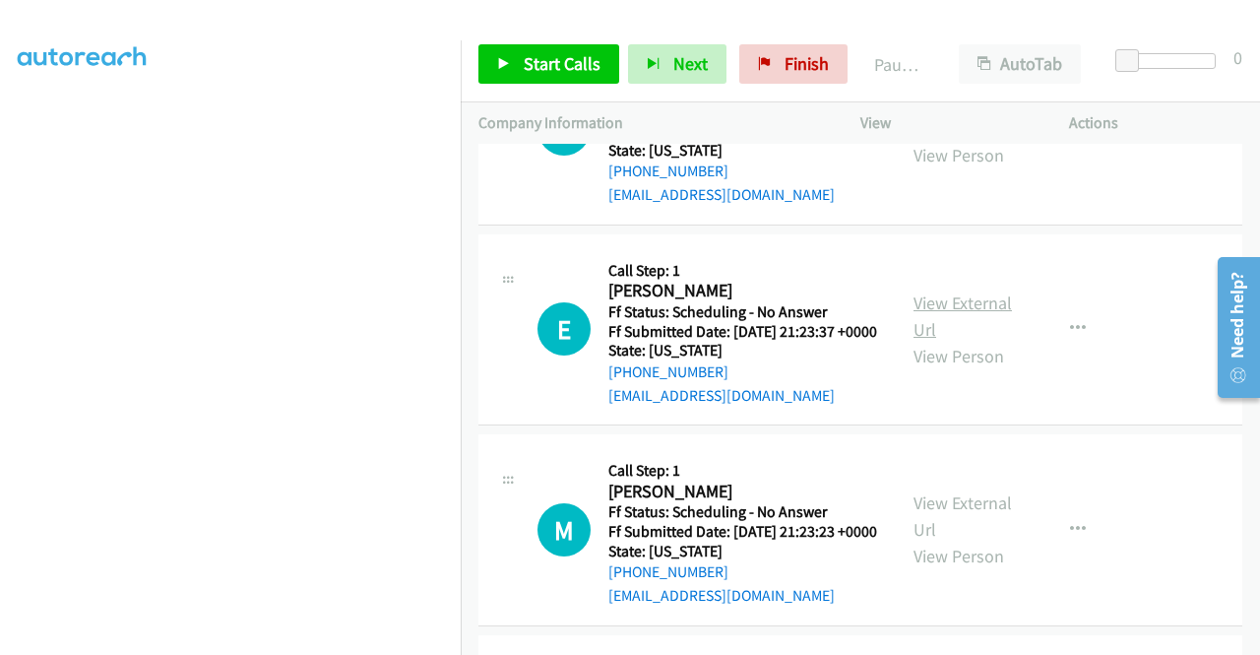
click at [936, 341] on link "View External Url" at bounding box center [963, 315] width 98 height 49
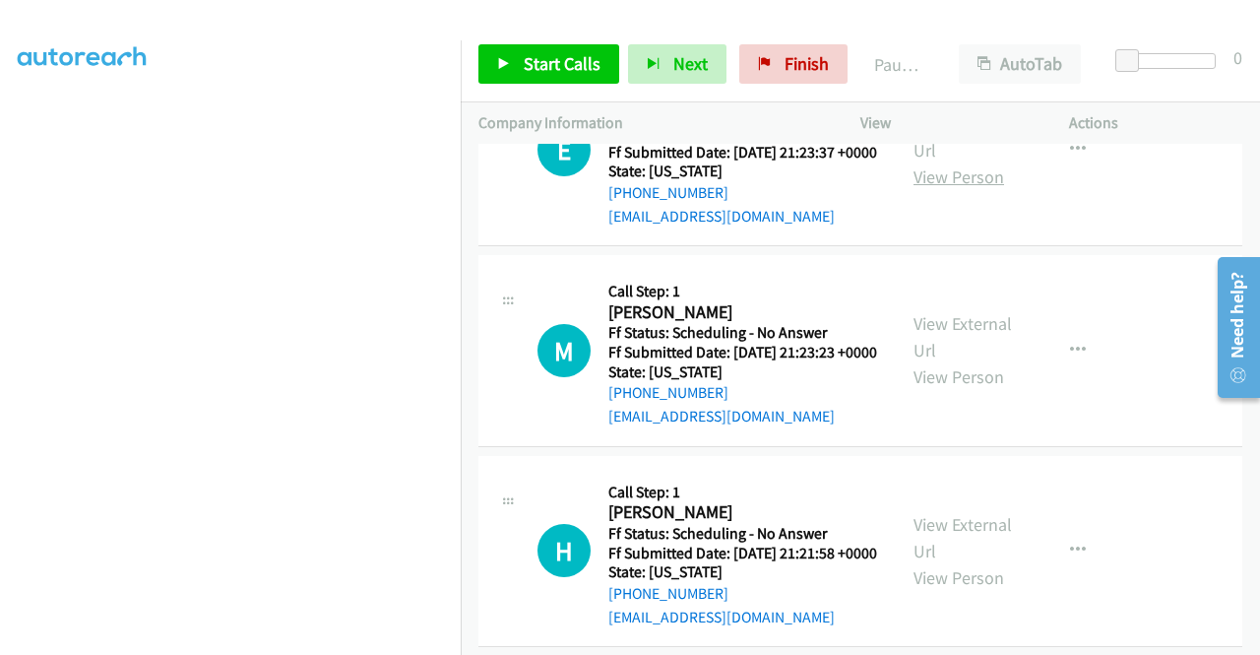
scroll to position [4156, 0]
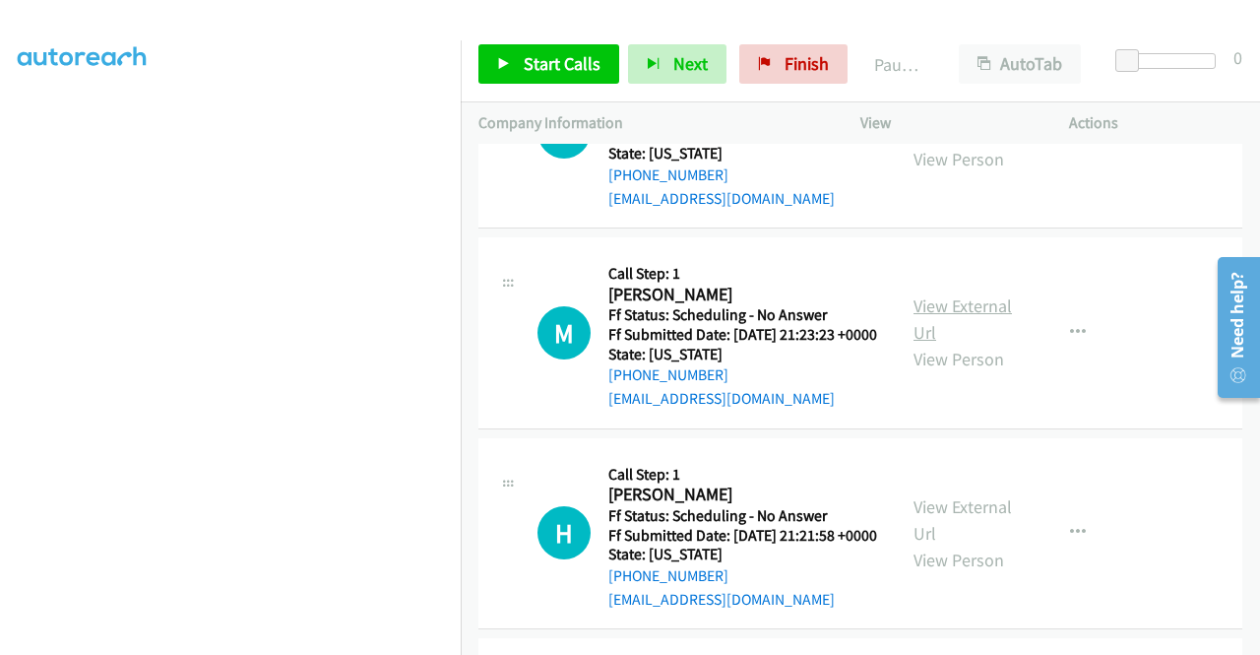
click at [989, 344] on link "View External Url" at bounding box center [963, 318] width 98 height 49
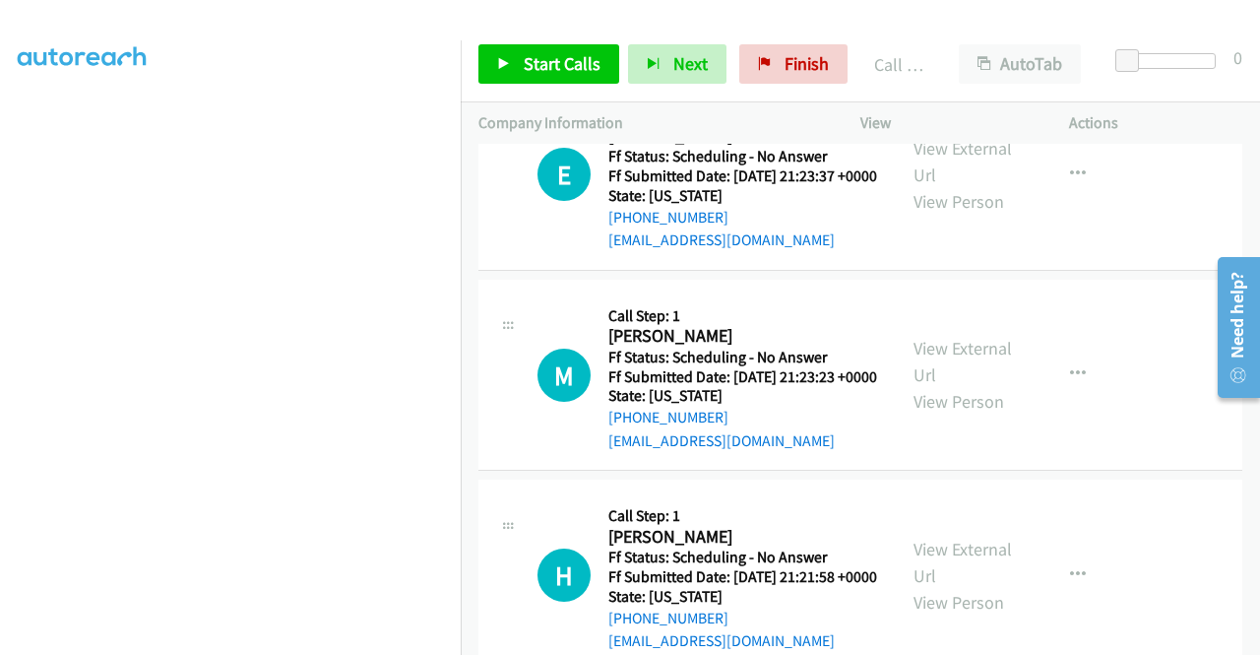
scroll to position [4199, 0]
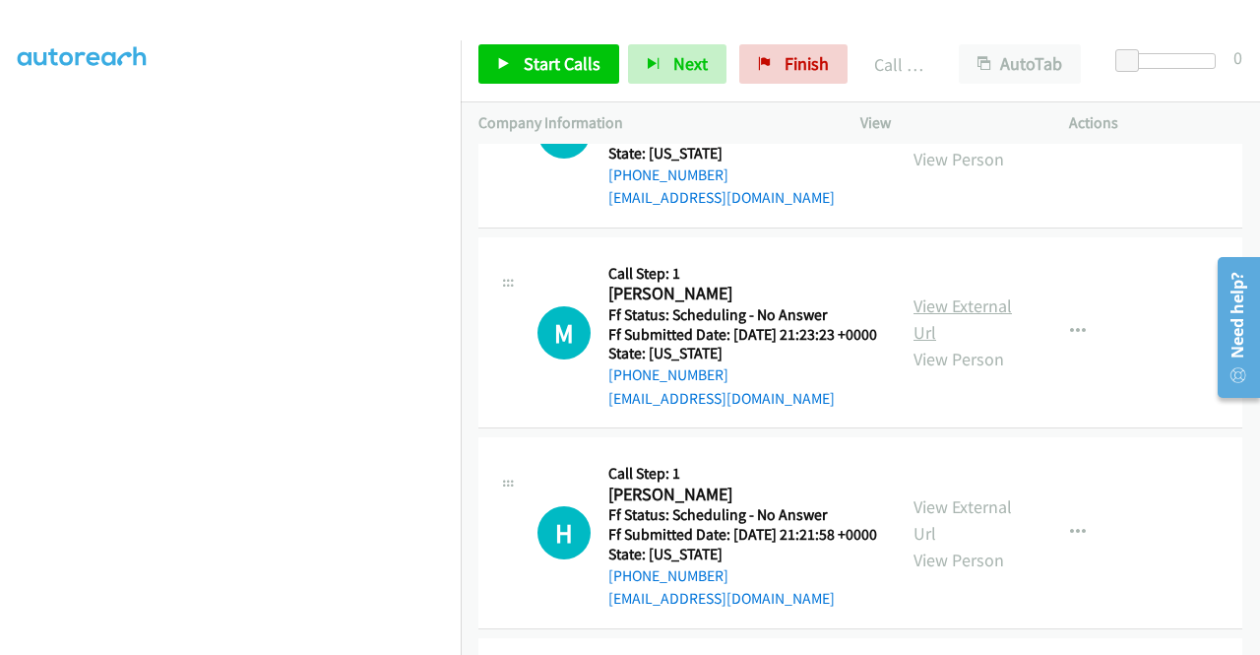
click at [921, 344] on link "View External Url" at bounding box center [963, 318] width 98 height 49
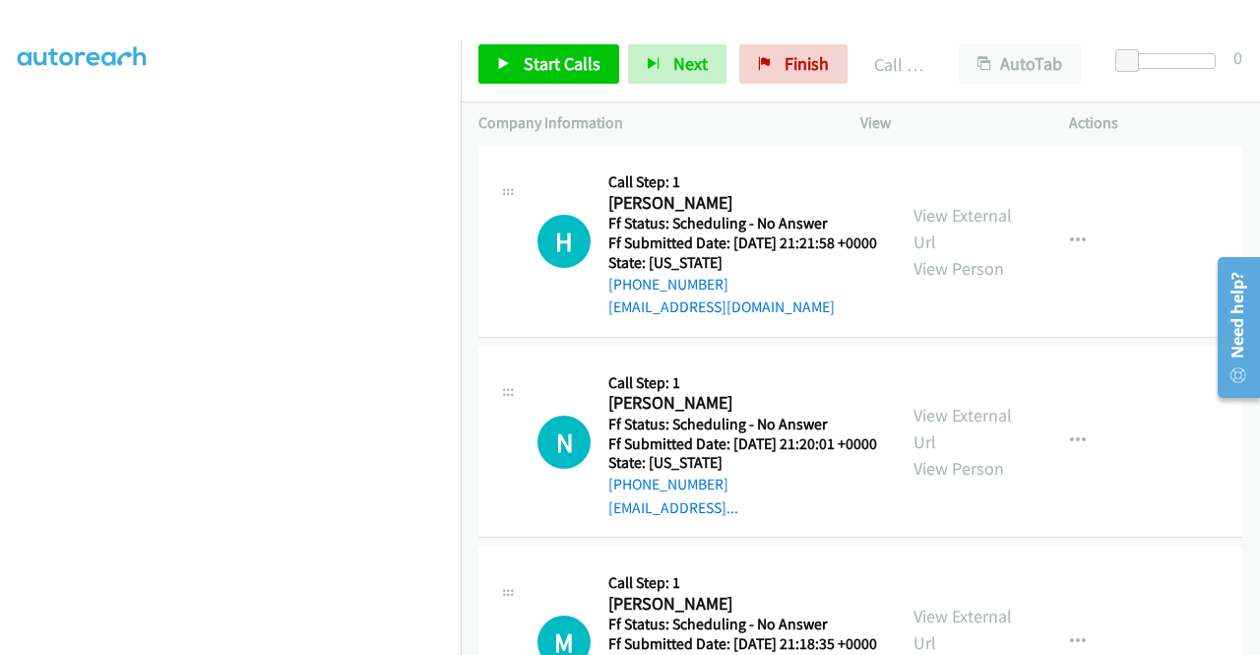
scroll to position [4494, 0]
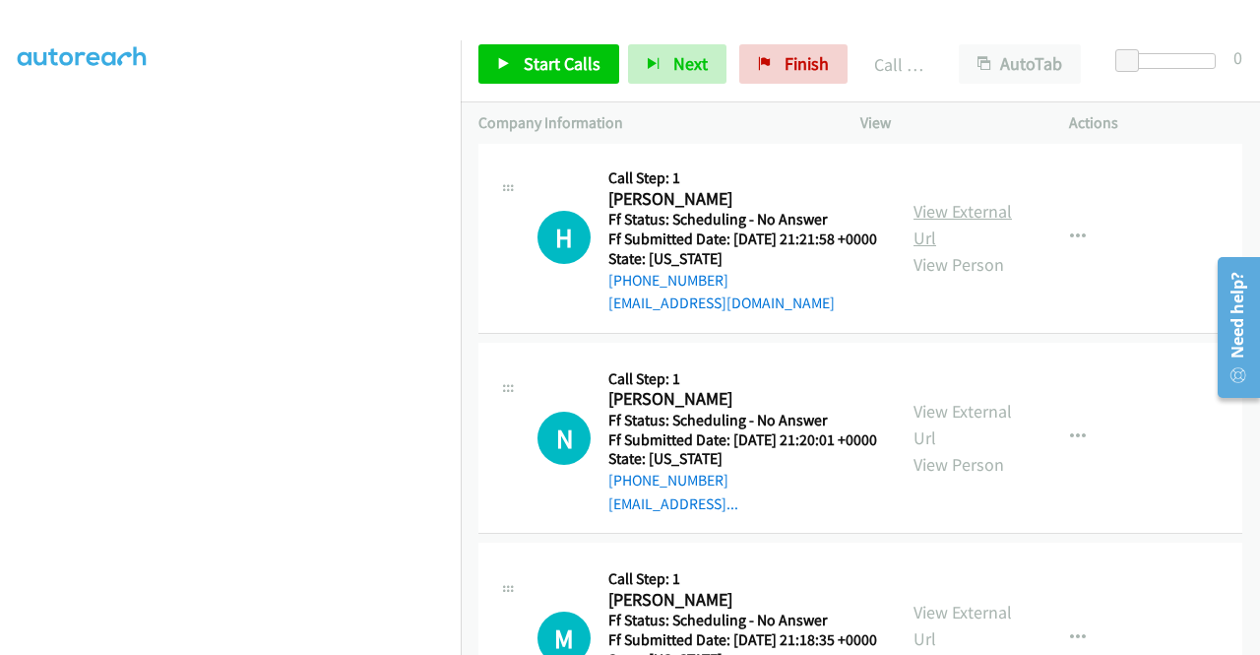
click at [965, 249] on link "View External Url" at bounding box center [963, 224] width 98 height 49
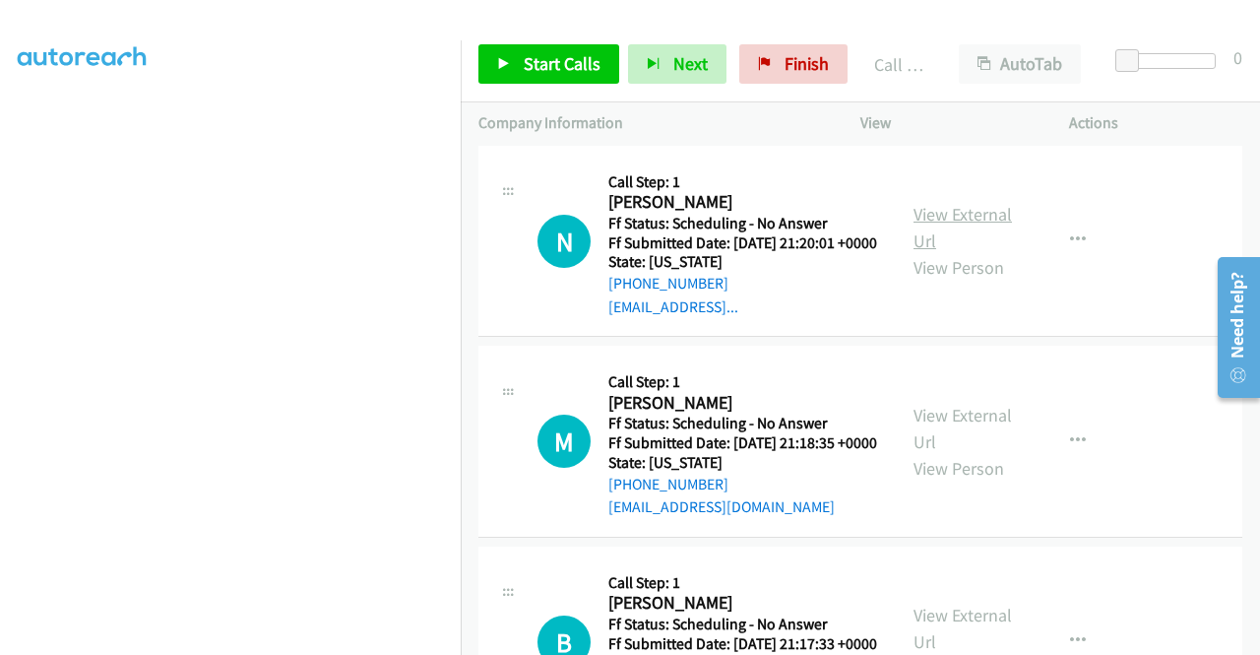
click at [952, 252] on link "View External Url" at bounding box center [963, 227] width 98 height 49
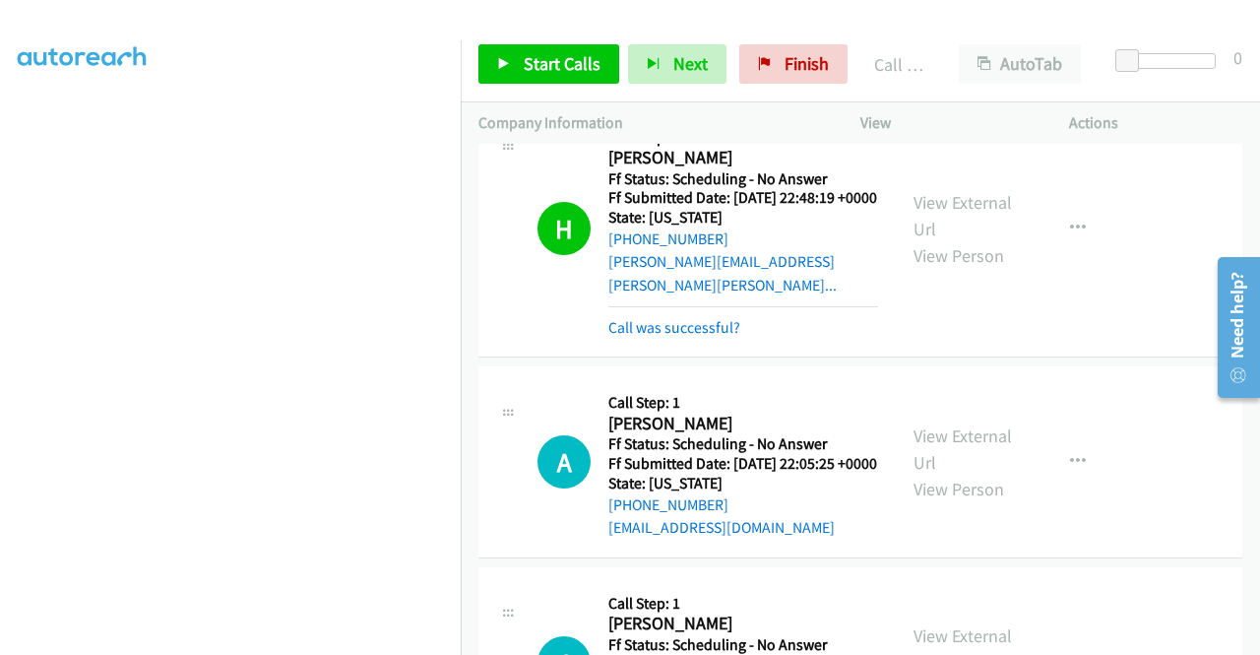
scroll to position [3411, 0]
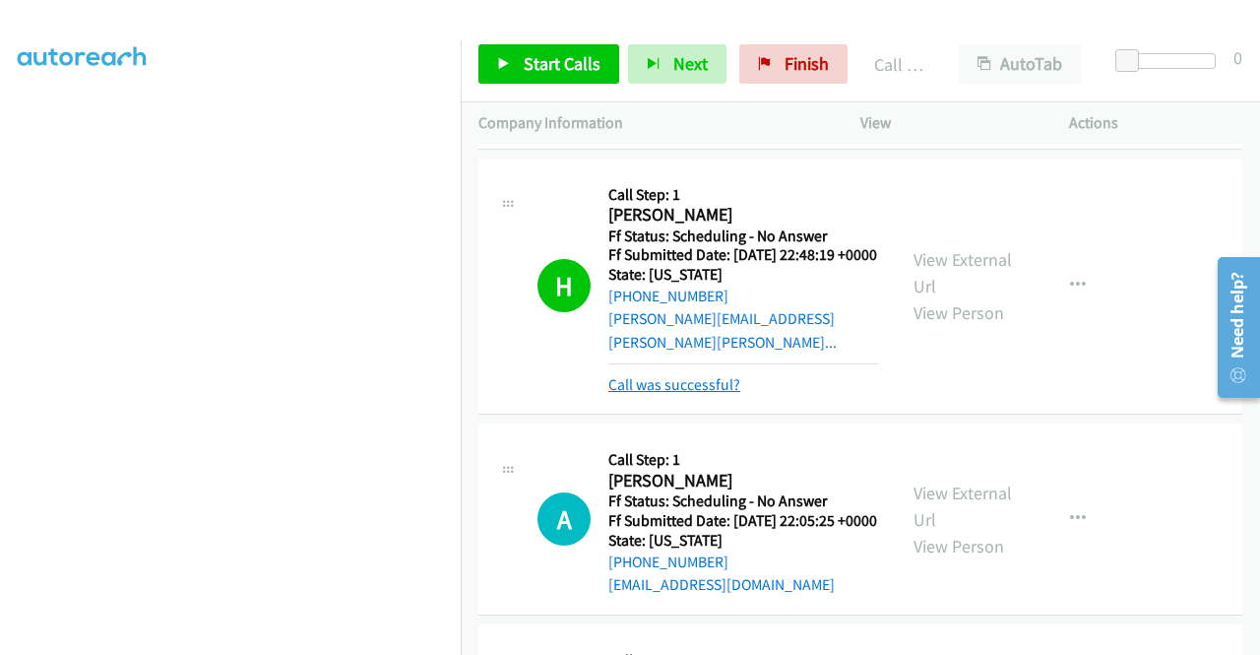
click at [693, 394] on link "Call was successful?" at bounding box center [675, 384] width 132 height 19
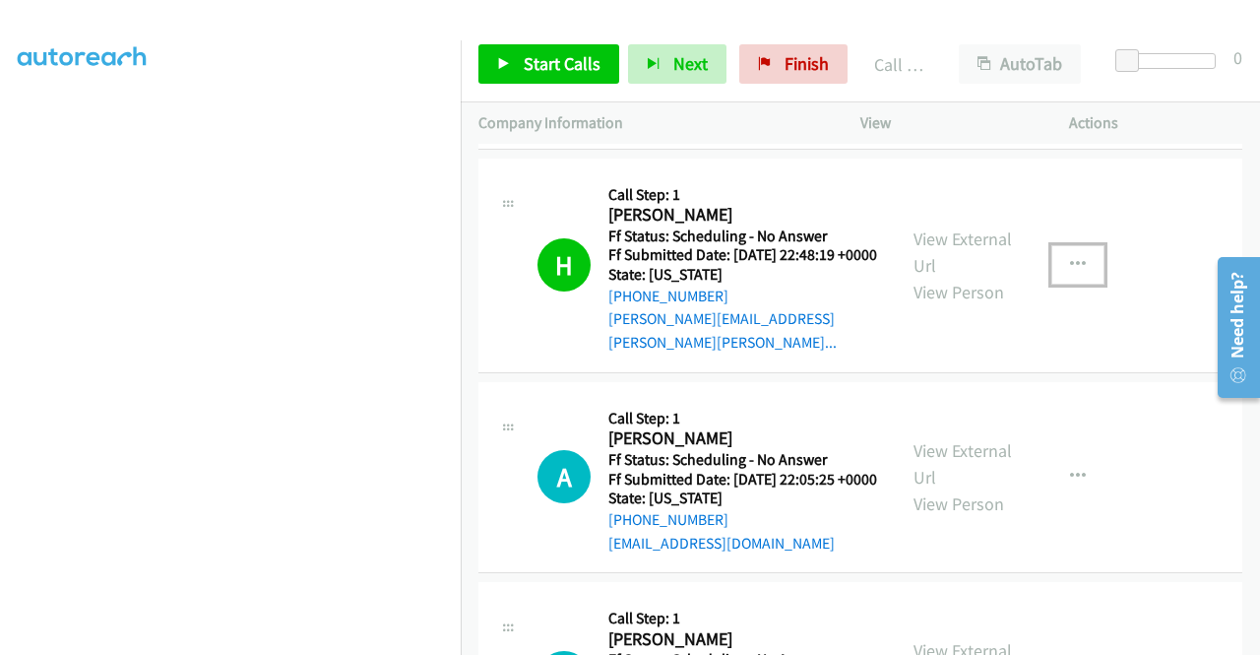
click at [1054, 285] on button "button" at bounding box center [1078, 264] width 53 height 39
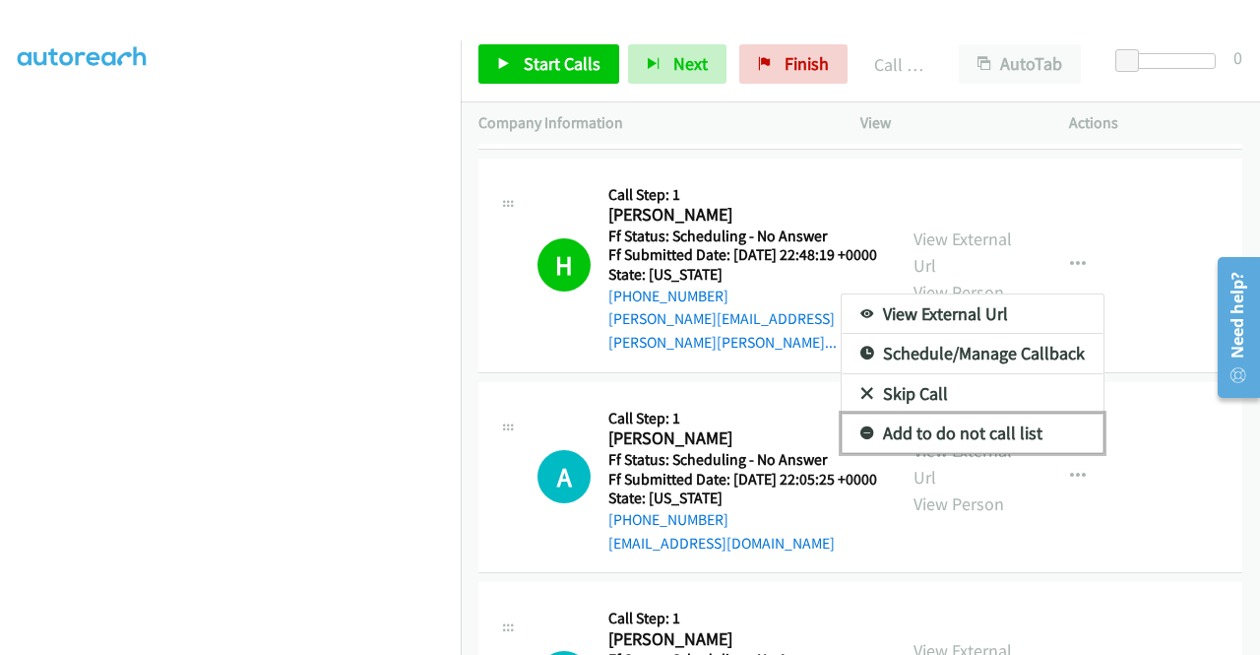
click at [923, 453] on link "Add to do not call list" at bounding box center [973, 433] width 262 height 39
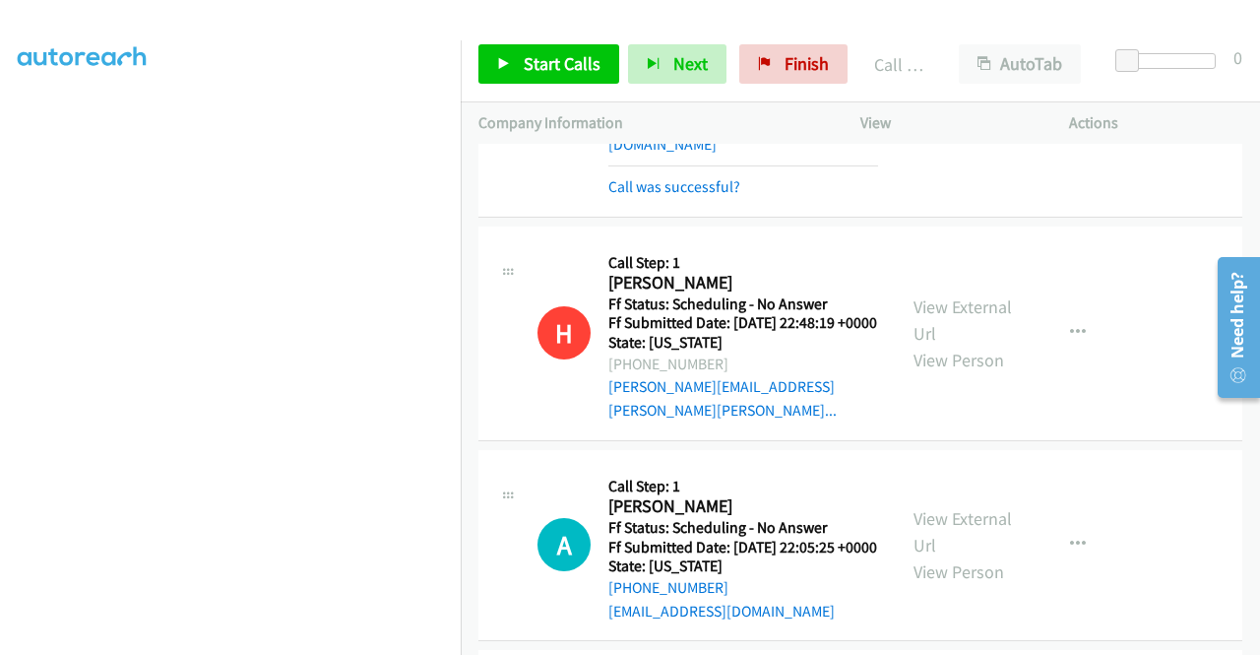
scroll to position [3312, 0]
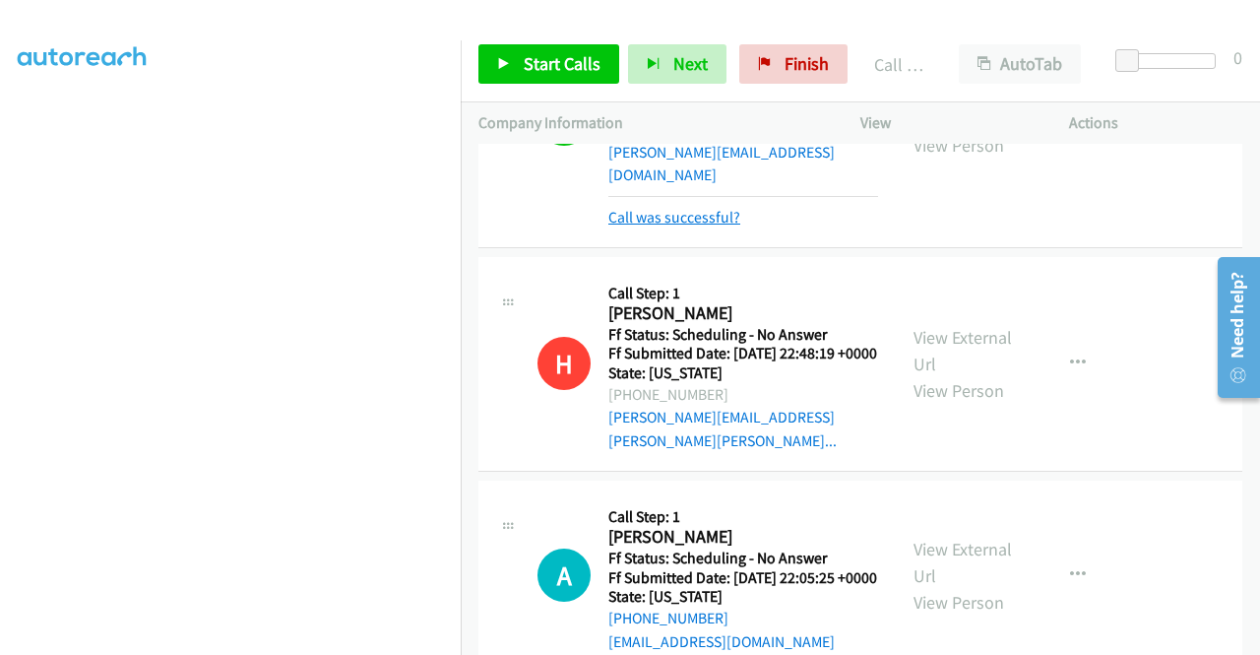
click at [721, 226] on link "Call was successful?" at bounding box center [675, 217] width 132 height 19
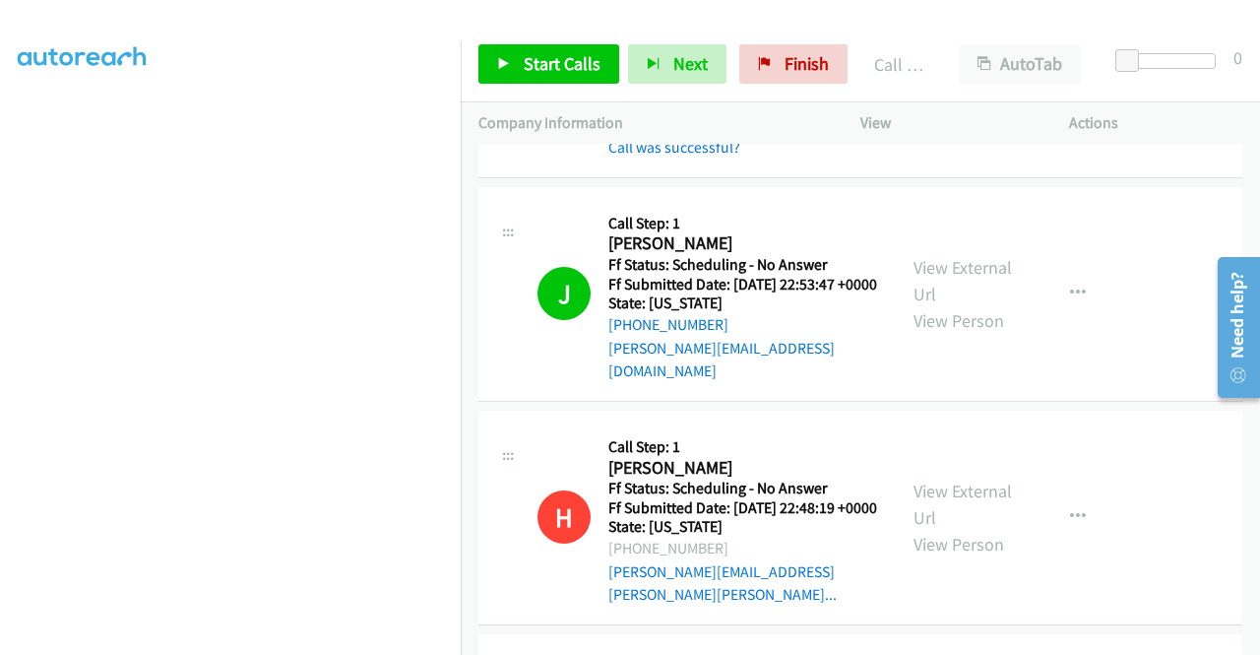
scroll to position [3116, 0]
click at [723, 158] on link "Call was successful?" at bounding box center [675, 148] width 132 height 19
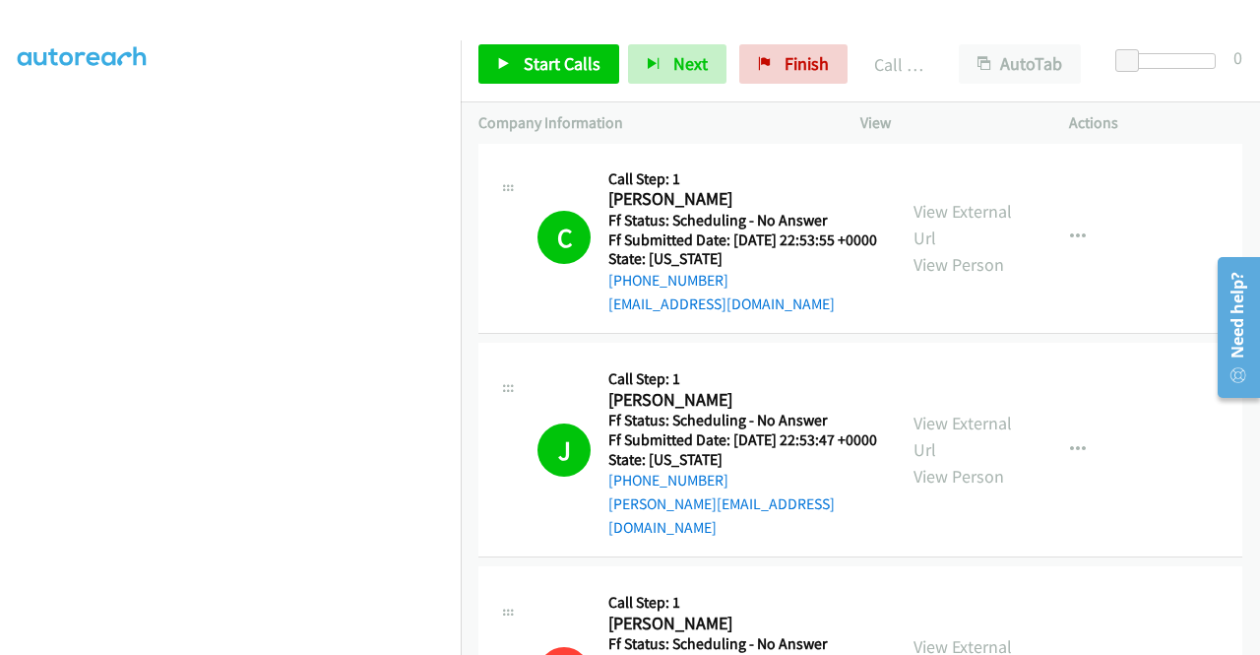
scroll to position [2820, 0]
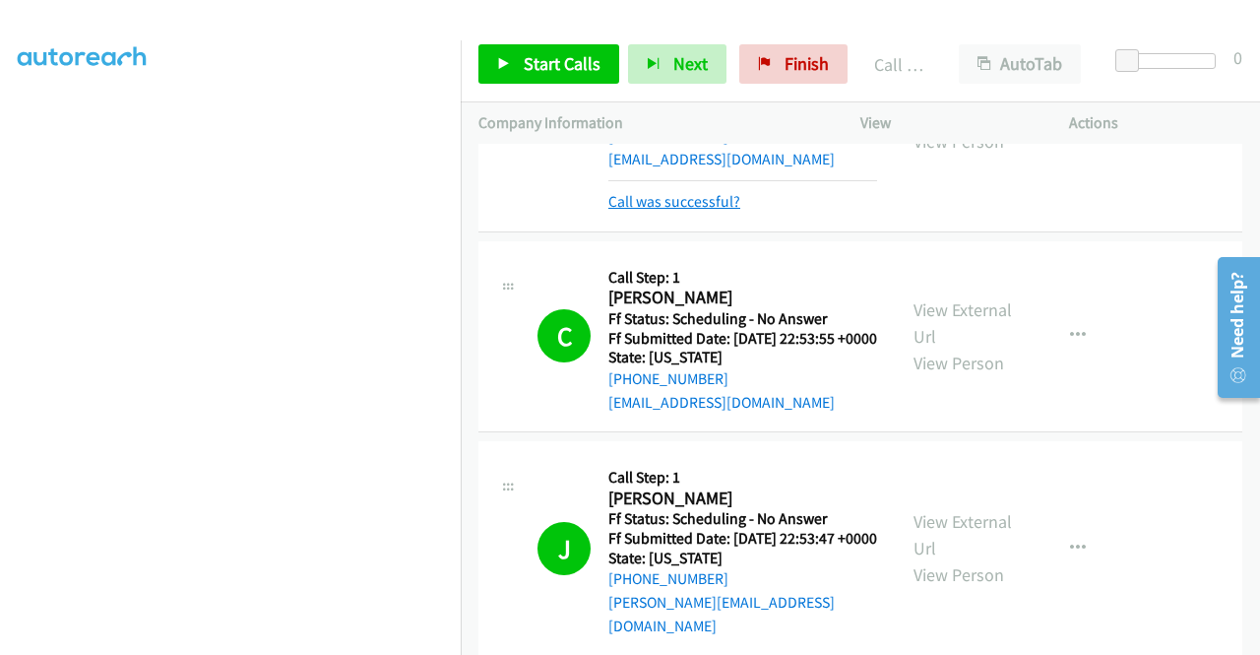
click at [689, 211] on link "Call was successful?" at bounding box center [675, 201] width 132 height 19
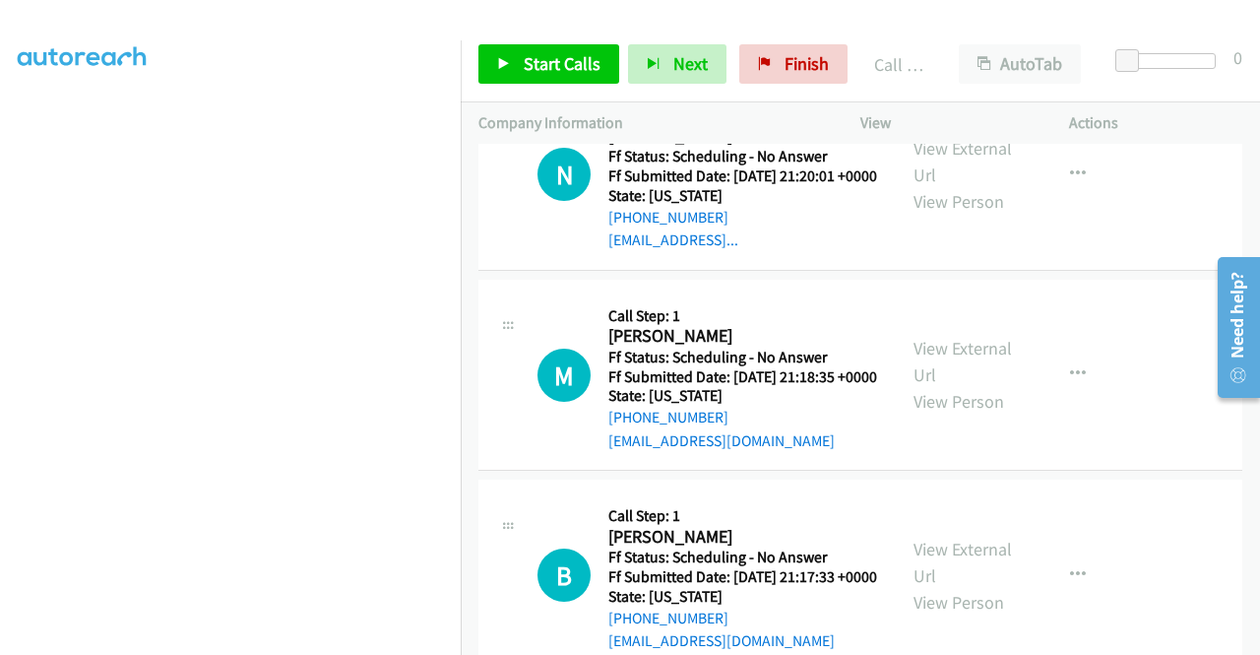
scroll to position [4593, 0]
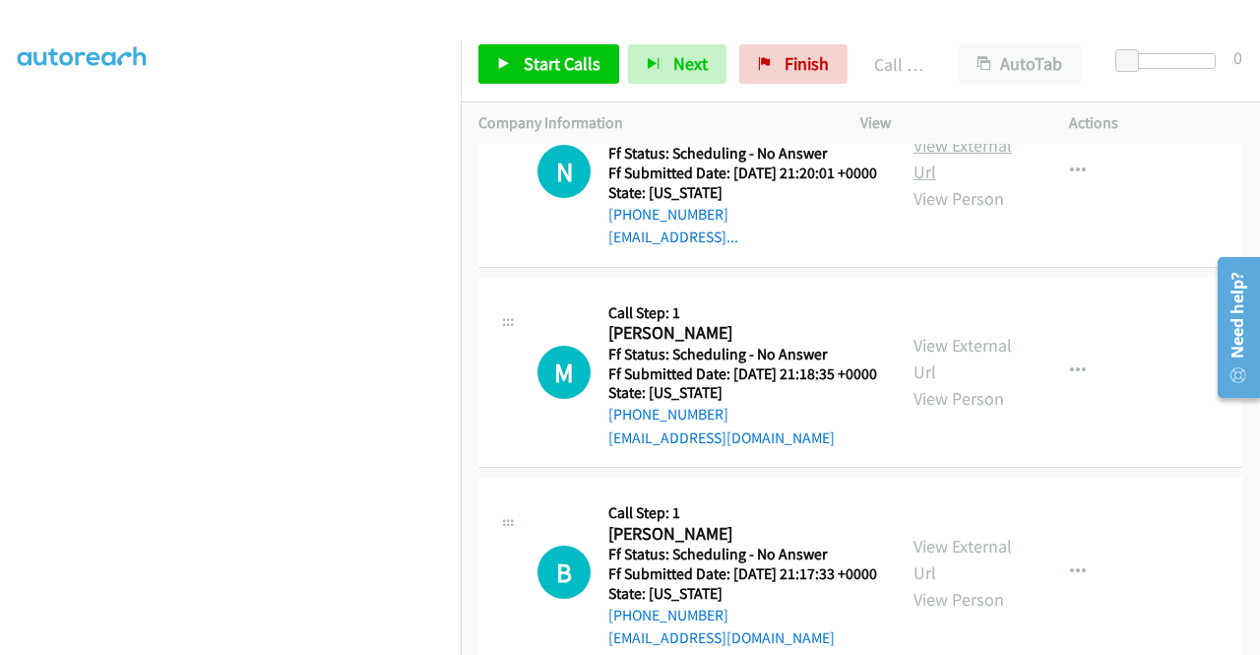
click at [961, 183] on link "View External Url" at bounding box center [963, 158] width 98 height 49
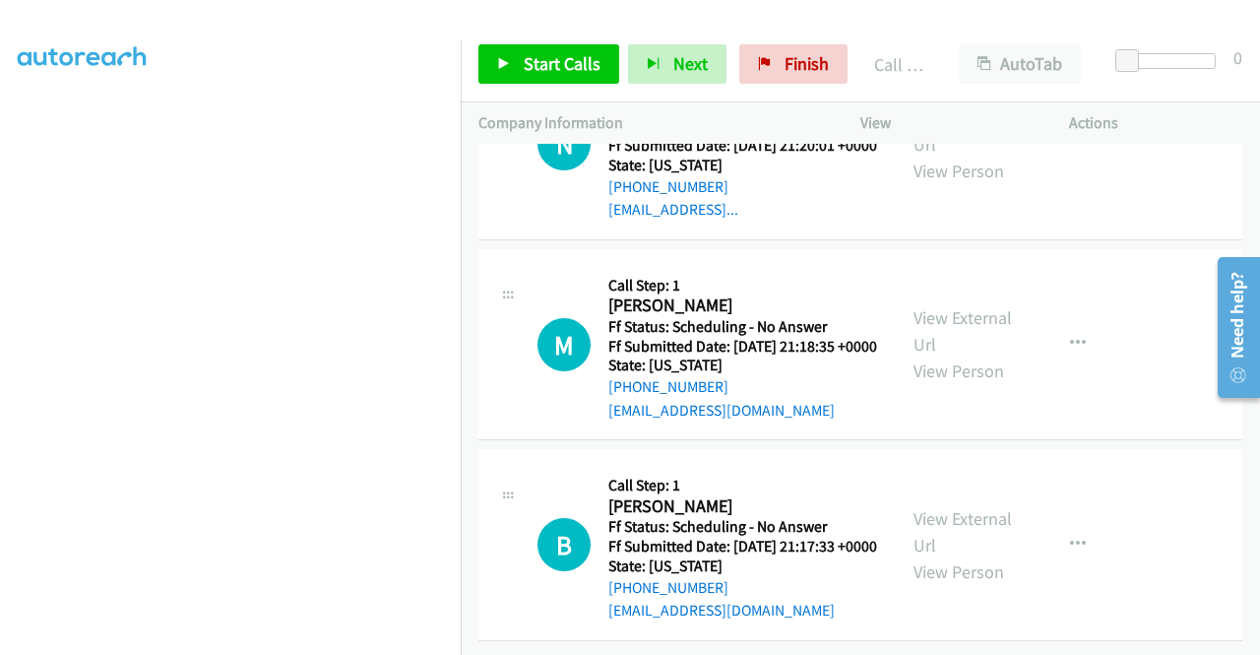
scroll to position [4888, 0]
click at [949, 355] on link "View External Url" at bounding box center [963, 330] width 98 height 49
click at [943, 507] on link "View External Url" at bounding box center [963, 531] width 98 height 49
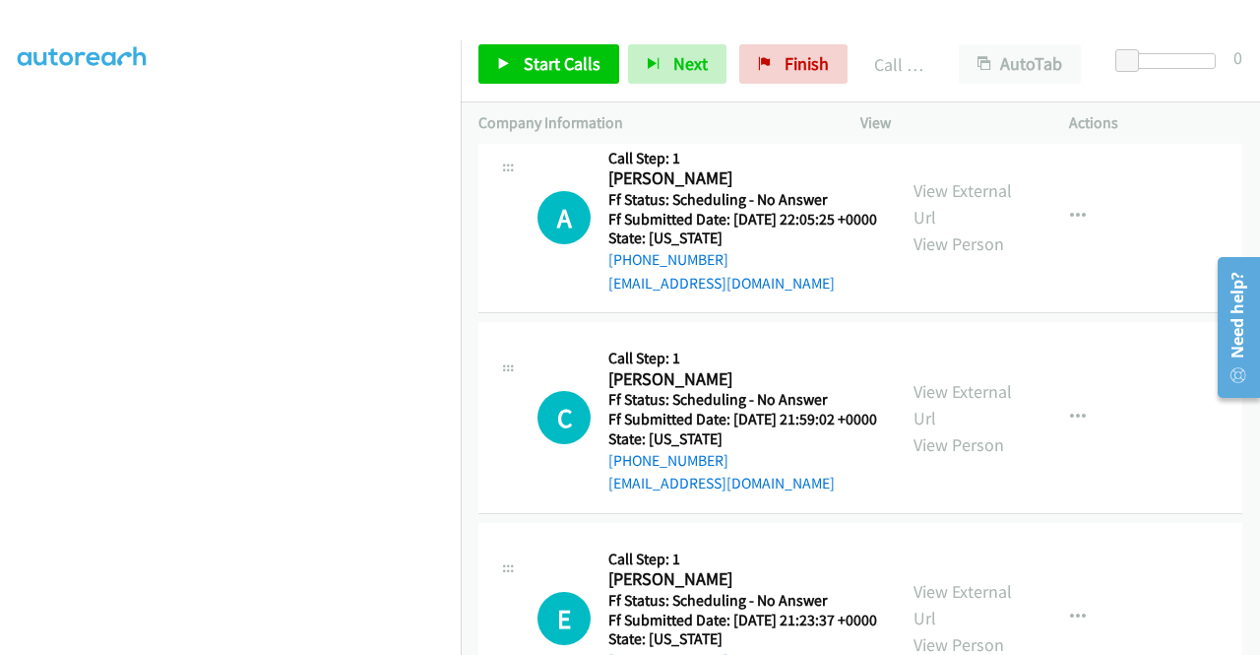
scroll to position [3576, 0]
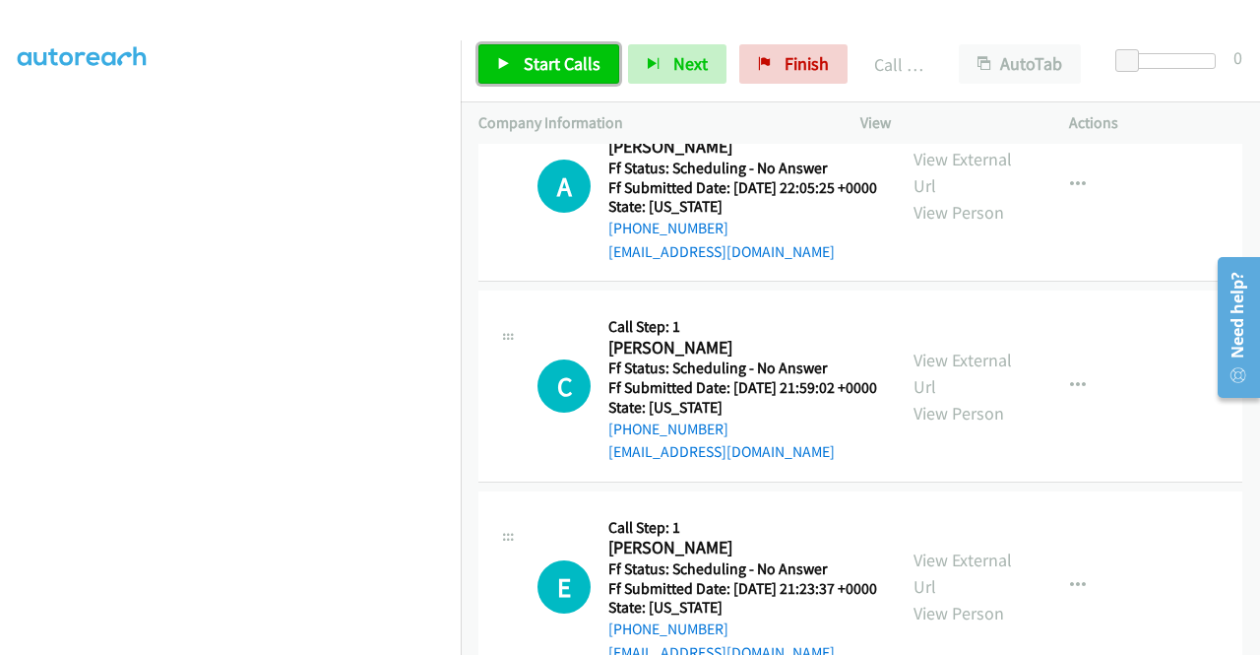
click at [581, 64] on span "Start Calls" at bounding box center [562, 63] width 77 height 23
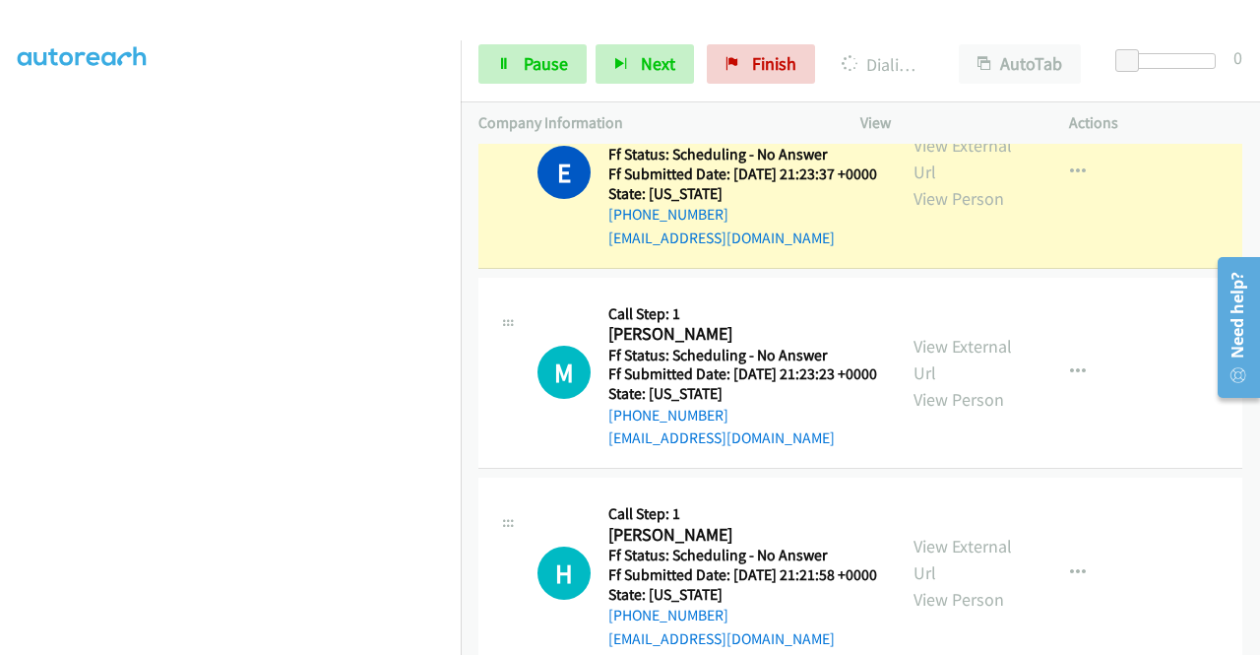
scroll to position [4167, 0]
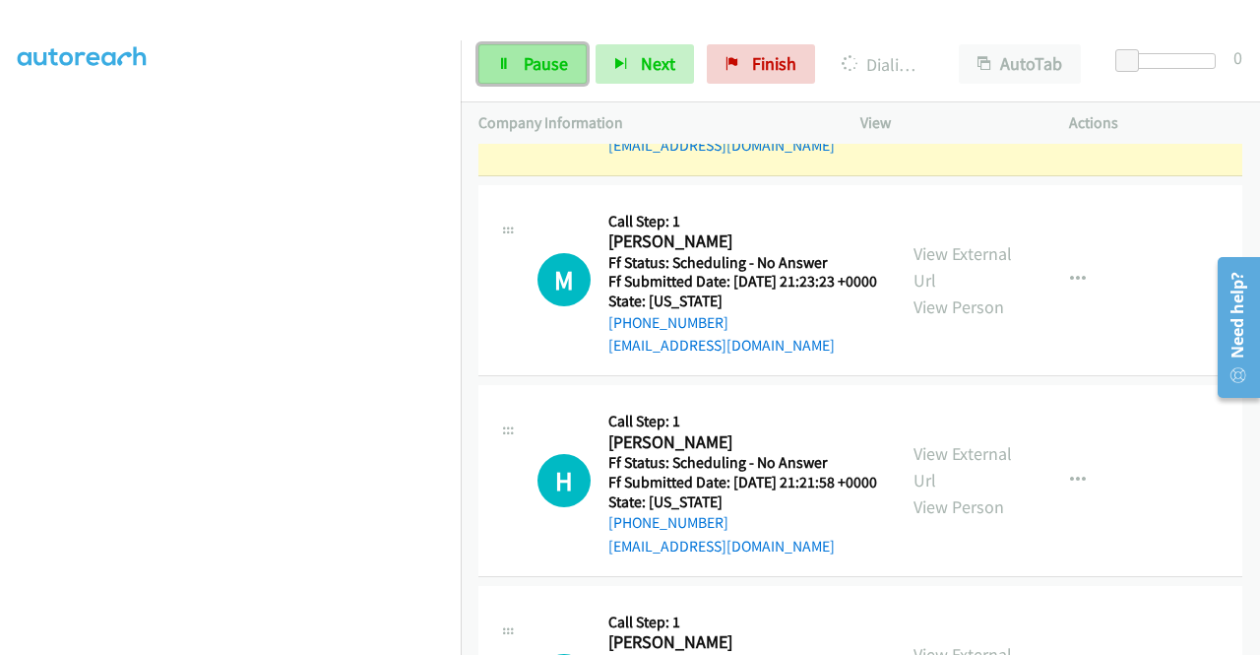
click at [548, 62] on span "Pause" at bounding box center [546, 63] width 44 height 23
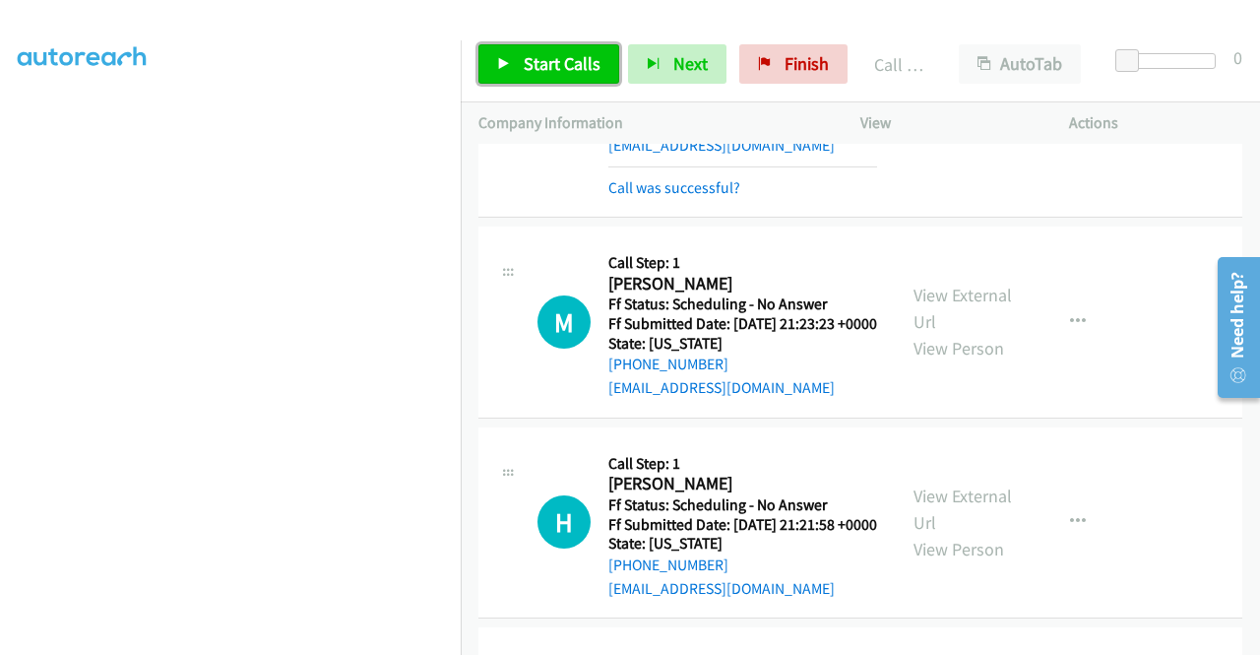
click at [563, 62] on span "Start Calls" at bounding box center [562, 63] width 77 height 23
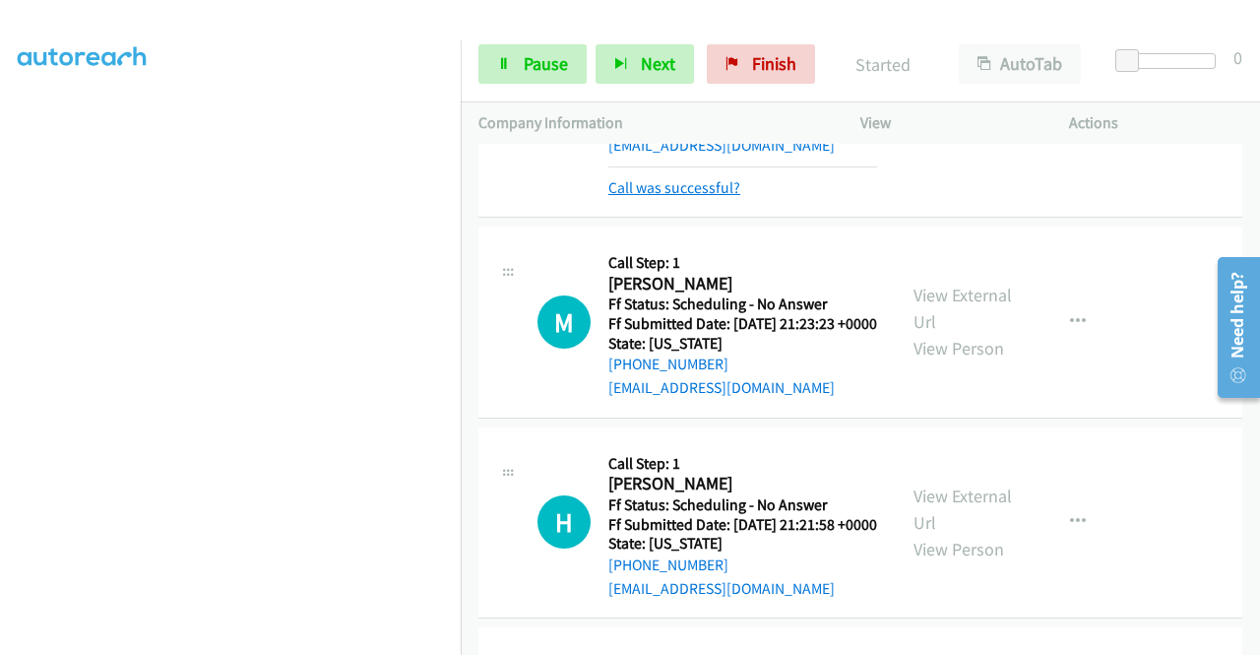
click at [679, 197] on link "Call was successful?" at bounding box center [675, 187] width 132 height 19
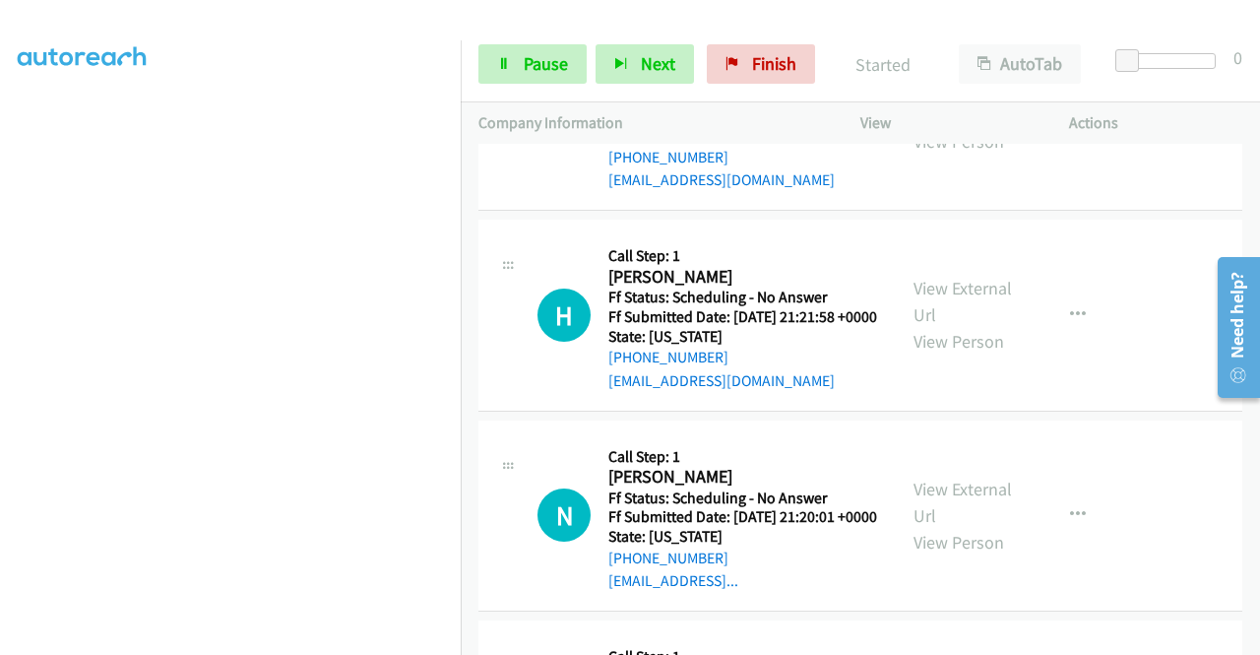
scroll to position [4364, 0]
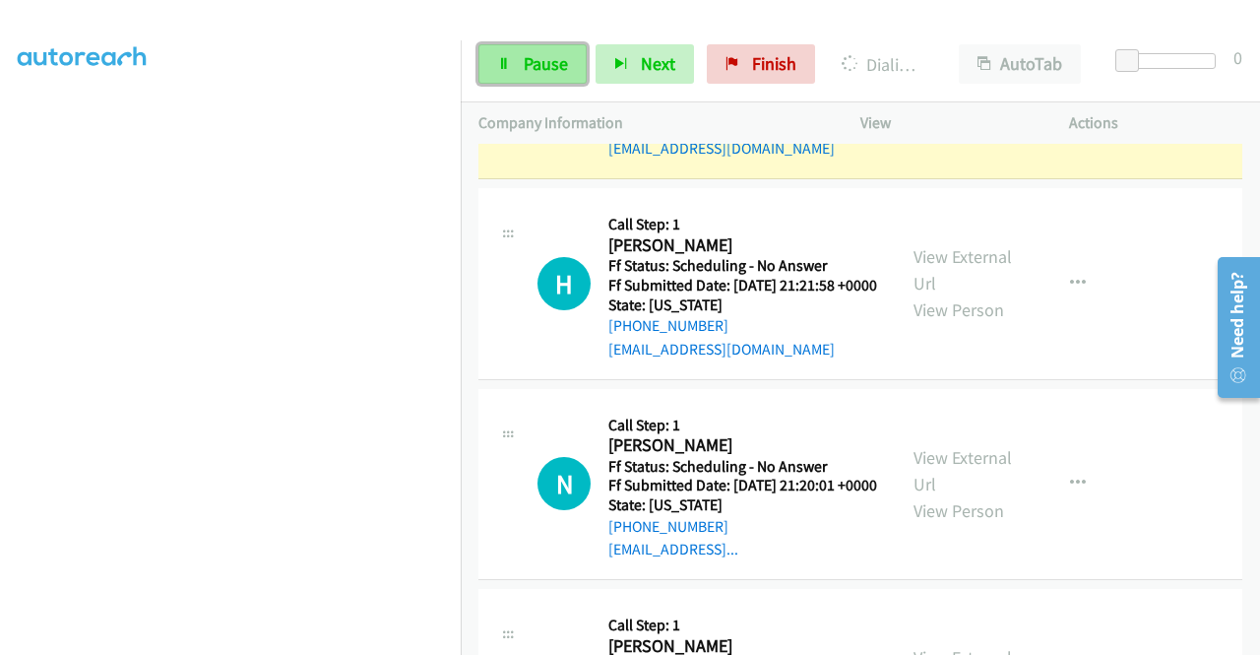
click at [547, 54] on span "Pause" at bounding box center [546, 63] width 44 height 23
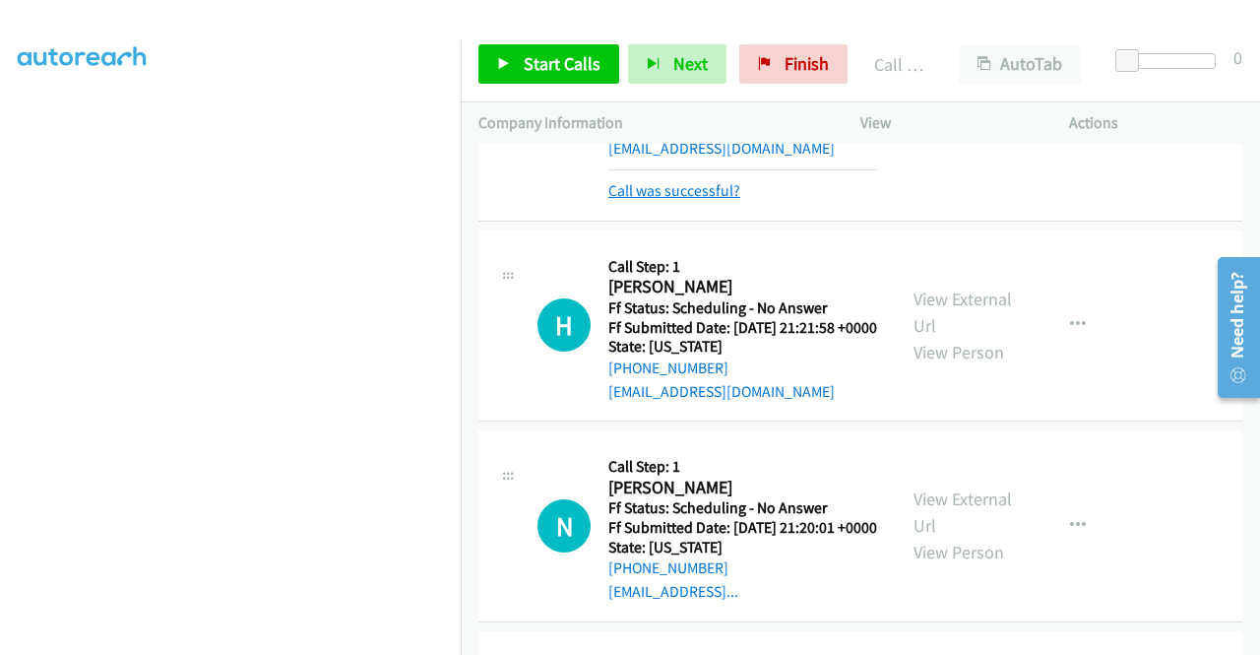
click at [673, 200] on link "Call was successful?" at bounding box center [675, 190] width 132 height 19
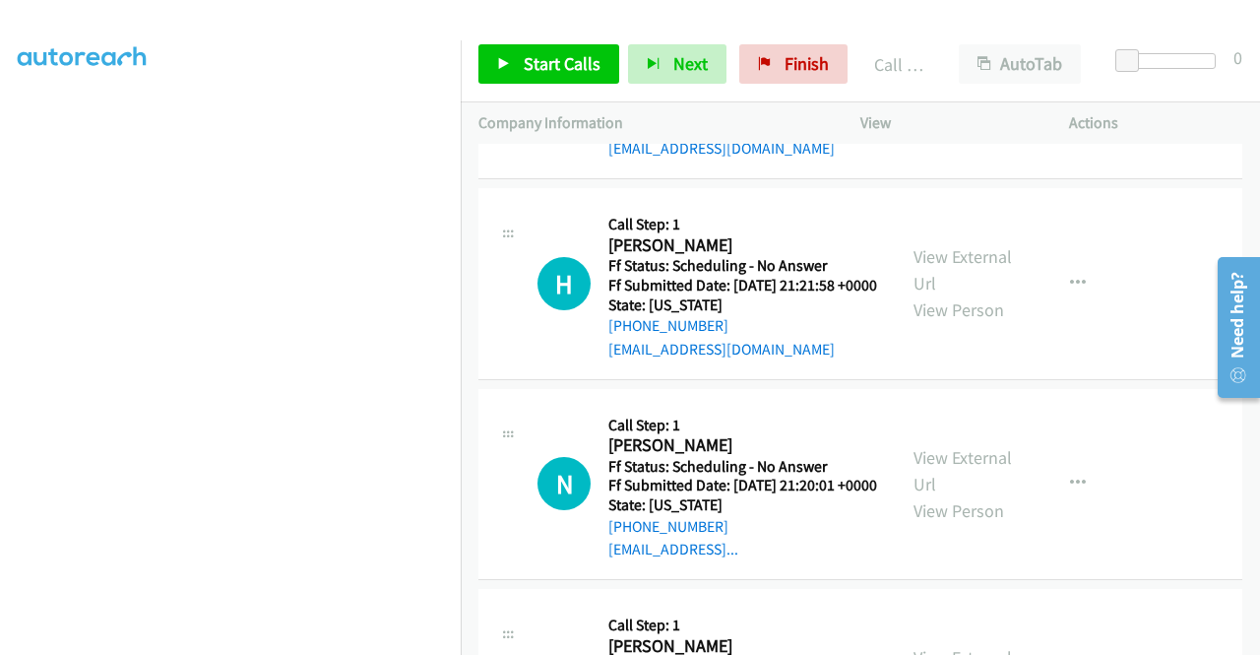
click at [1064, 102] on button "button" at bounding box center [1078, 82] width 53 height 39
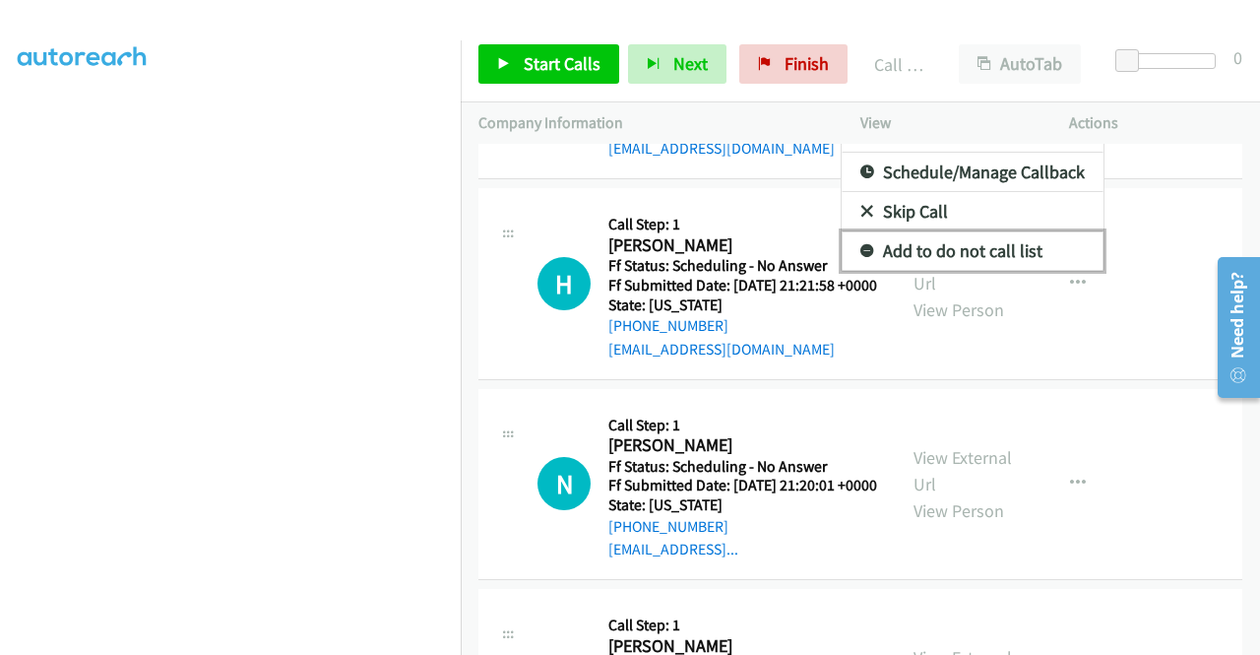
click at [997, 271] on link "Add to do not call list" at bounding box center [973, 250] width 262 height 39
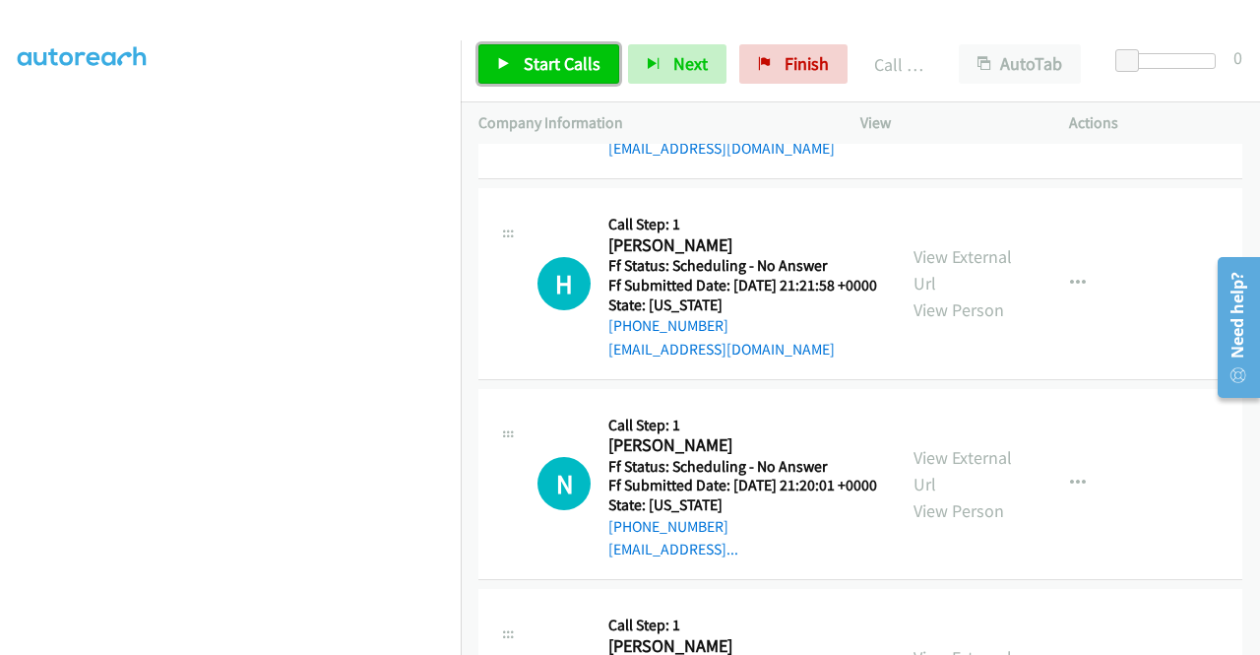
click at [579, 68] on span "Start Calls" at bounding box center [562, 63] width 77 height 23
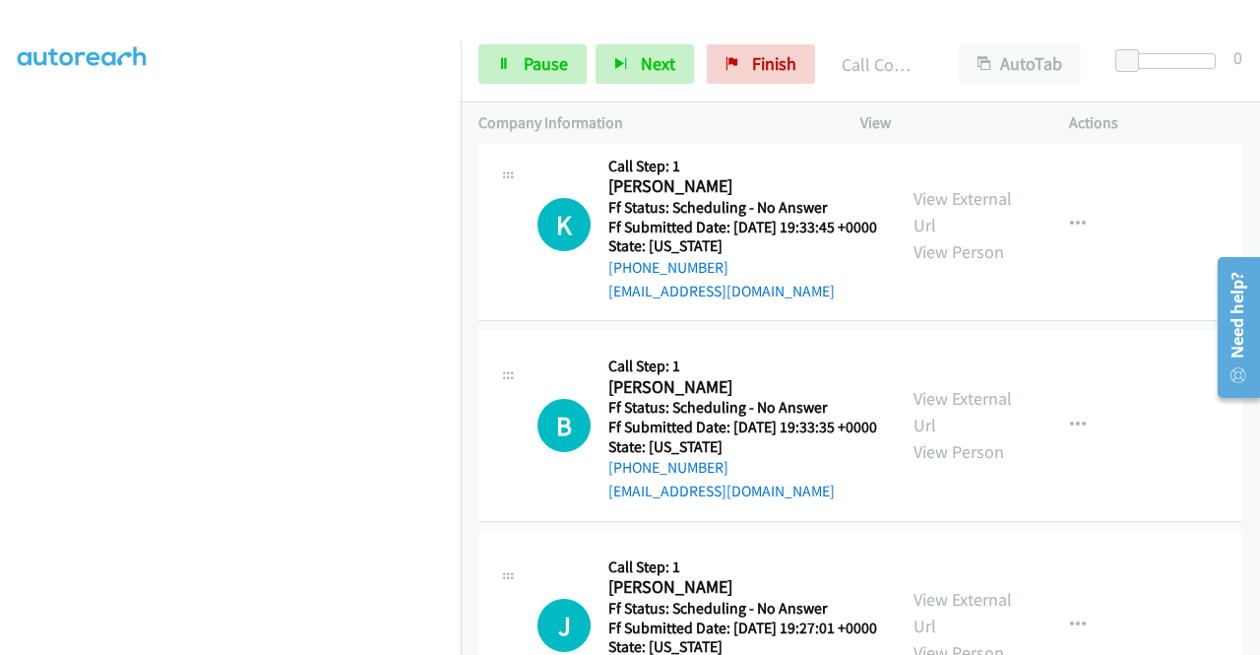
scroll to position [5292, 0]
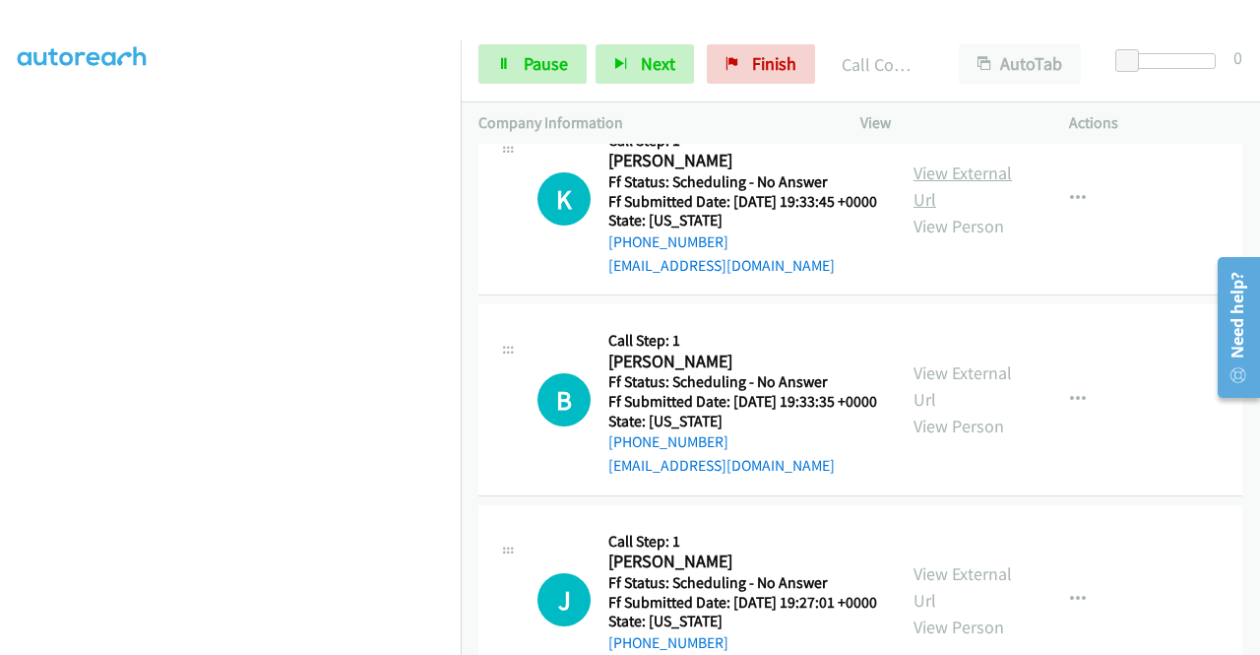
click at [945, 211] on link "View External Url" at bounding box center [963, 185] width 98 height 49
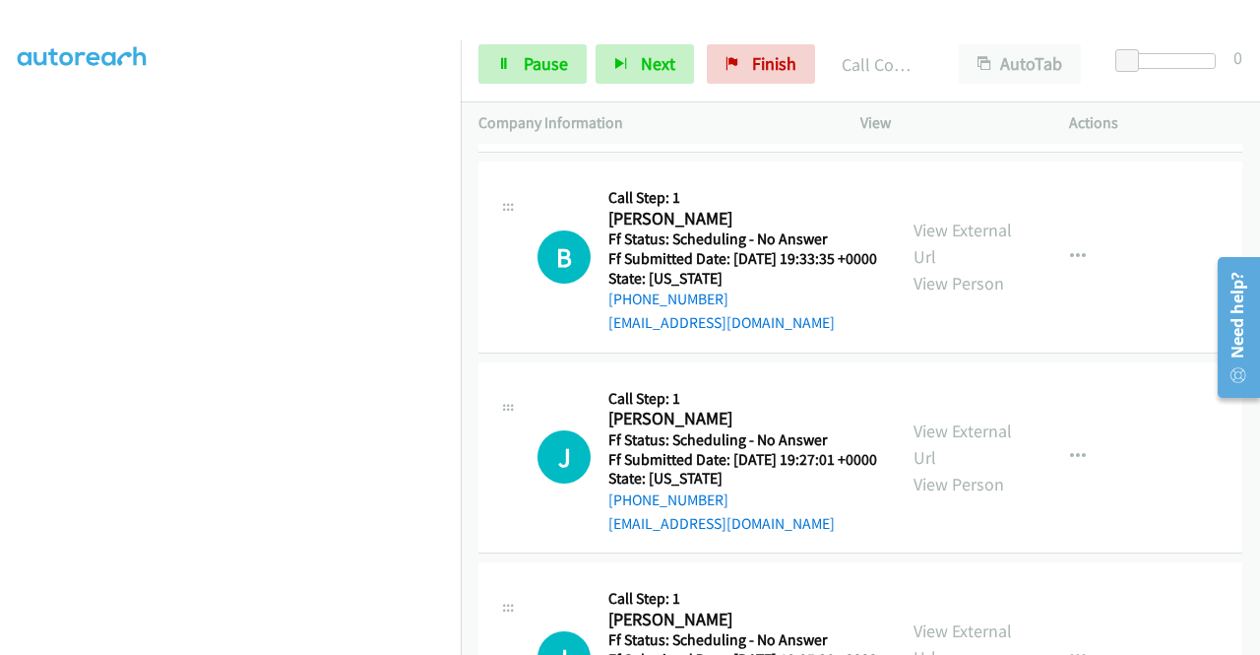
scroll to position [5489, 0]
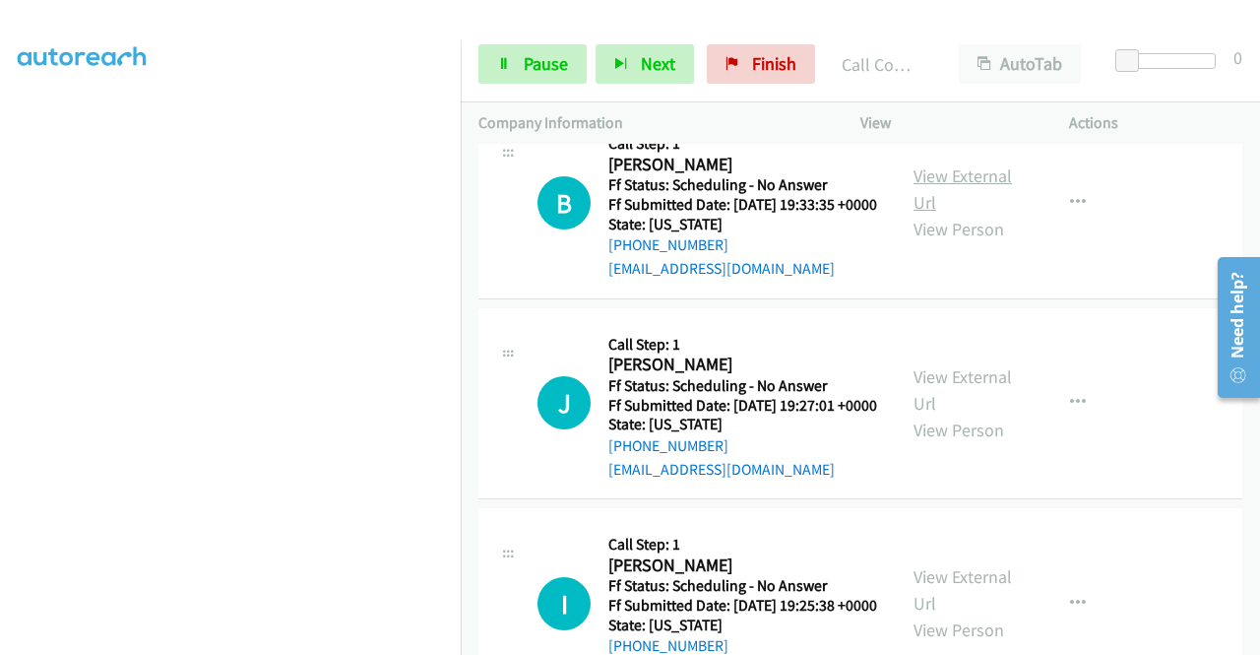
click at [939, 214] on link "View External Url" at bounding box center [963, 188] width 98 height 49
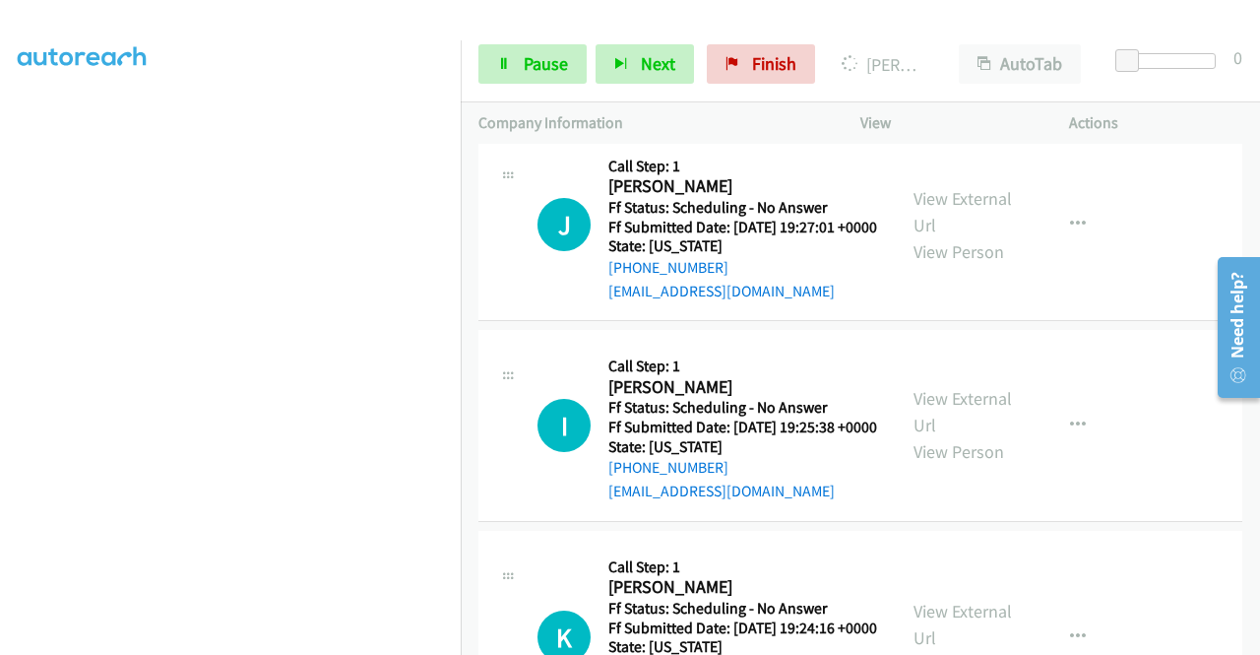
scroll to position [5686, 0]
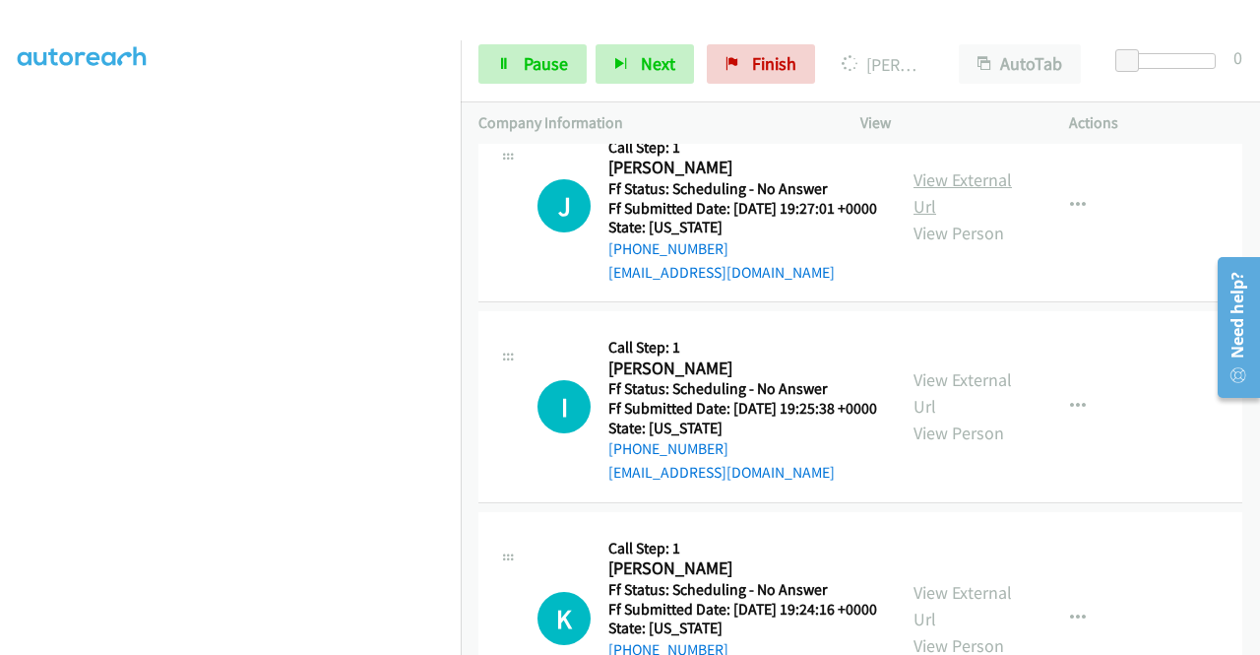
click at [957, 218] on link "View External Url" at bounding box center [963, 192] width 98 height 49
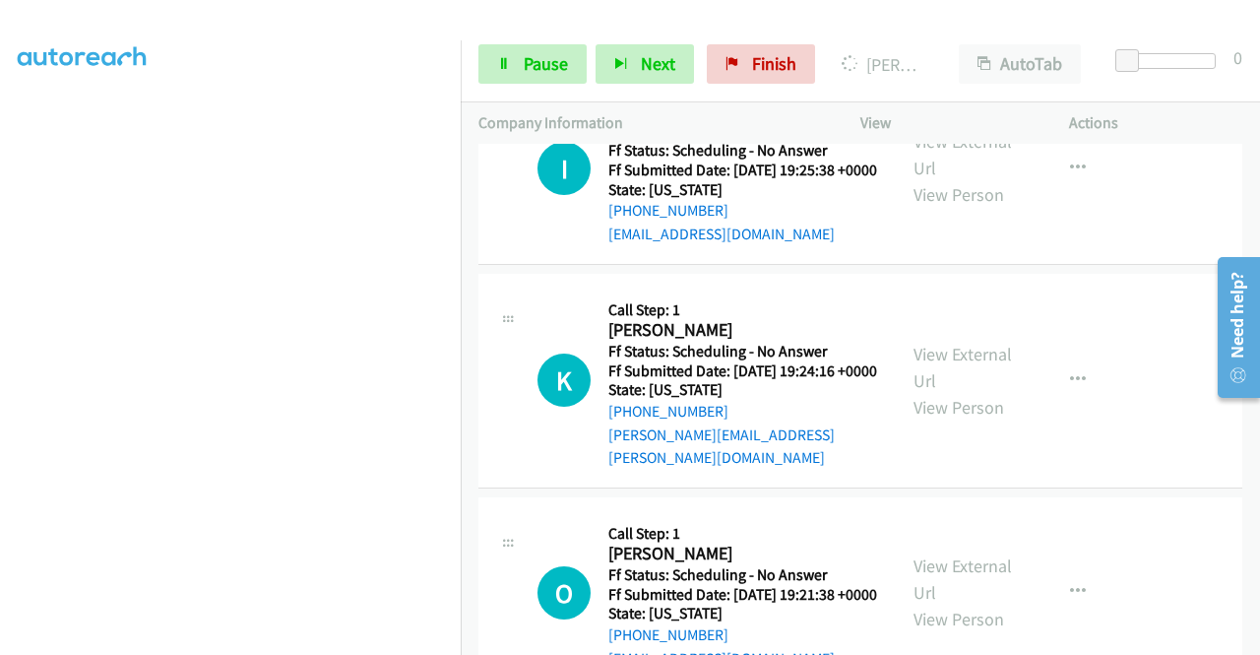
scroll to position [5981, 0]
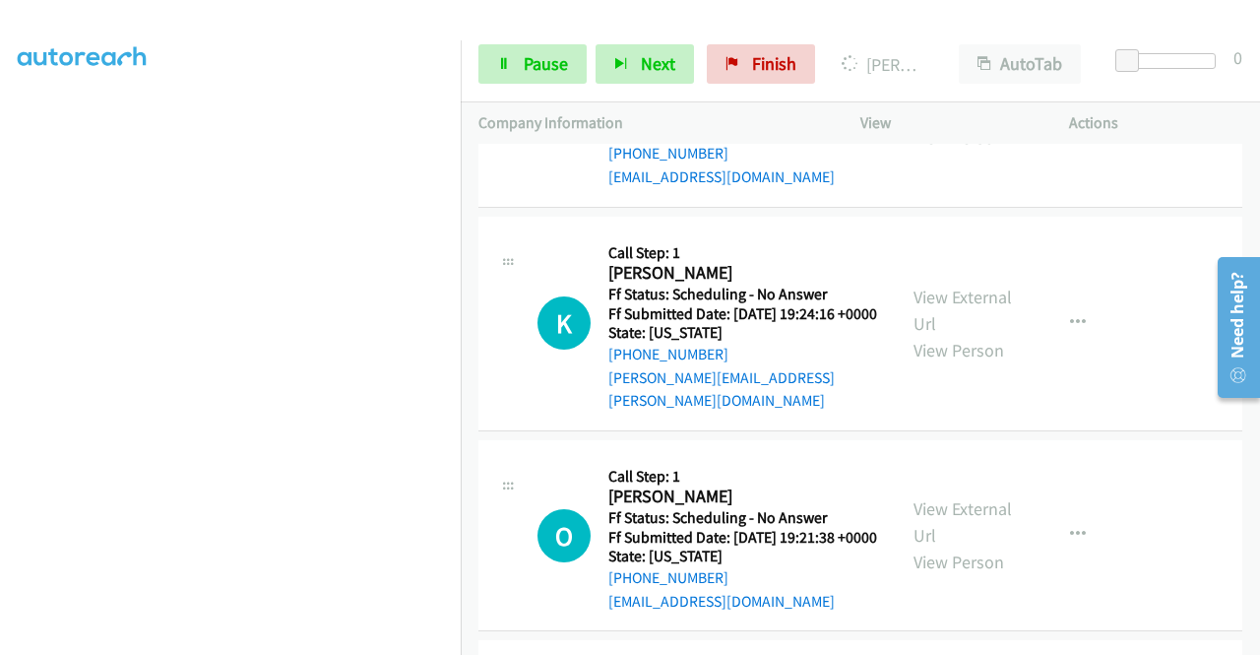
click at [988, 122] on link "View External Url" at bounding box center [963, 97] width 98 height 49
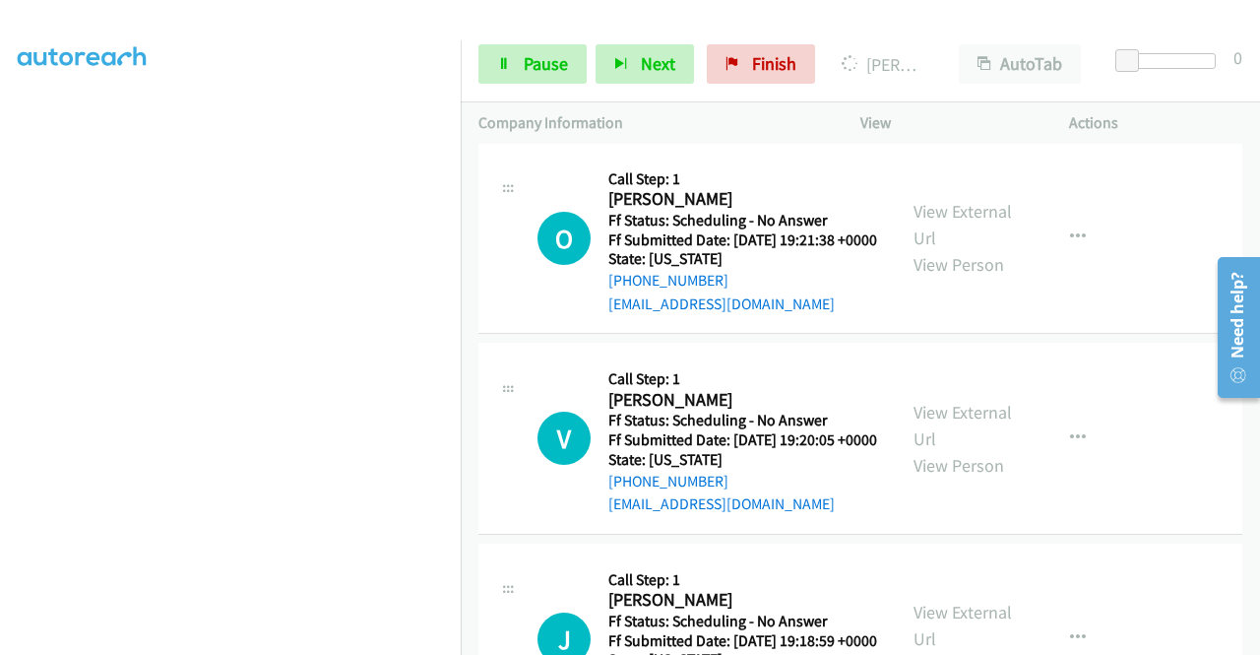
scroll to position [6375, 0]
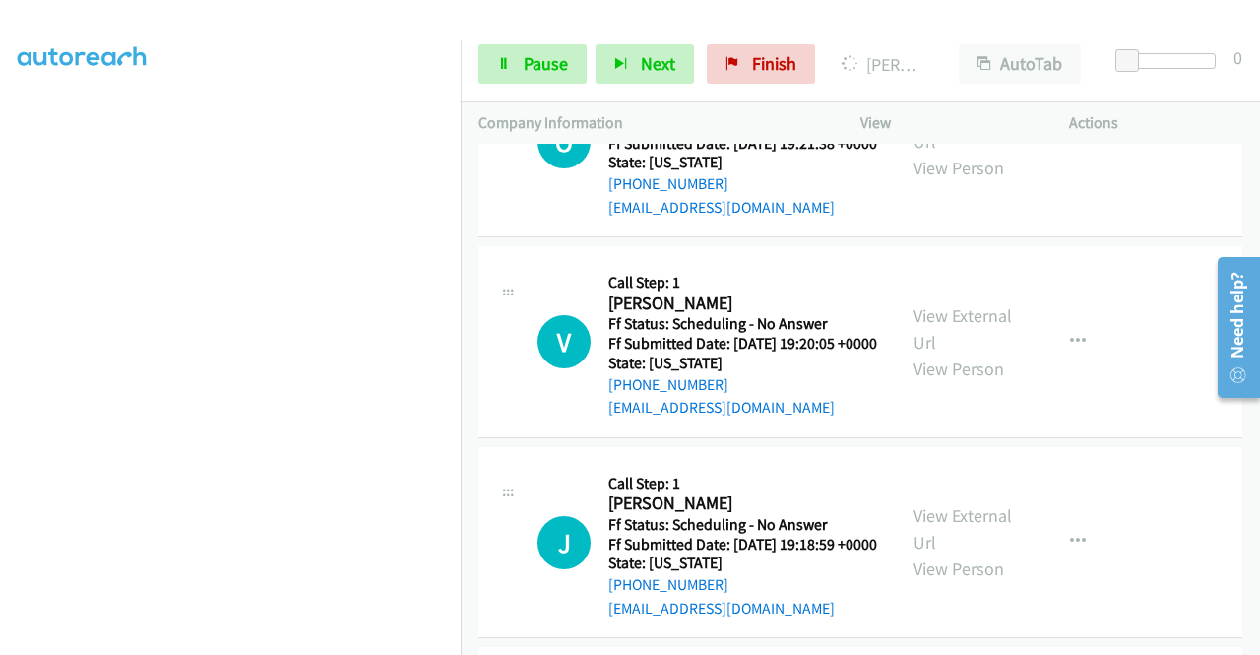
click at [930, 153] on link "View External Url" at bounding box center [963, 127] width 98 height 49
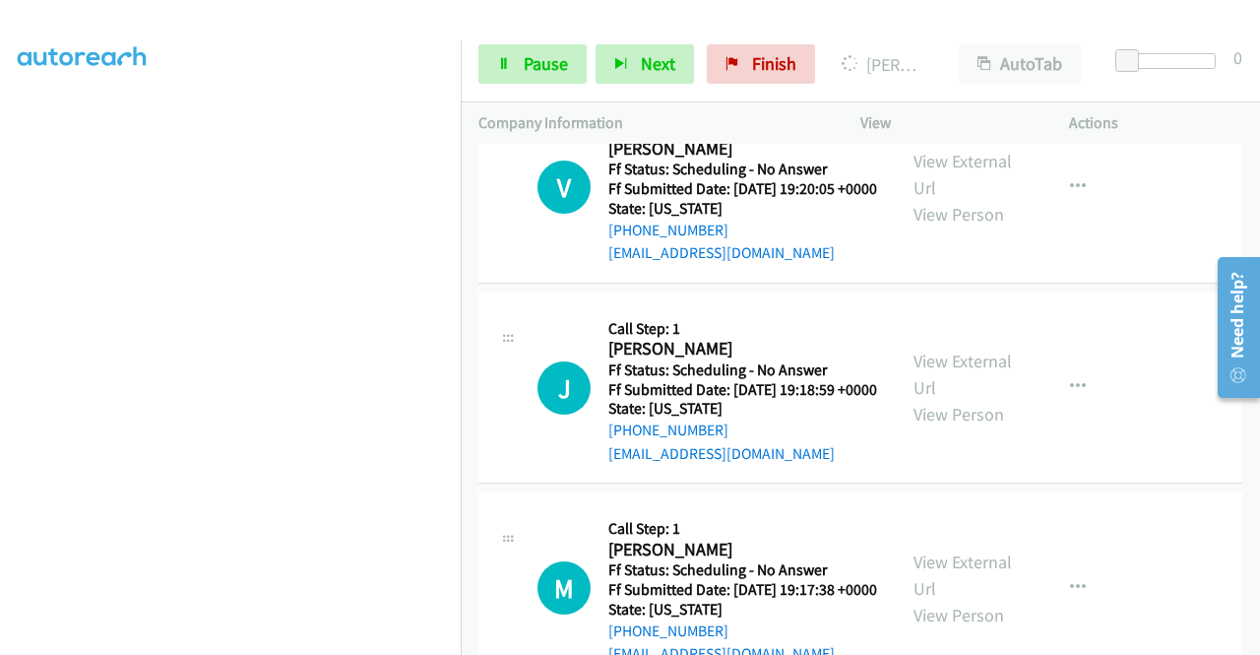
scroll to position [6670, 0]
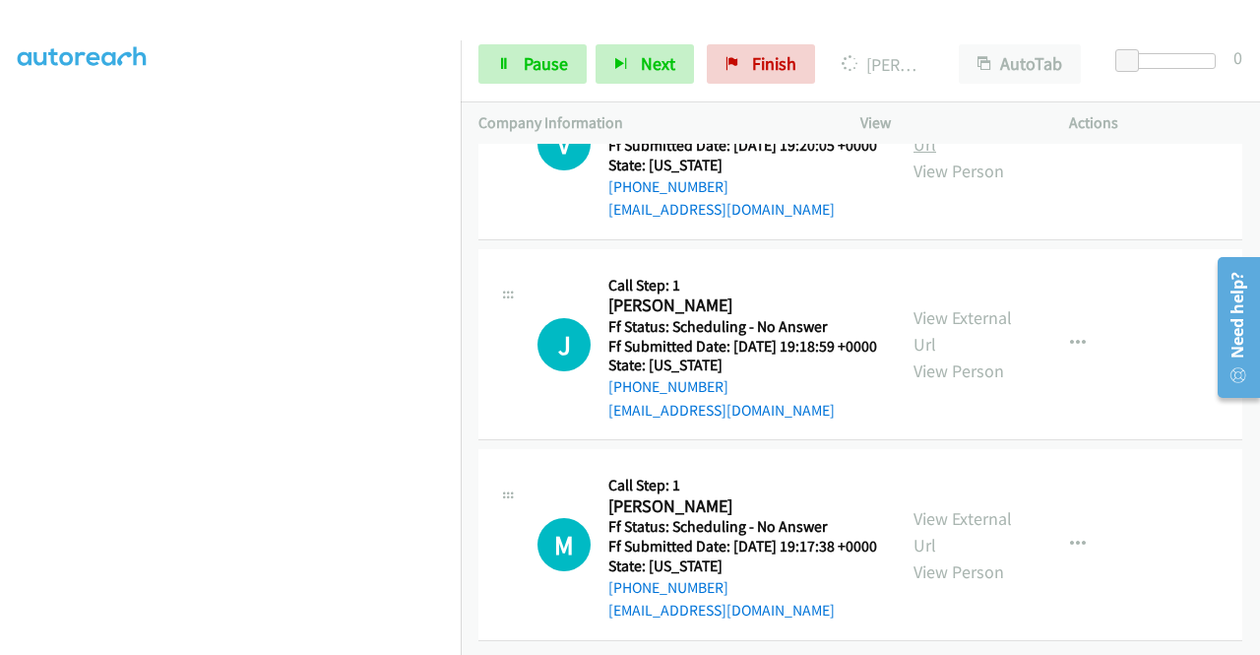
click at [925, 156] on link "View External Url" at bounding box center [963, 130] width 98 height 49
click at [933, 355] on link "View External Url" at bounding box center [963, 330] width 98 height 49
click at [926, 507] on link "View External Url" at bounding box center [963, 531] width 98 height 49
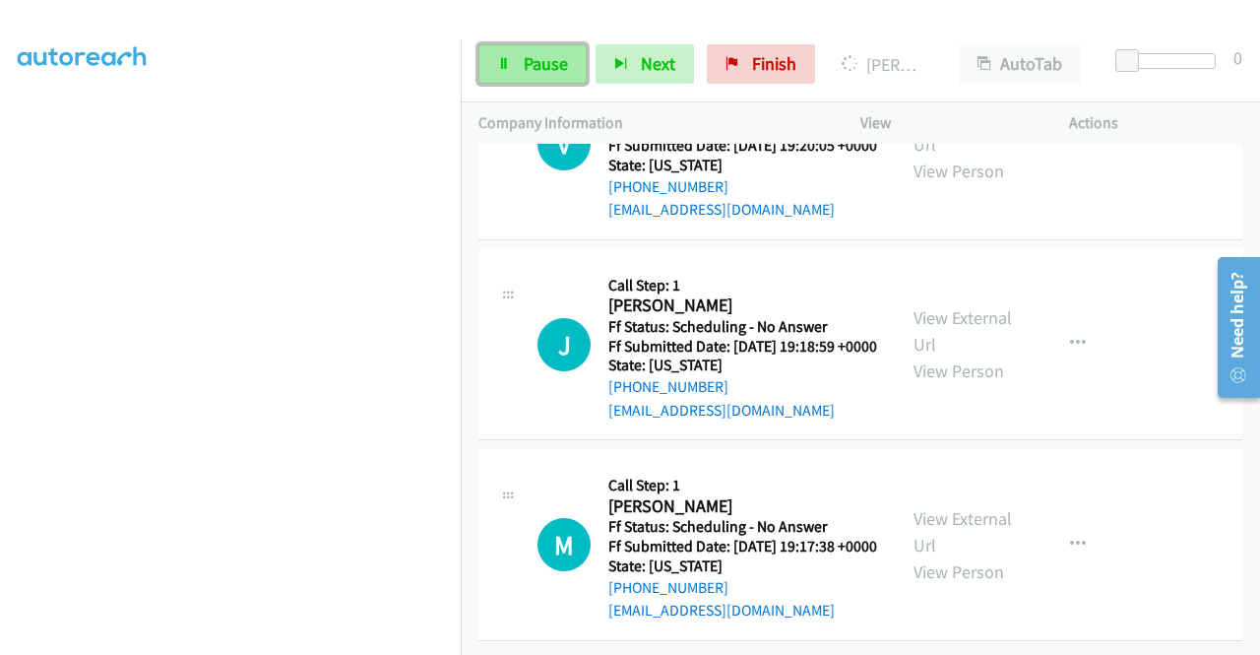
click at [556, 64] on span "Pause" at bounding box center [546, 63] width 44 height 23
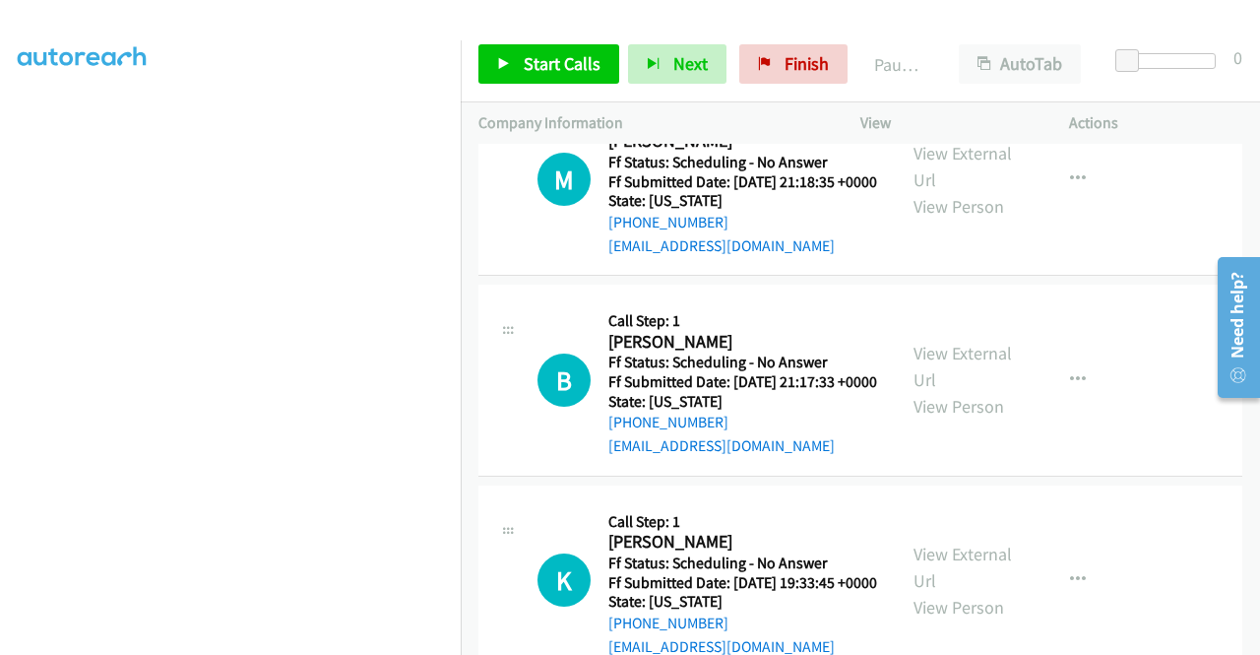
scroll to position [4812, 0]
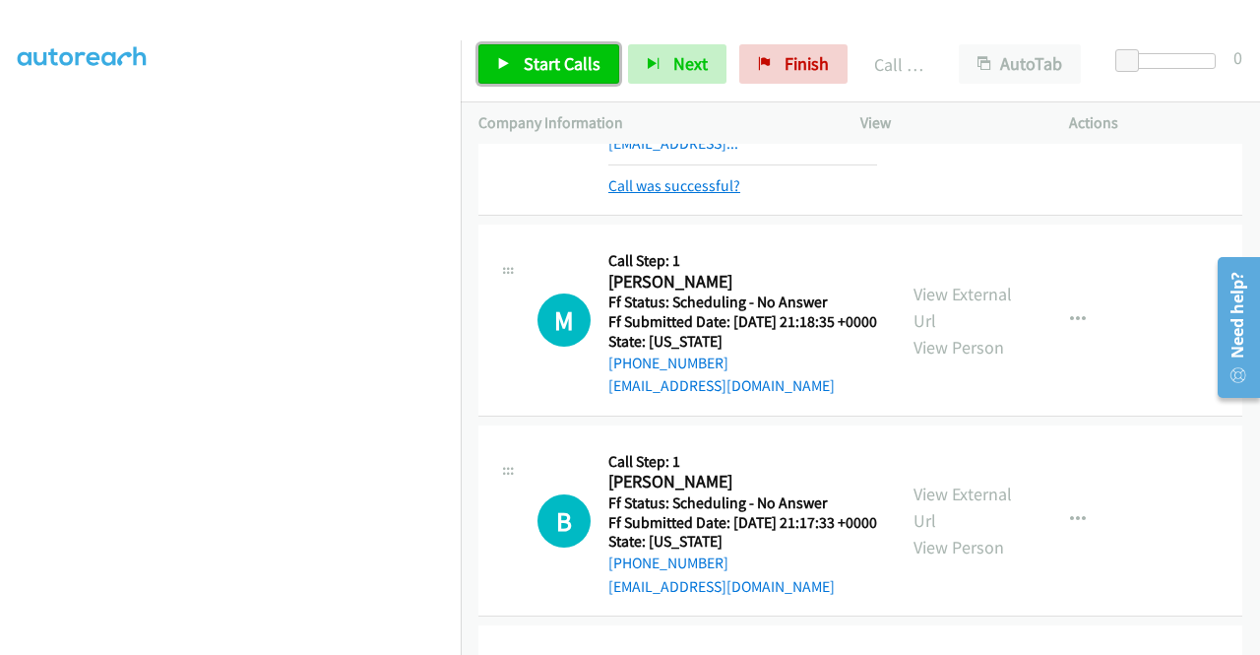
click at [580, 57] on span "Start Calls" at bounding box center [562, 63] width 77 height 23
click at [722, 195] on link "Call was successful?" at bounding box center [675, 185] width 132 height 19
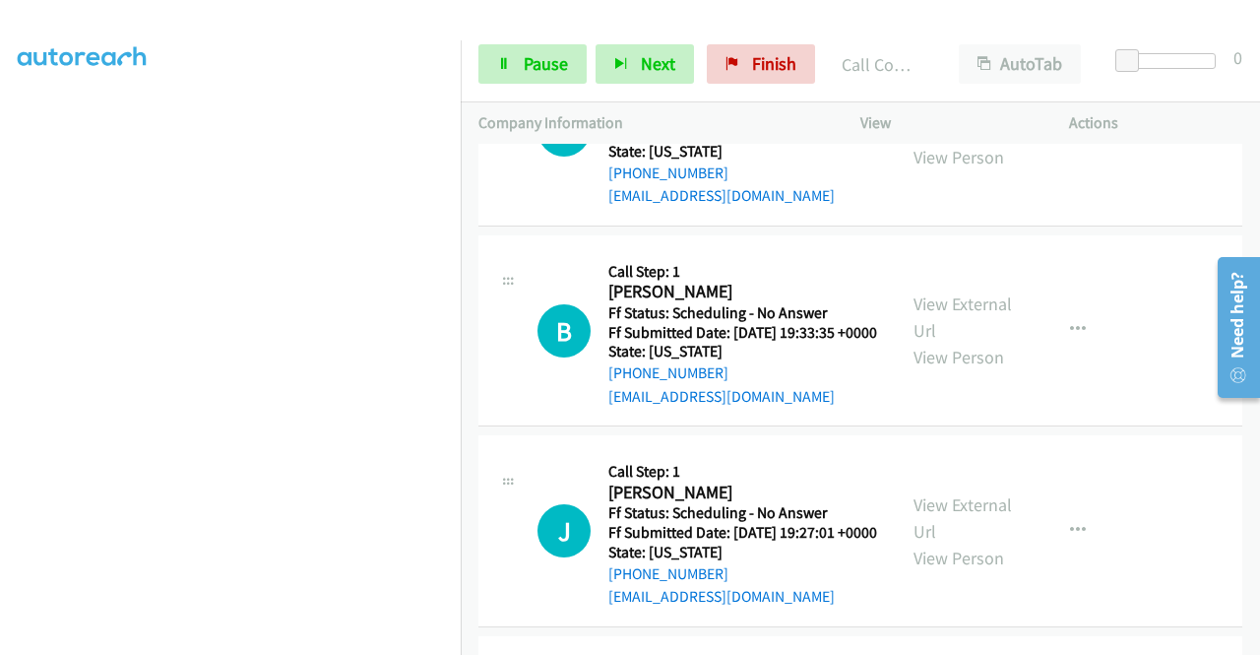
scroll to position [449, 0]
click at [524, 59] on span "Pause" at bounding box center [546, 63] width 44 height 23
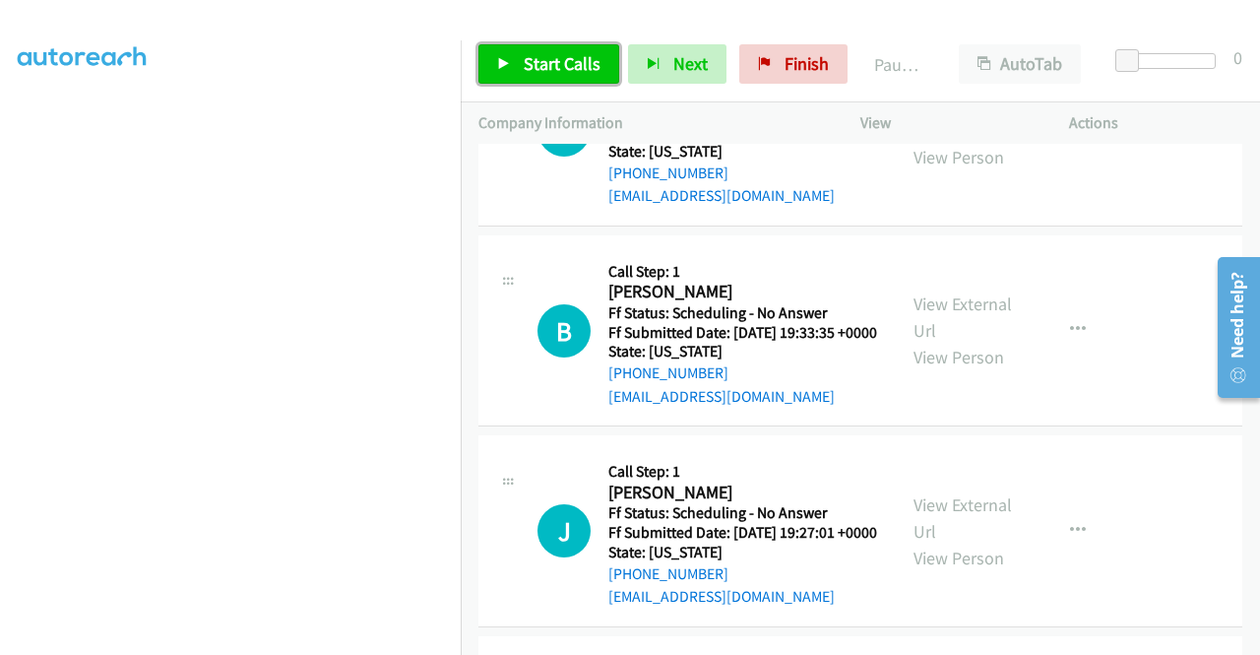
click at [524, 59] on span "Start Calls" at bounding box center [562, 63] width 77 height 23
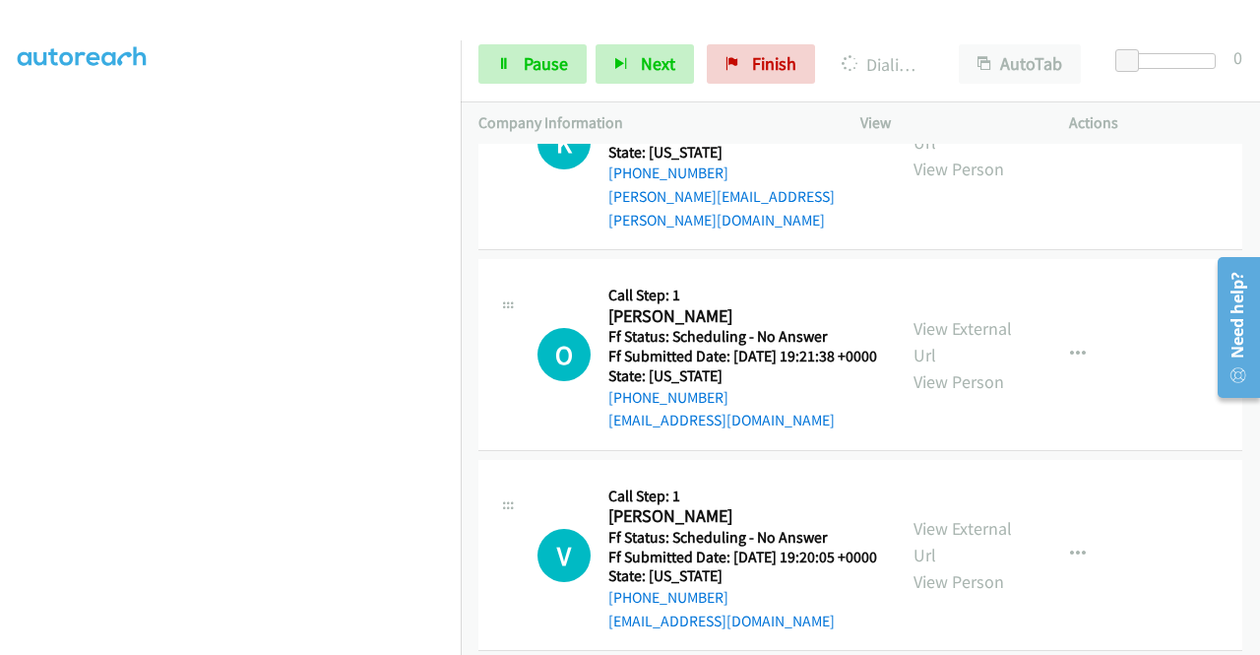
scroll to position [6388, 0]
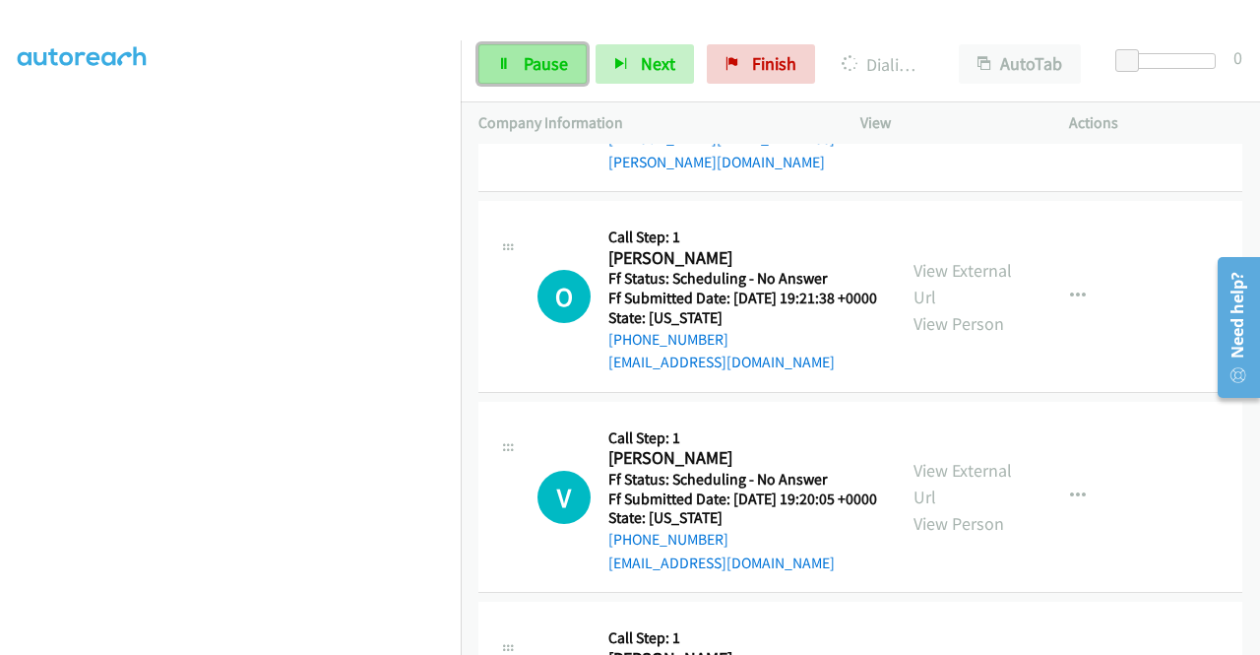
click at [530, 60] on span "Pause" at bounding box center [546, 63] width 44 height 23
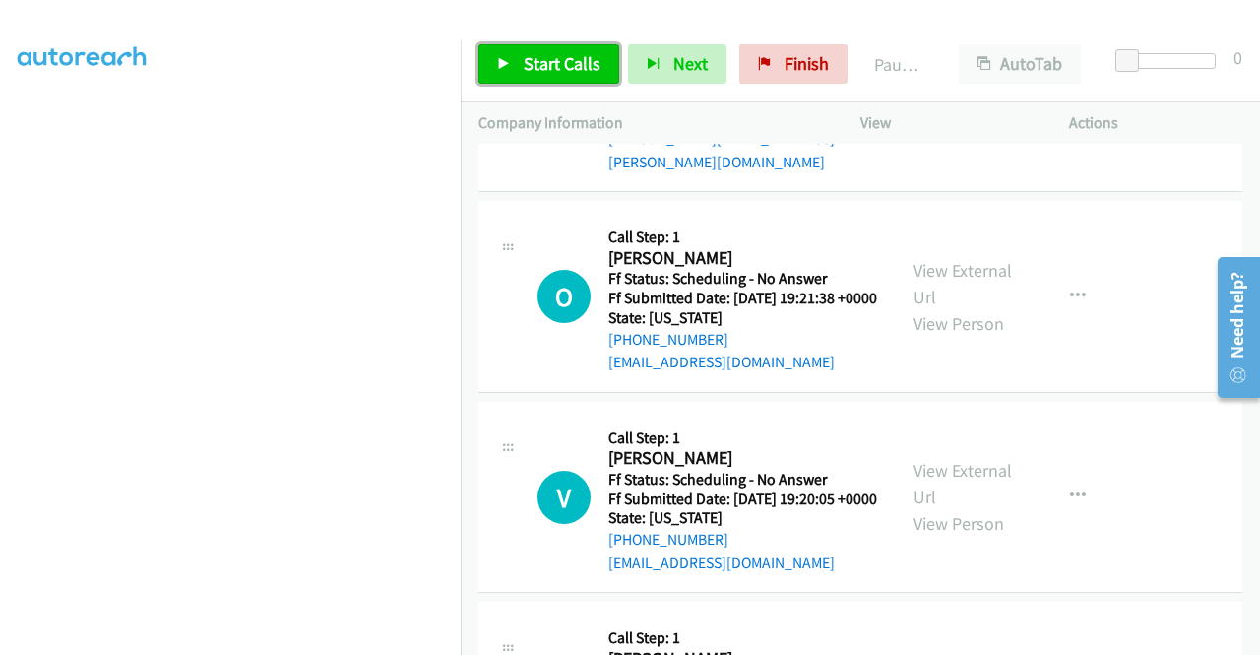
click at [572, 62] on span "Start Calls" at bounding box center [562, 63] width 77 height 23
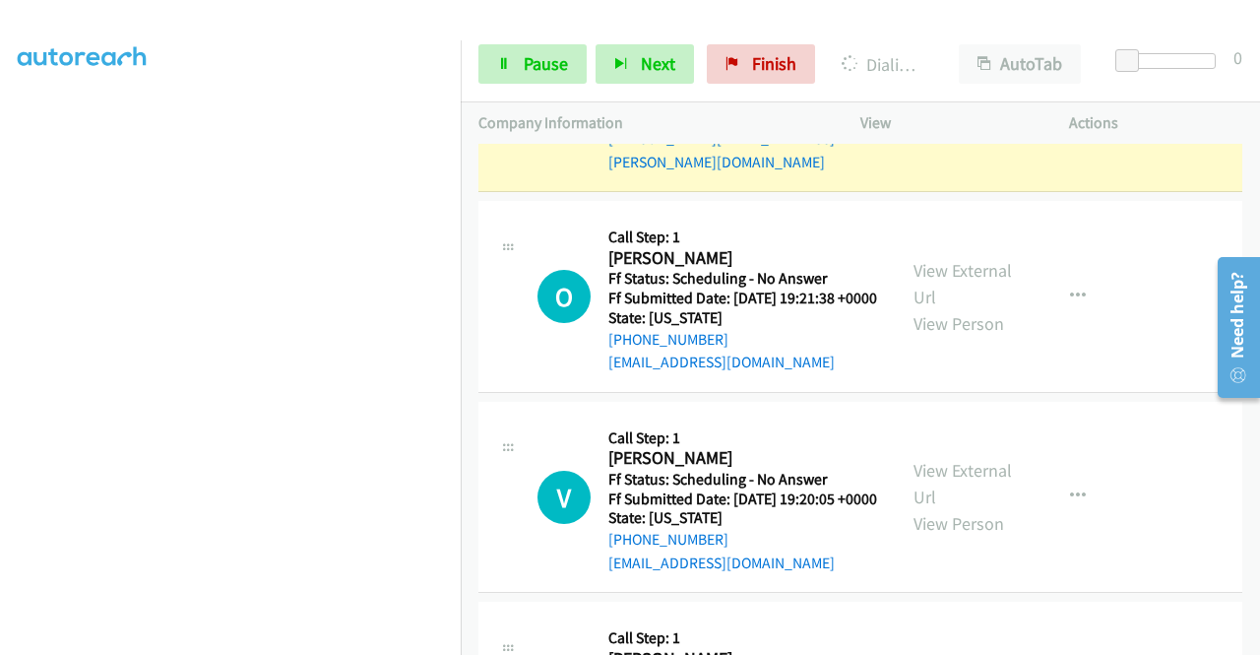
scroll to position [6191, 0]
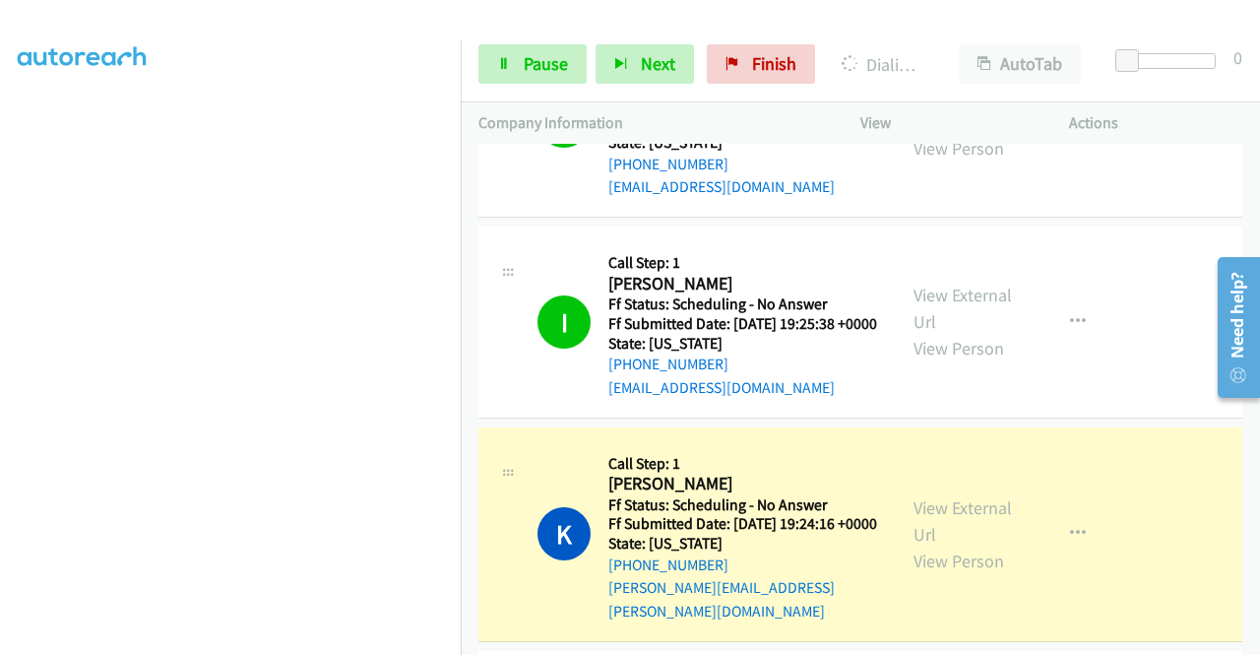
scroll to position [5895, 0]
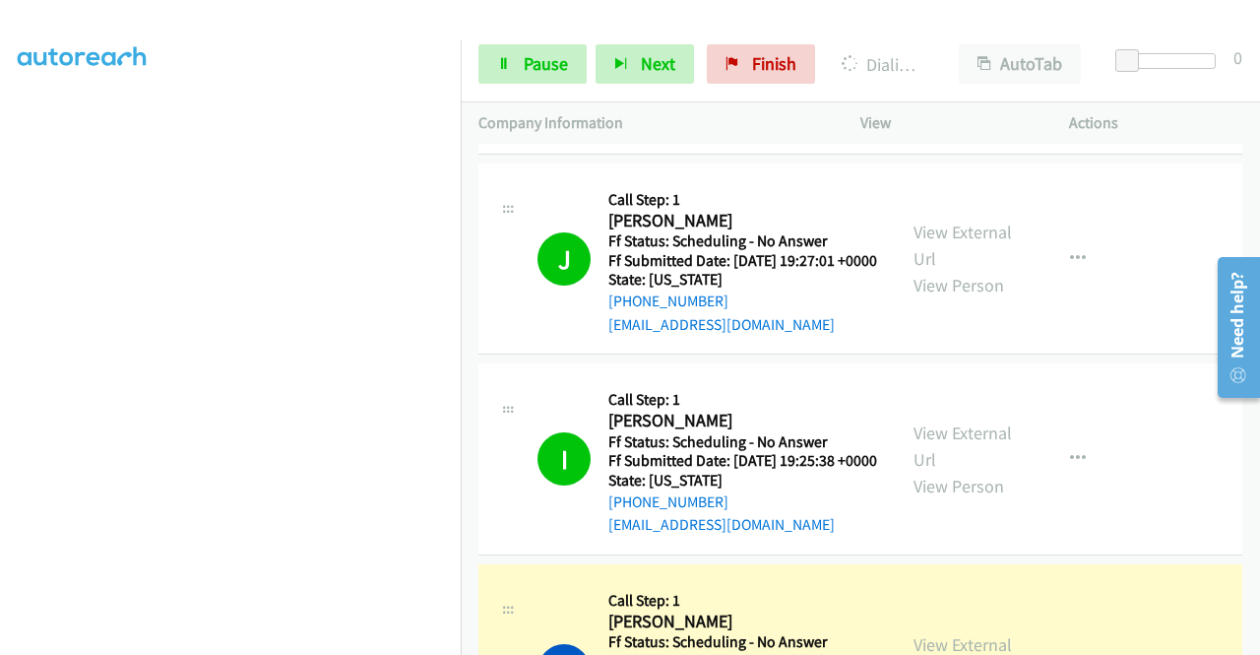
scroll to position [5698, 0]
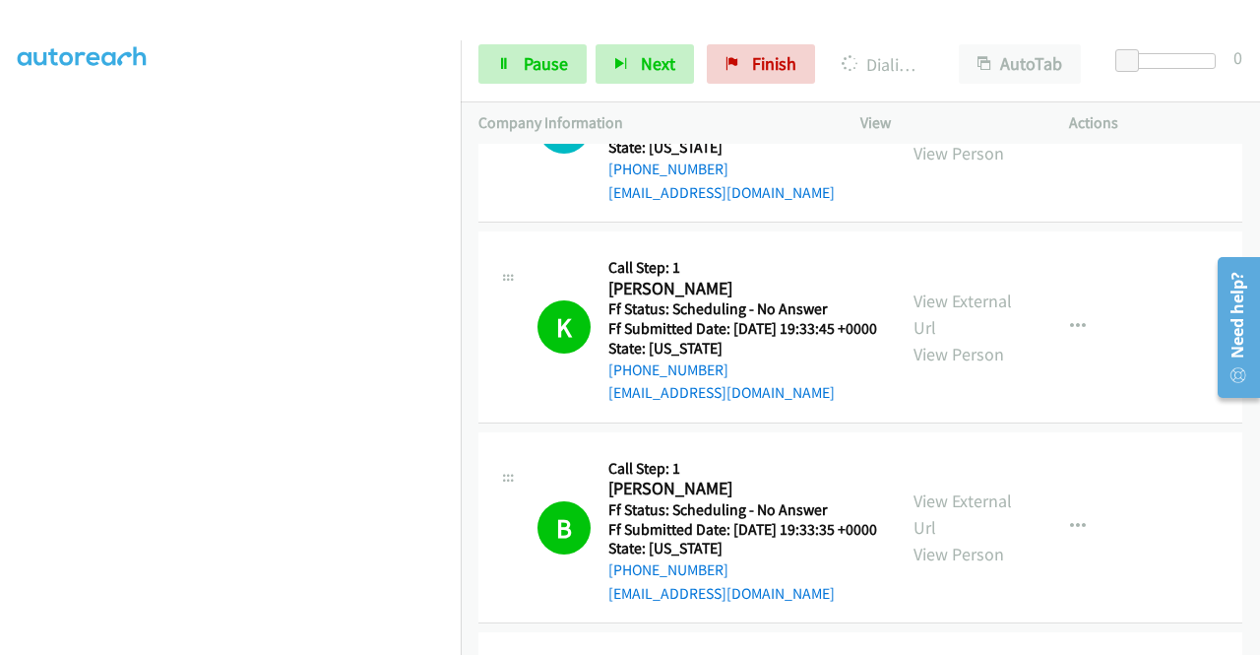
scroll to position [5108, 0]
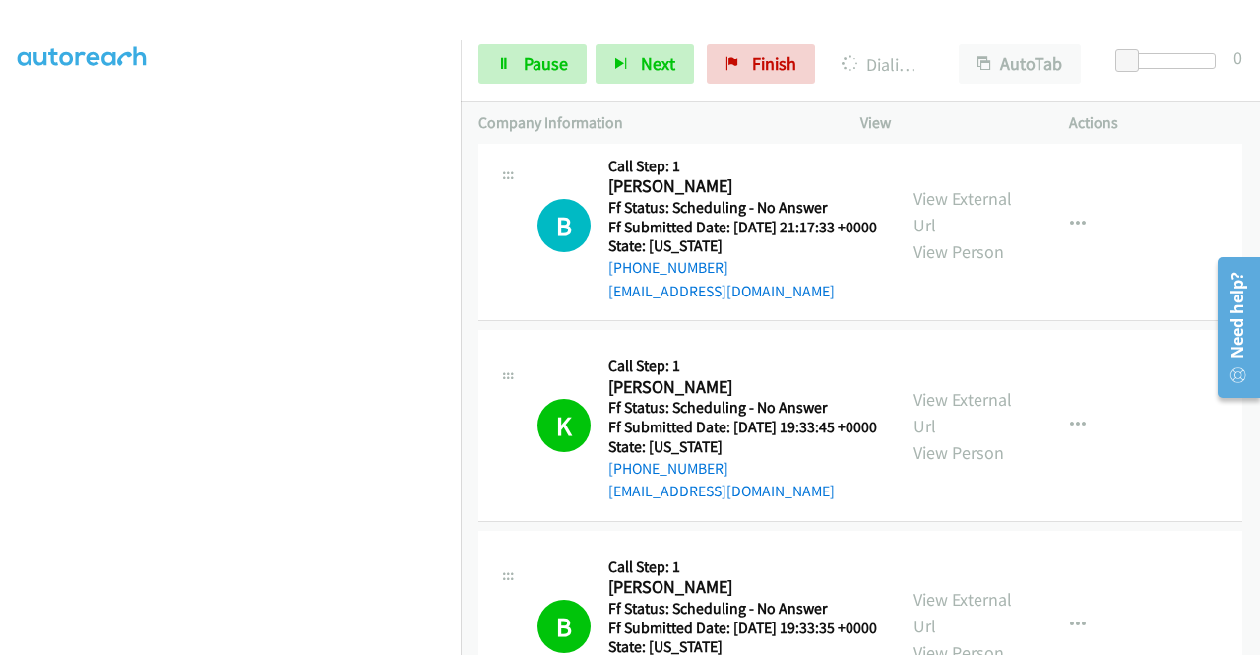
click at [691, 99] on link "Call was successful?" at bounding box center [675, 90] width 132 height 19
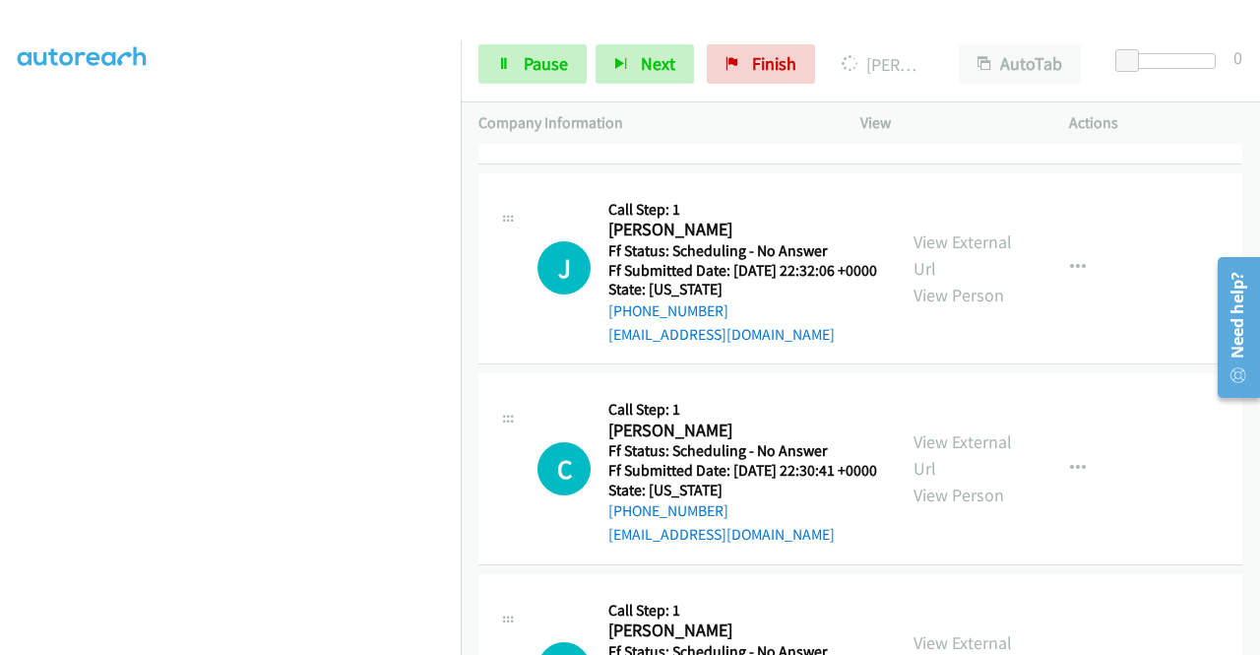
scroll to position [7274, 0]
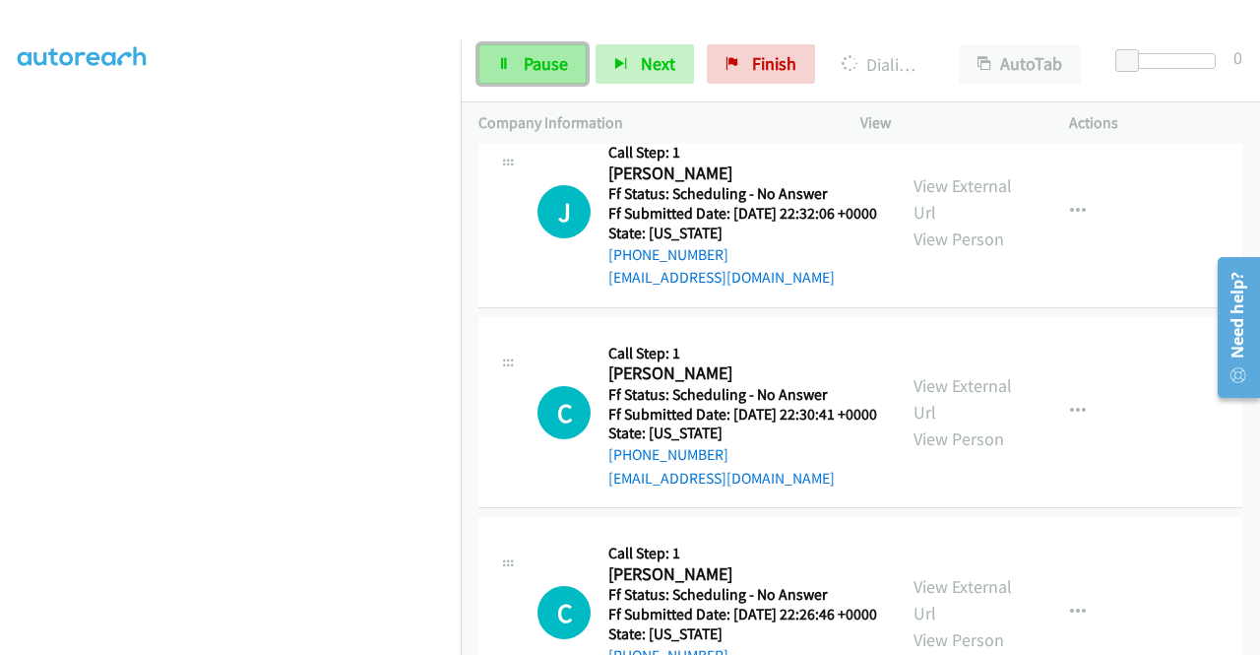
click at [514, 68] on link "Pause" at bounding box center [533, 63] width 108 height 39
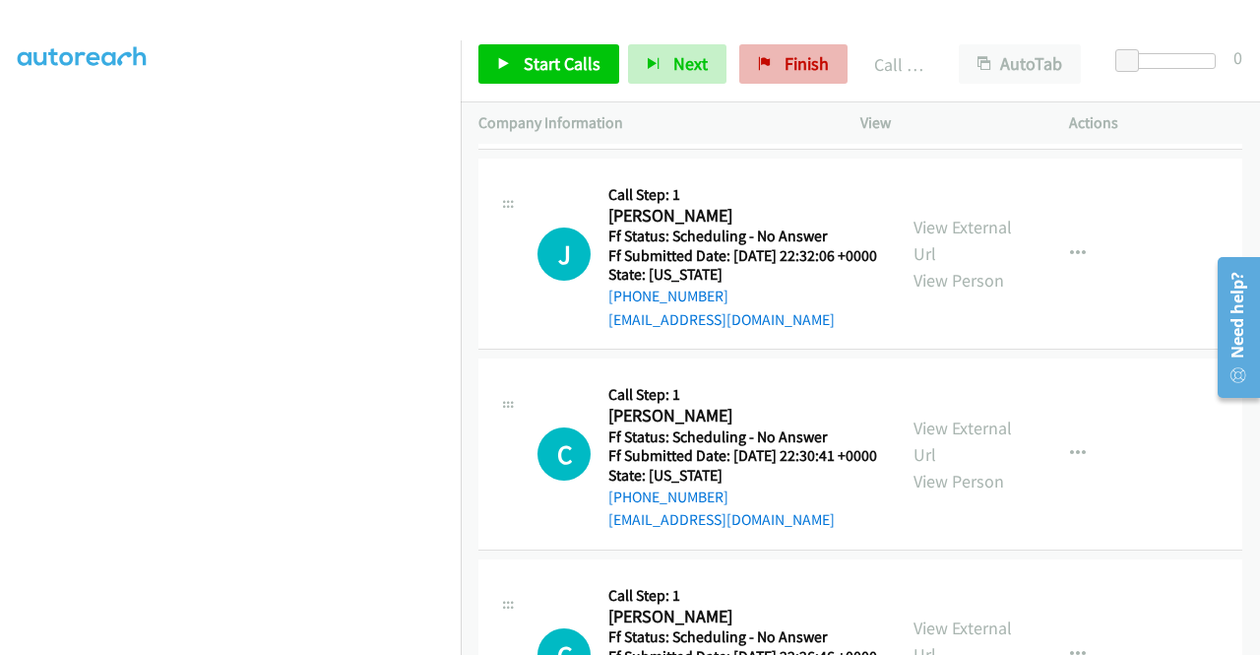
drag, startPoint x: 723, startPoint y: 77, endPoint x: 766, endPoint y: 60, distance: 46.4
click at [766, 60] on div "Start Calls Pause Next Finish" at bounding box center [668, 63] width 378 height 39
click at [766, 60] on link "Finish" at bounding box center [794, 63] width 108 height 39
